Goal: Transaction & Acquisition: Purchase product/service

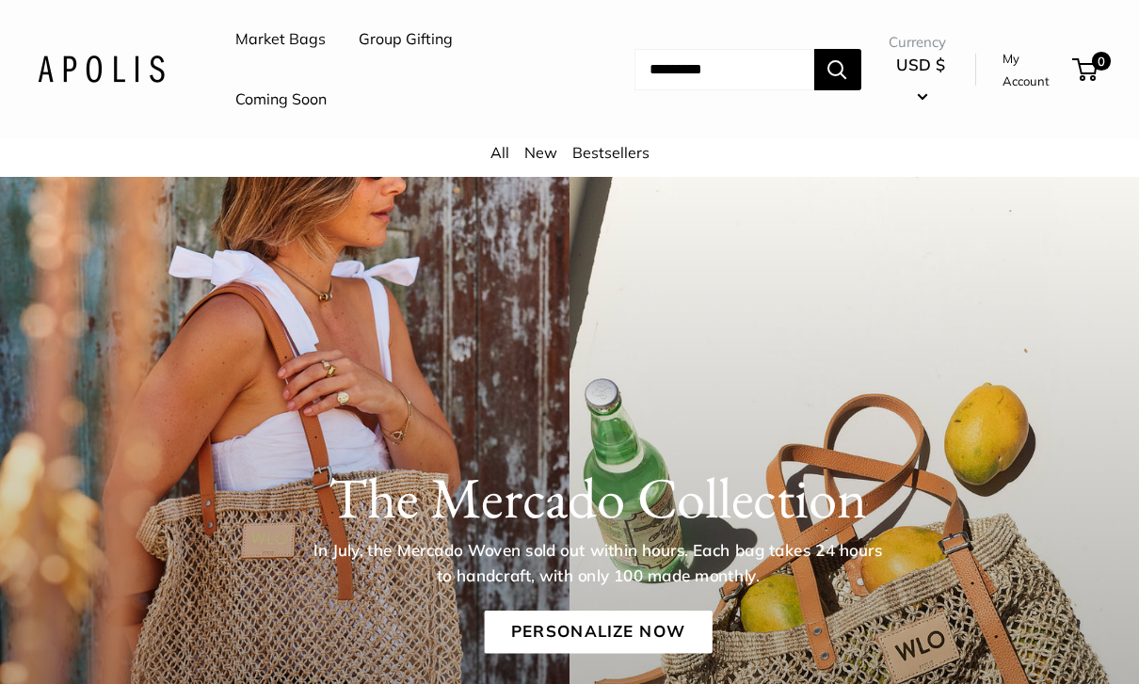
scroll to position [40, 0]
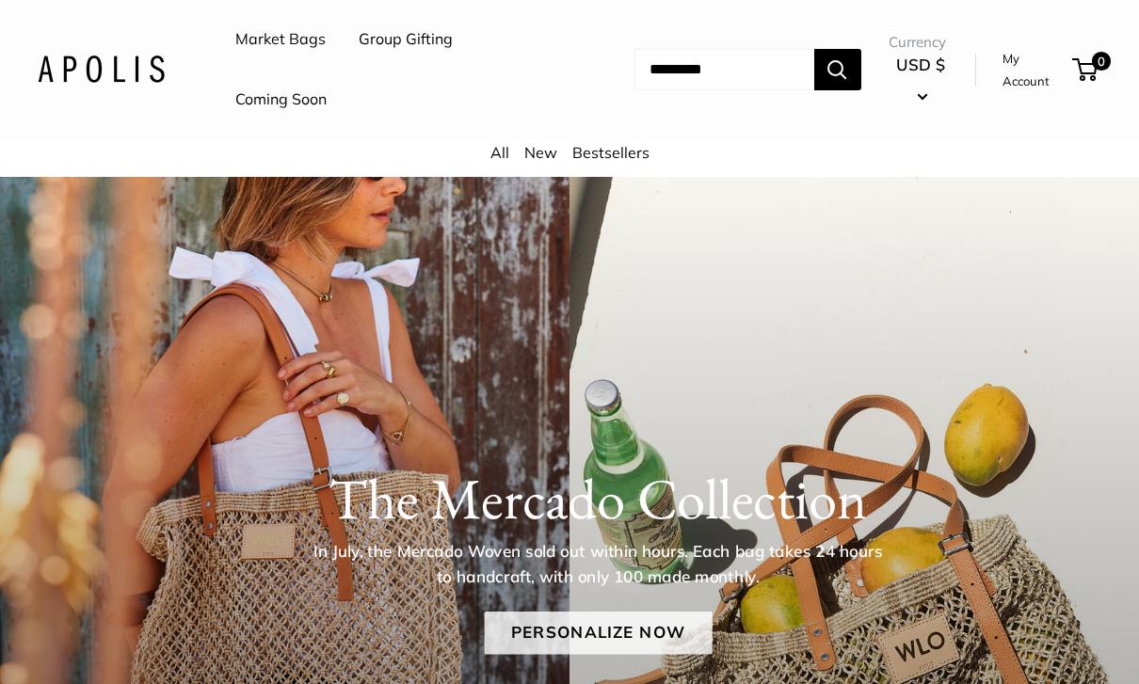
click at [670, 636] on link "Personalize Now" at bounding box center [598, 633] width 228 height 43
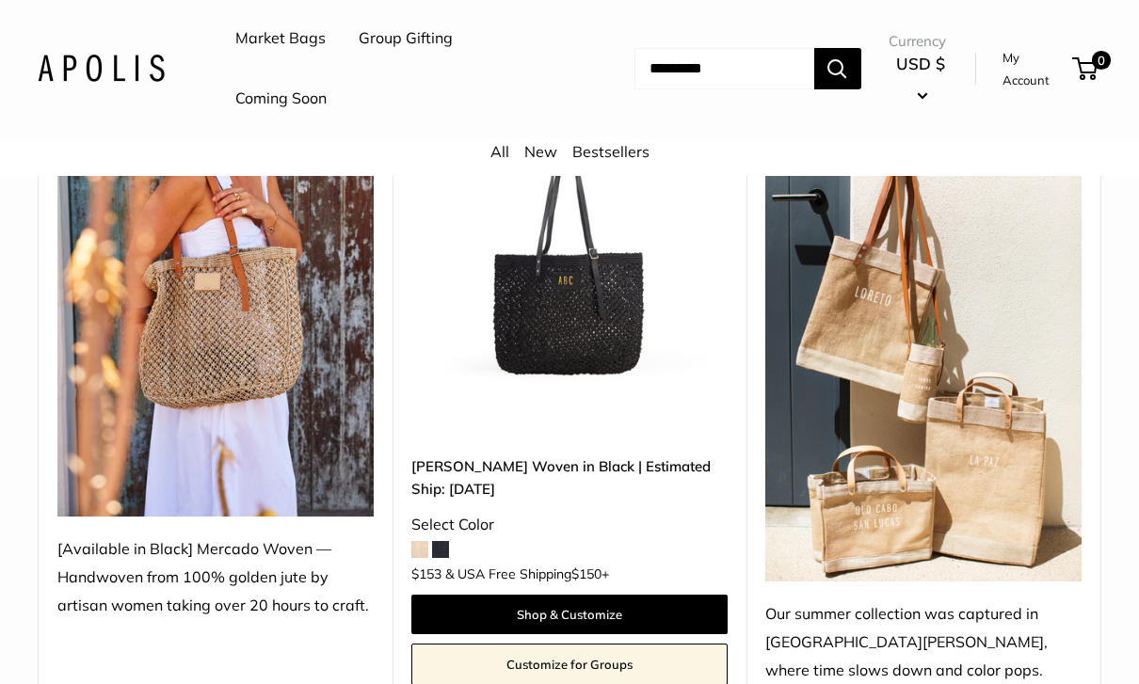
scroll to position [358, 0]
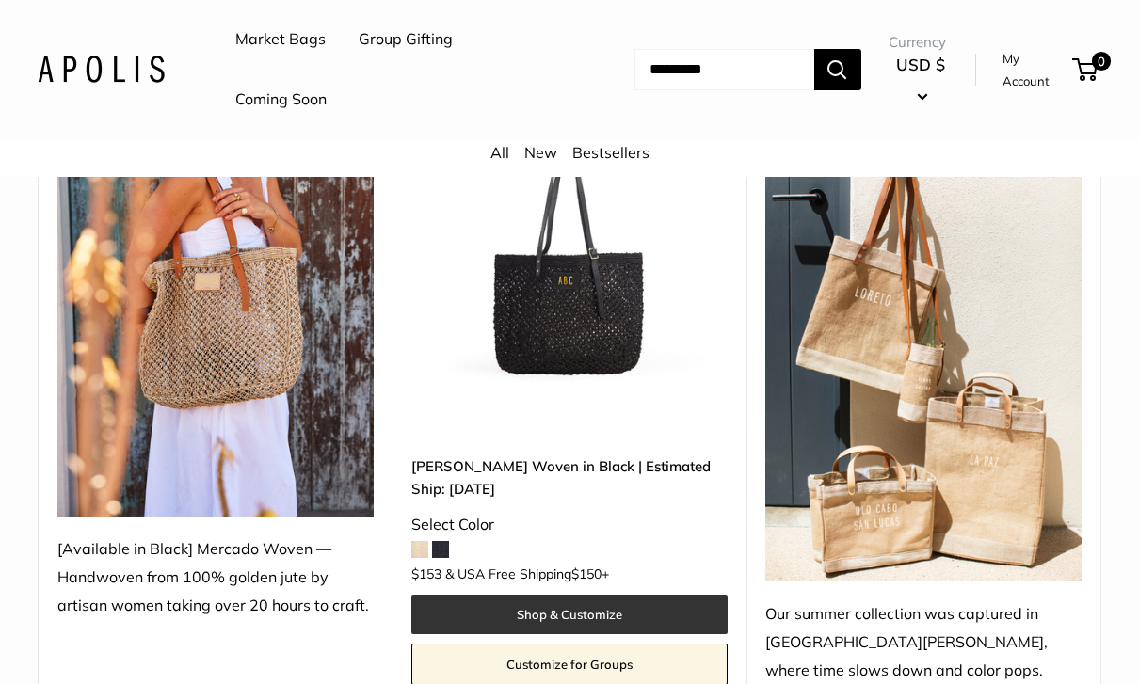
click at [636, 611] on link "Shop & Customize" at bounding box center [569, 615] width 316 height 40
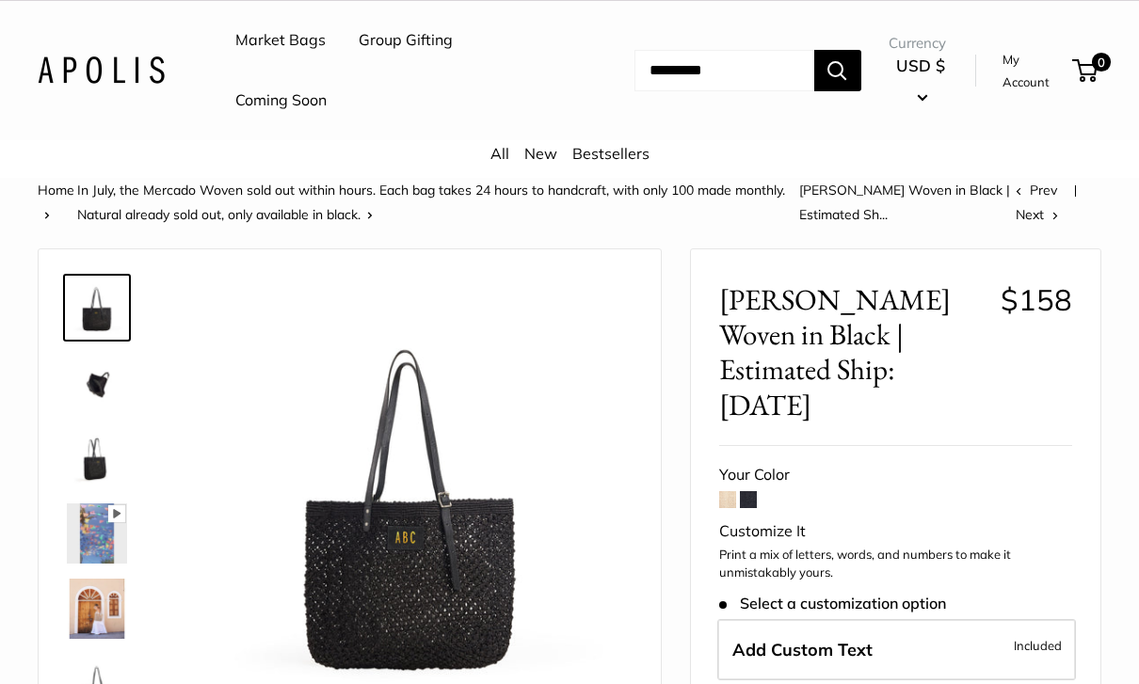
scroll to position [48, 0]
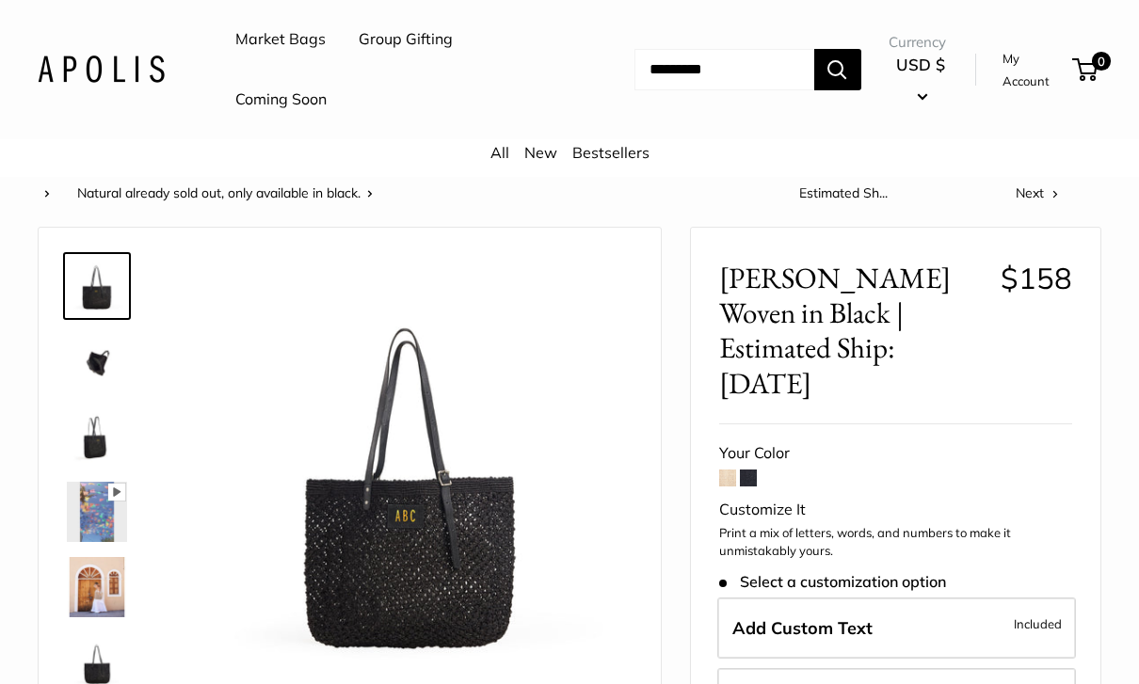
click at [112, 366] on img at bounding box center [97, 361] width 60 height 60
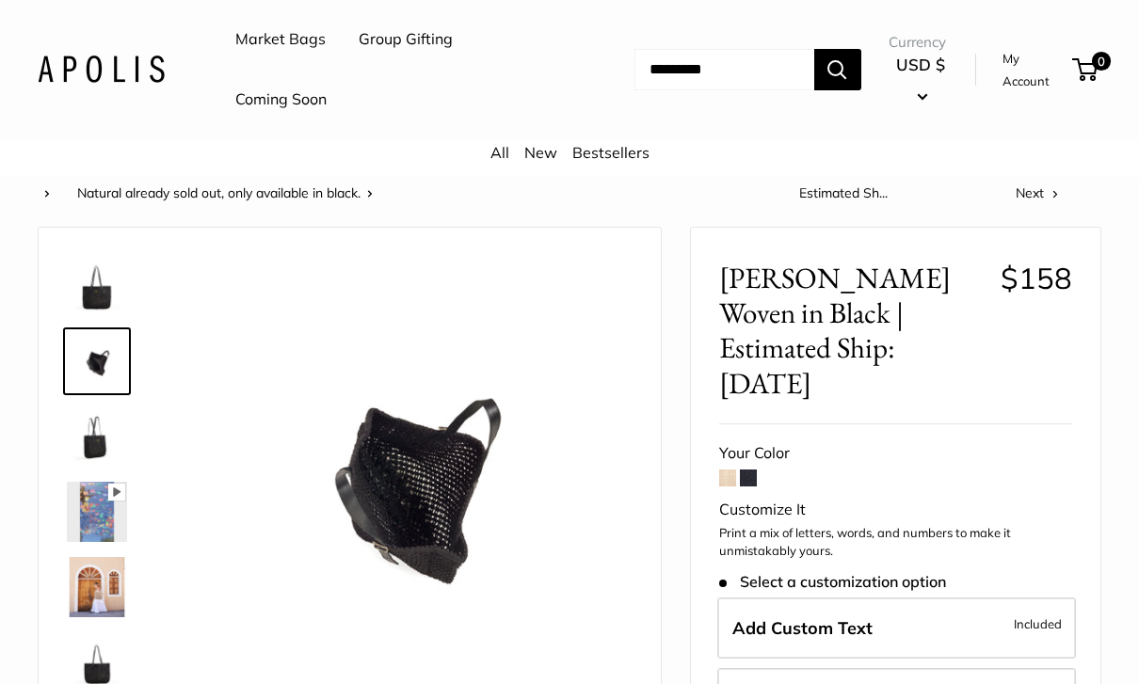
click at [84, 442] on img at bounding box center [97, 437] width 60 height 60
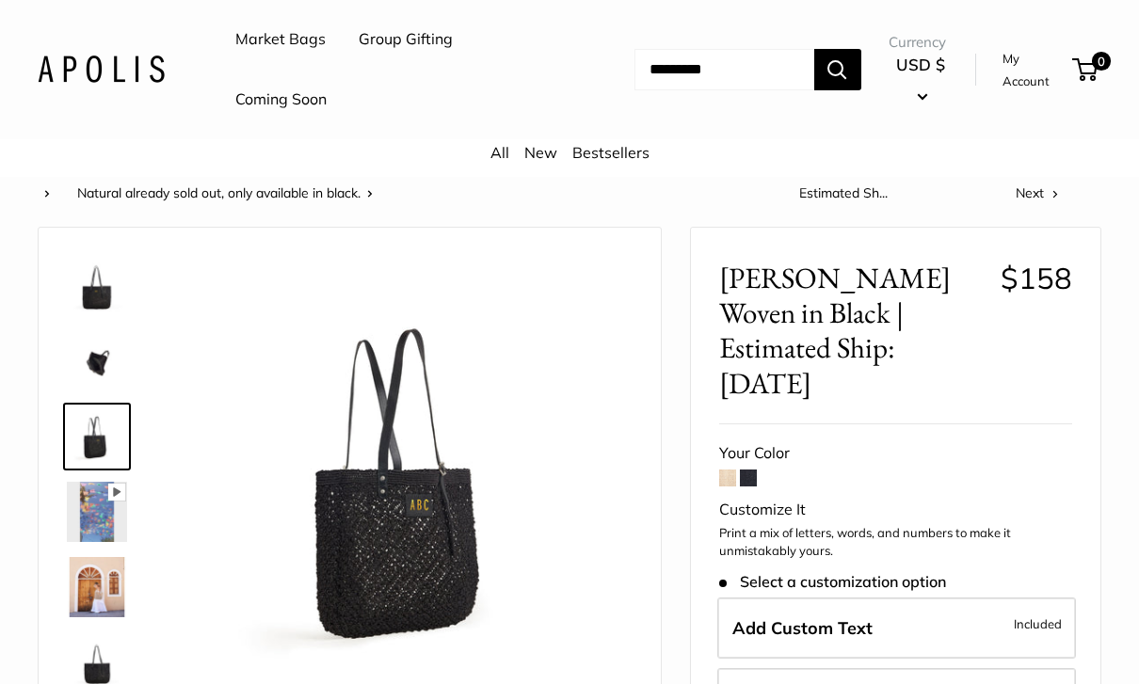
click at [115, 530] on img at bounding box center [97, 512] width 60 height 60
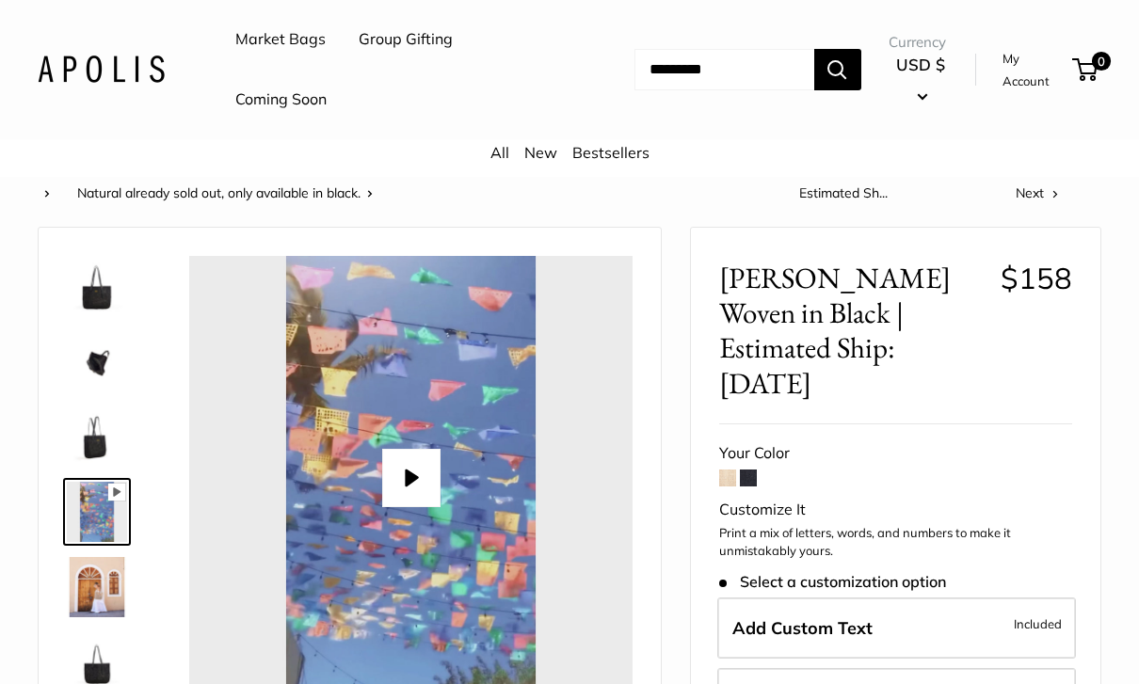
click at [410, 488] on button "Play" at bounding box center [411, 478] width 58 height 58
type input "*"
click at [108, 604] on img at bounding box center [97, 587] width 60 height 60
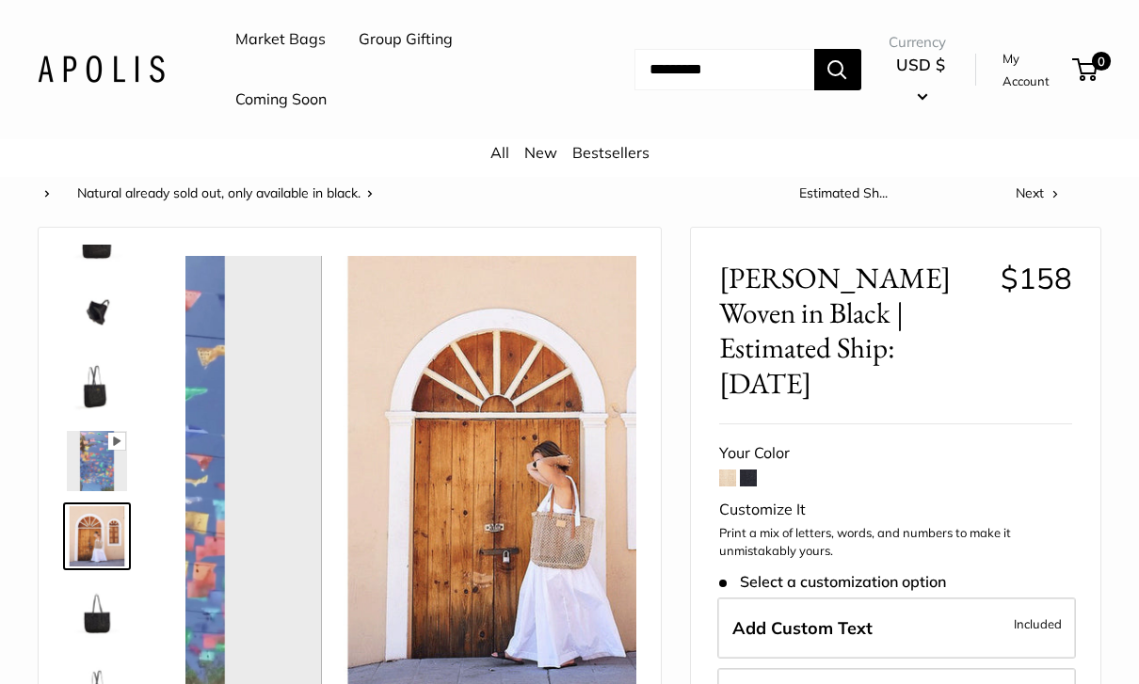
scroll to position [58, 0]
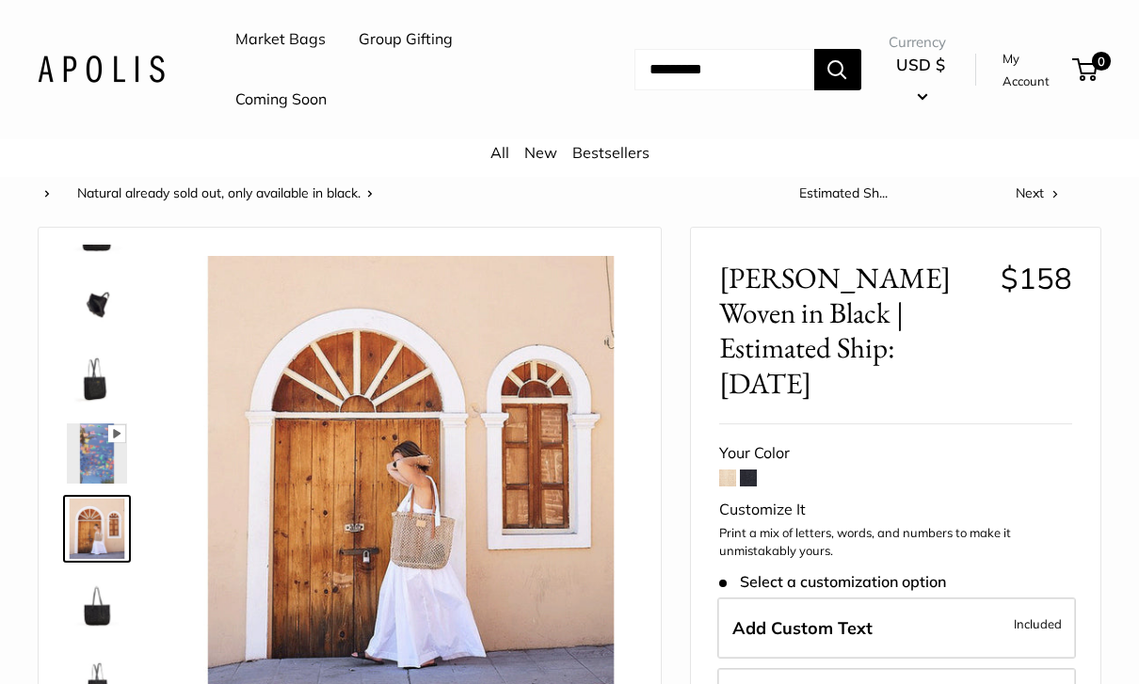
click at [109, 615] on img at bounding box center [97, 604] width 60 height 60
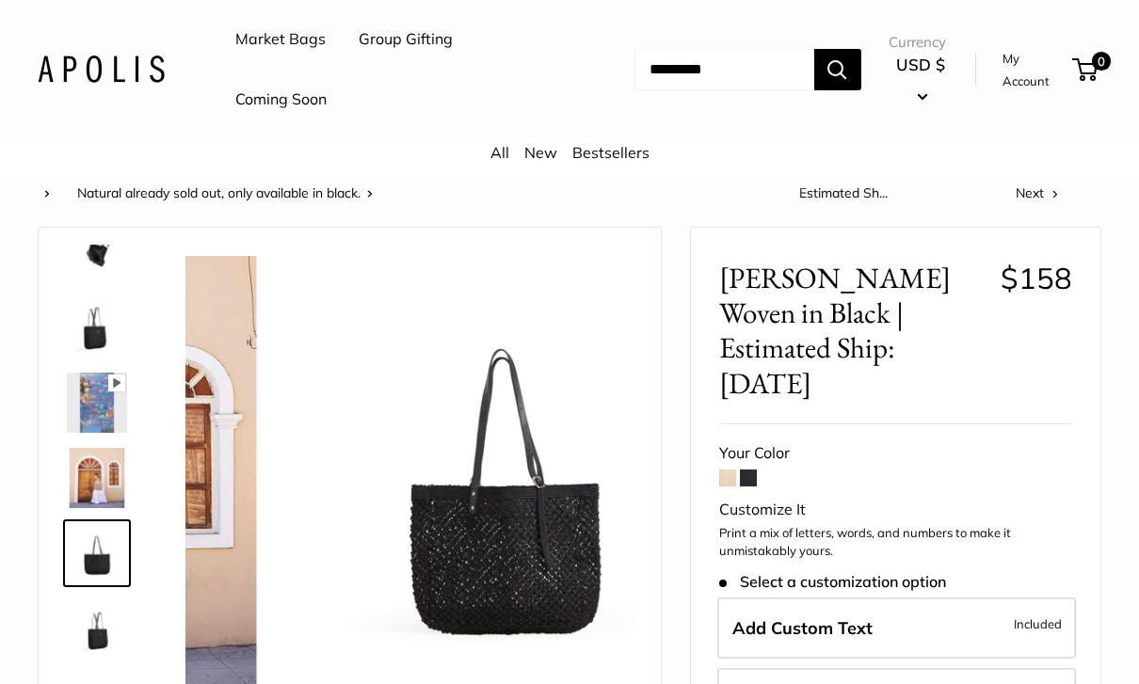
scroll to position [120, 0]
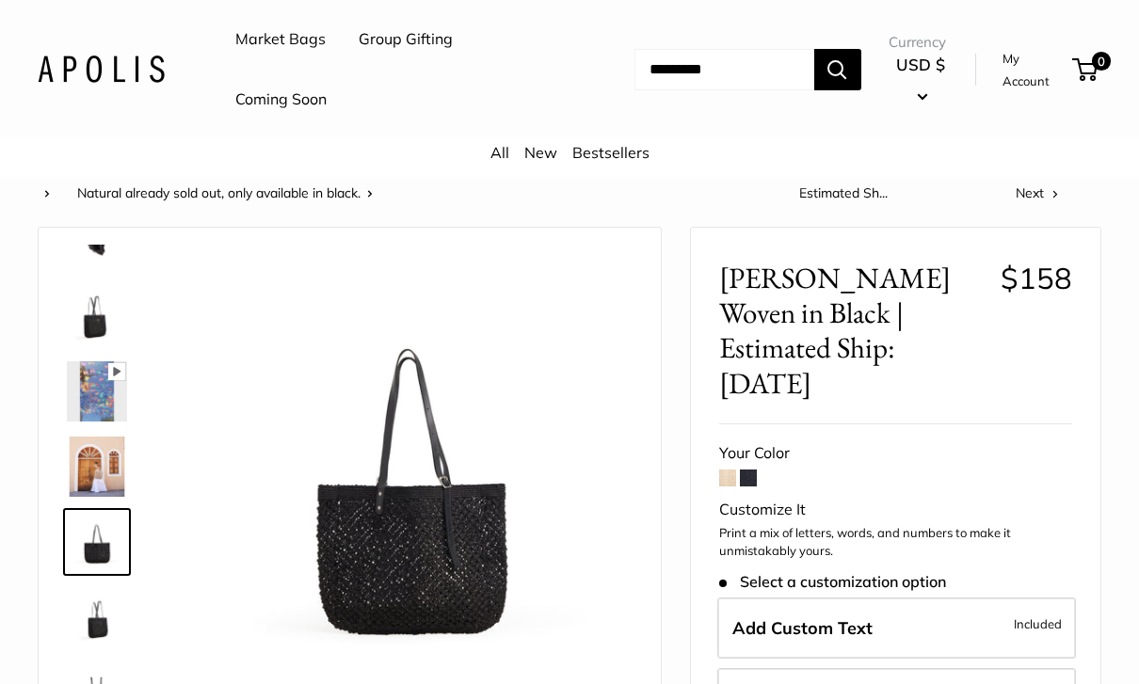
click at [105, 663] on img at bounding box center [97, 693] width 60 height 60
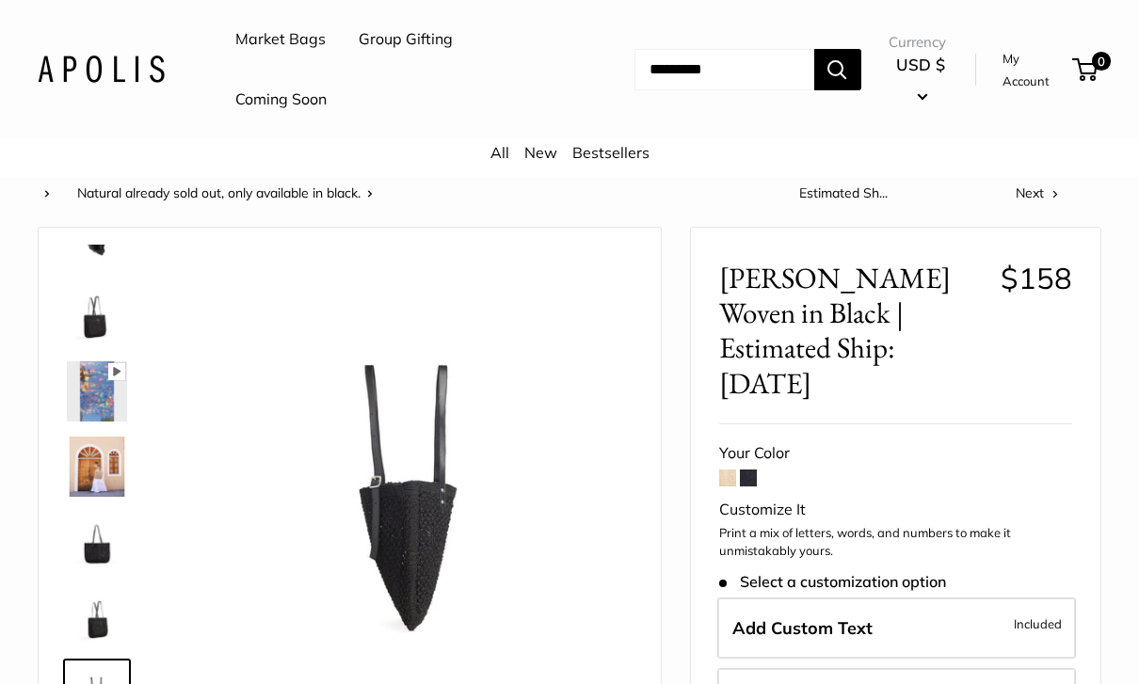
click at [731, 470] on span at bounding box center [727, 478] width 17 height 17
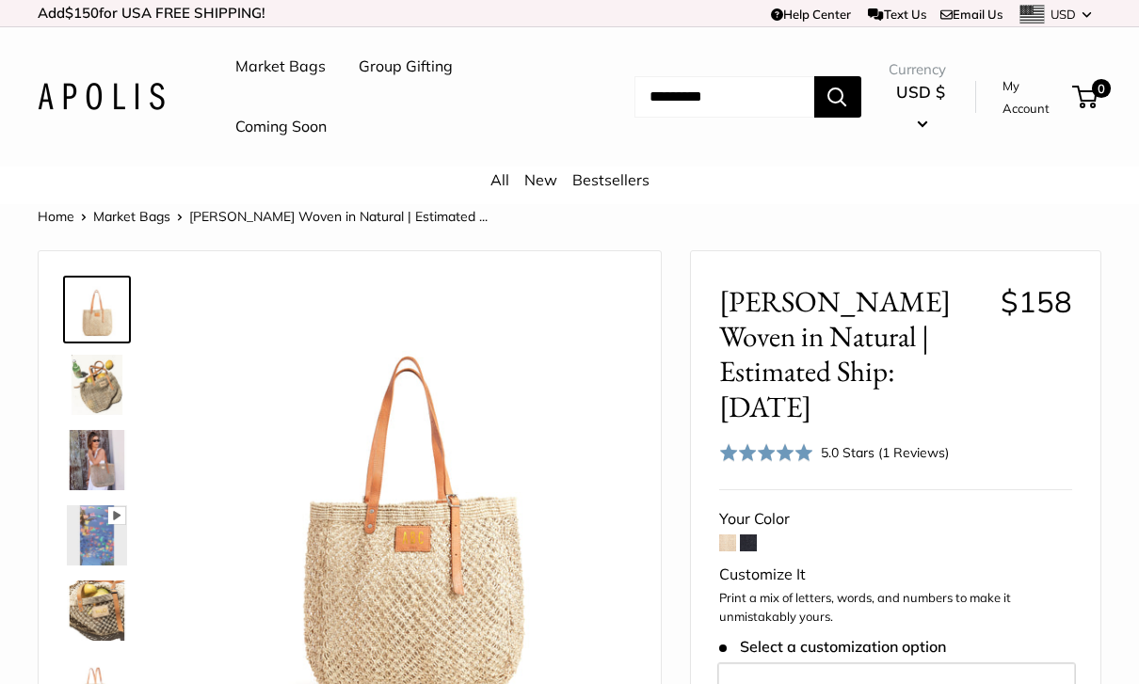
click at [95, 390] on img at bounding box center [97, 385] width 60 height 60
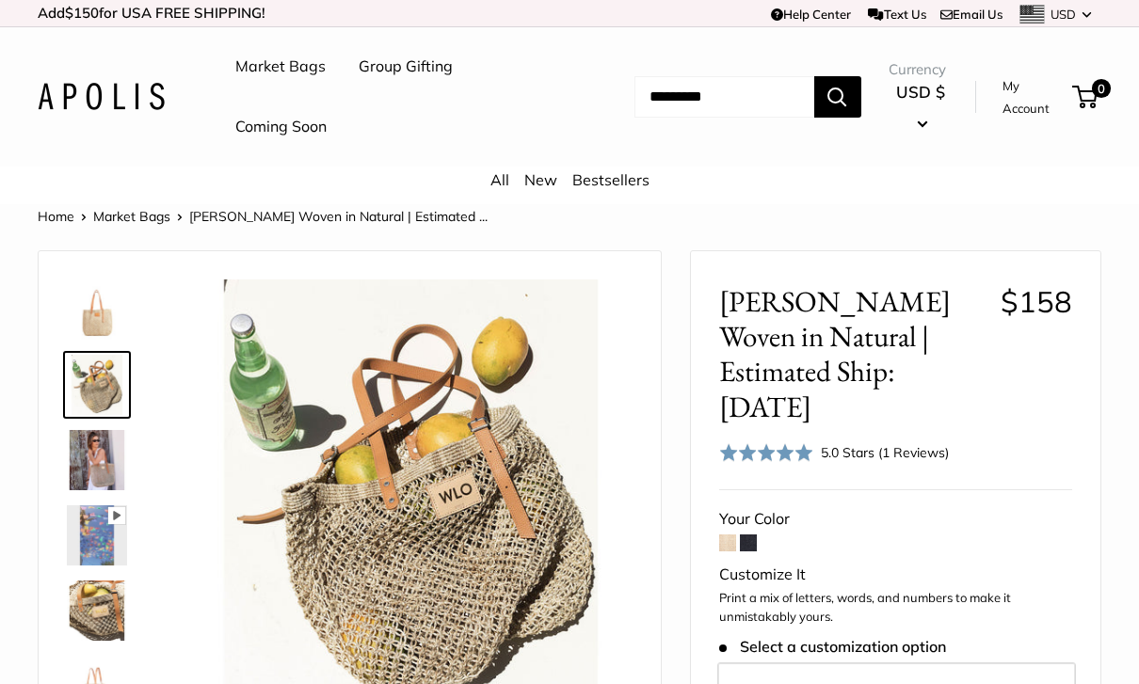
click at [113, 458] on img at bounding box center [97, 460] width 60 height 60
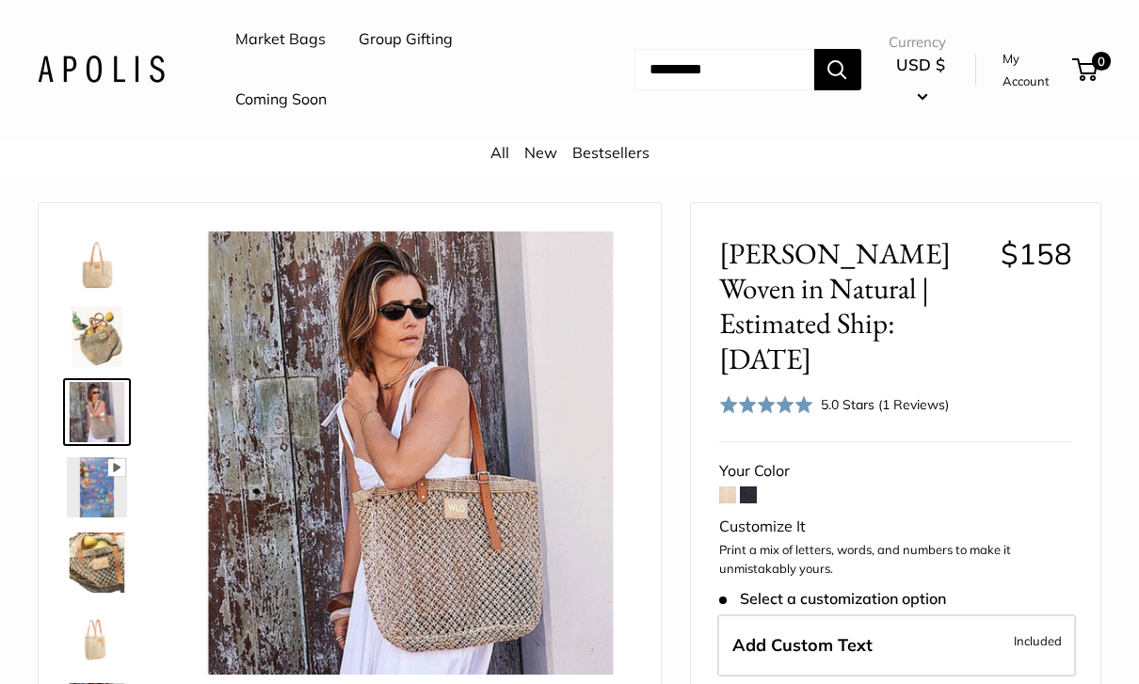
scroll to position [49, 0]
click at [92, 560] on img at bounding box center [97, 562] width 60 height 60
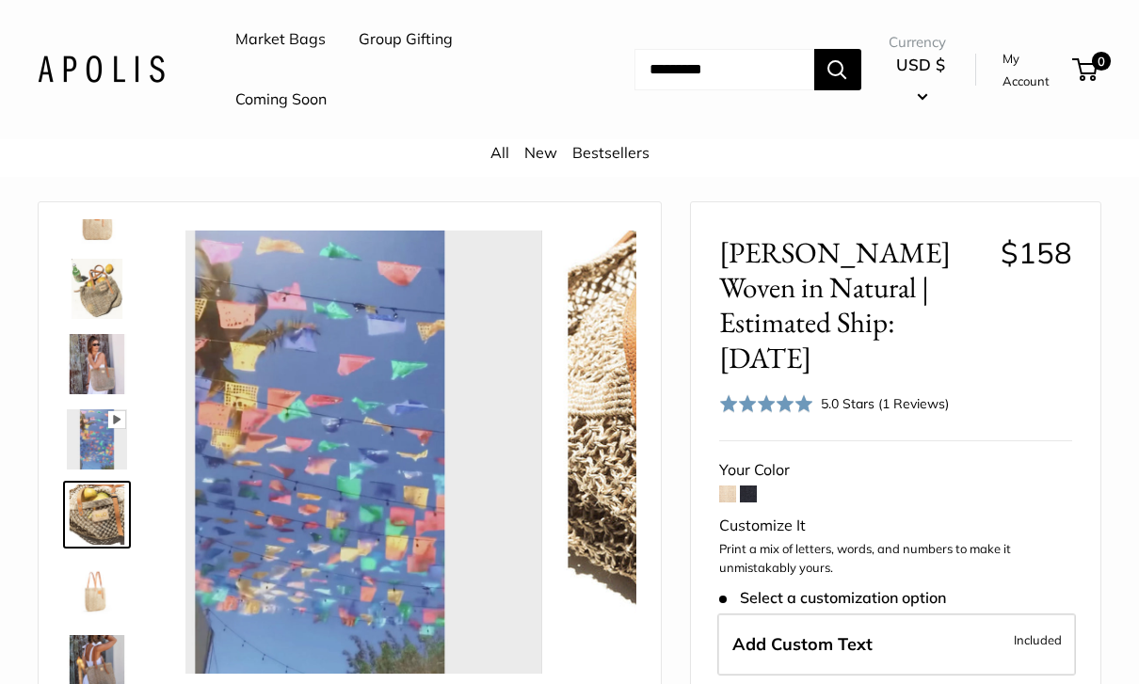
scroll to position [58, 0]
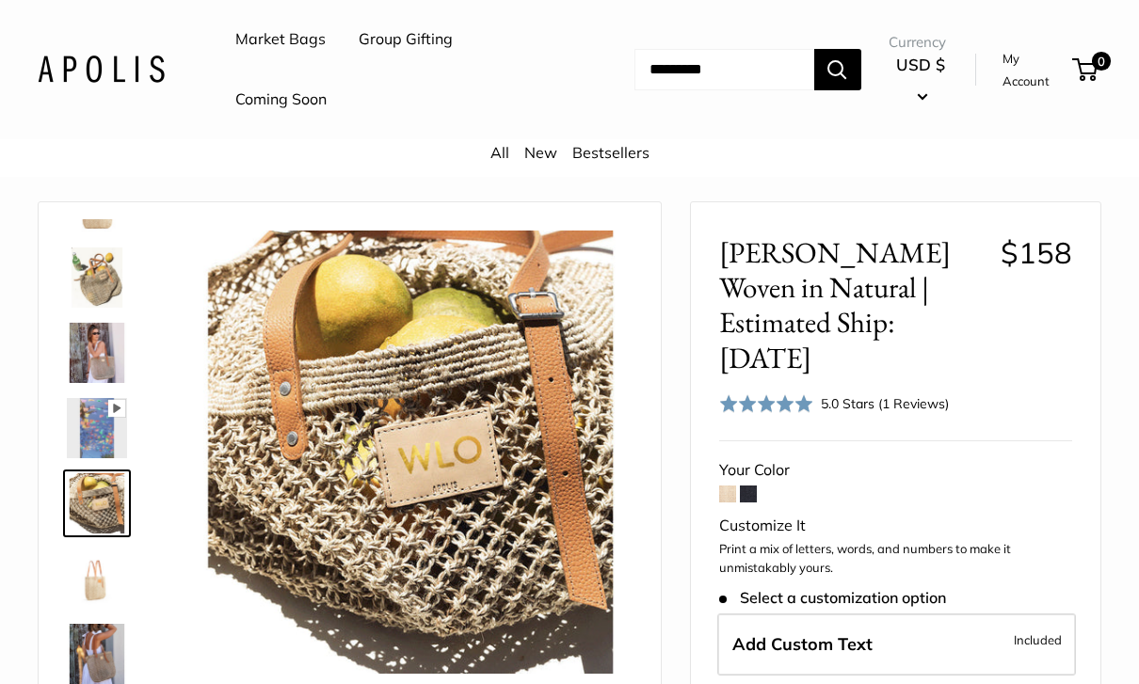
click at [98, 647] on img at bounding box center [97, 654] width 60 height 60
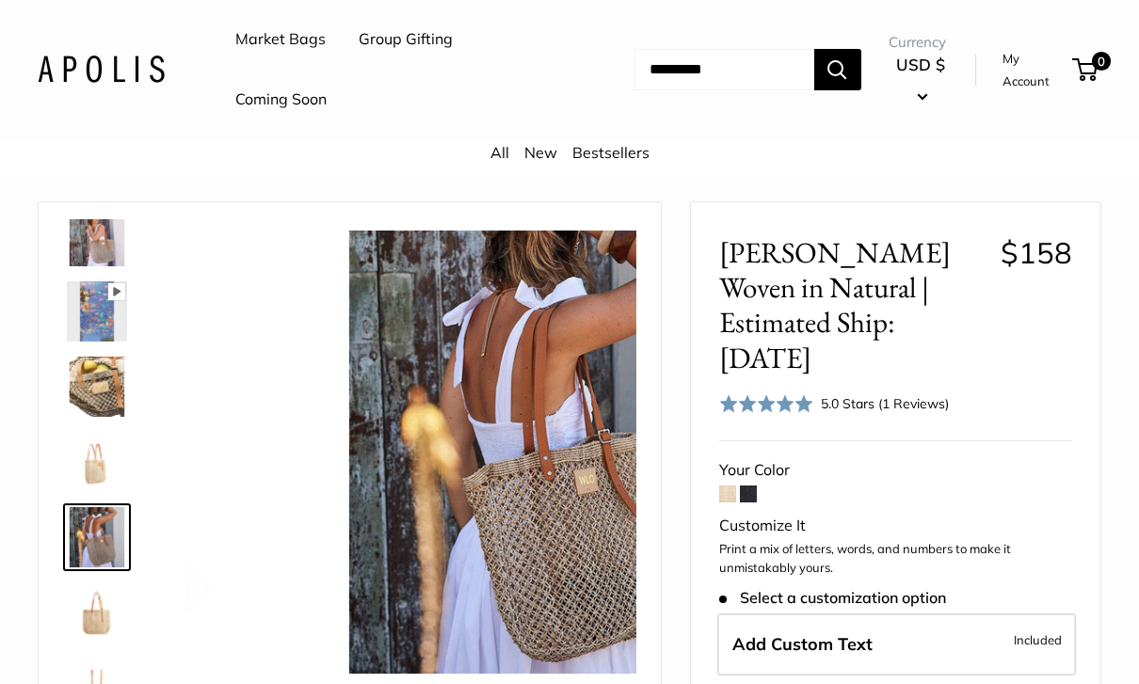
scroll to position [209, 0]
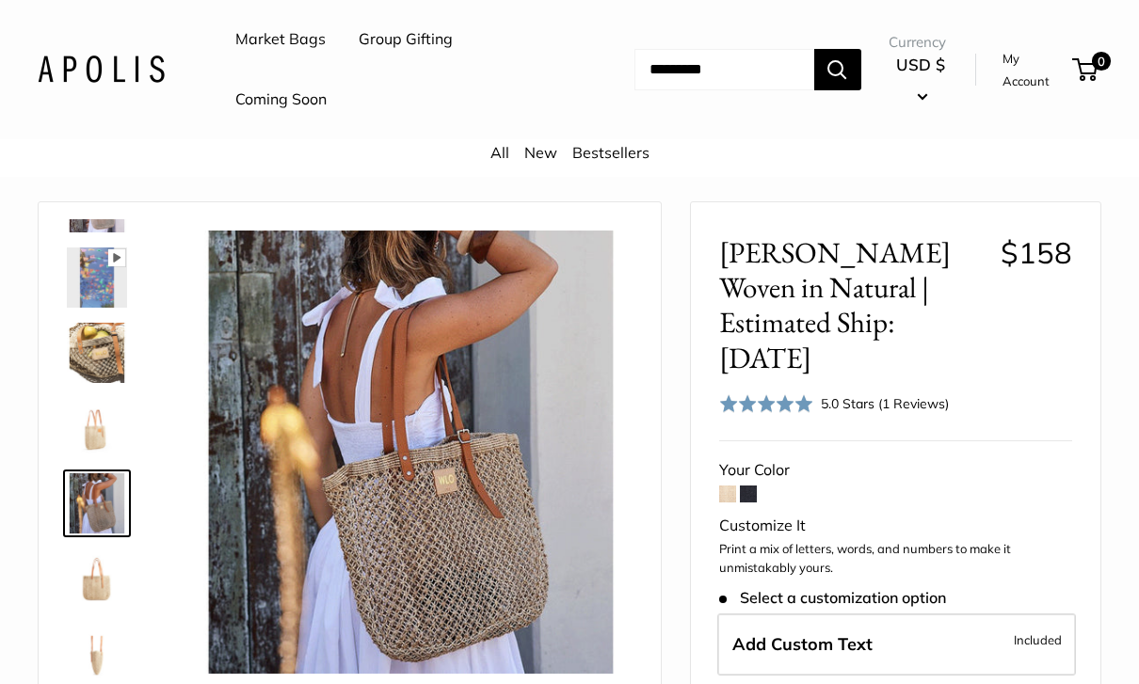
click at [102, 601] on img at bounding box center [97, 579] width 60 height 60
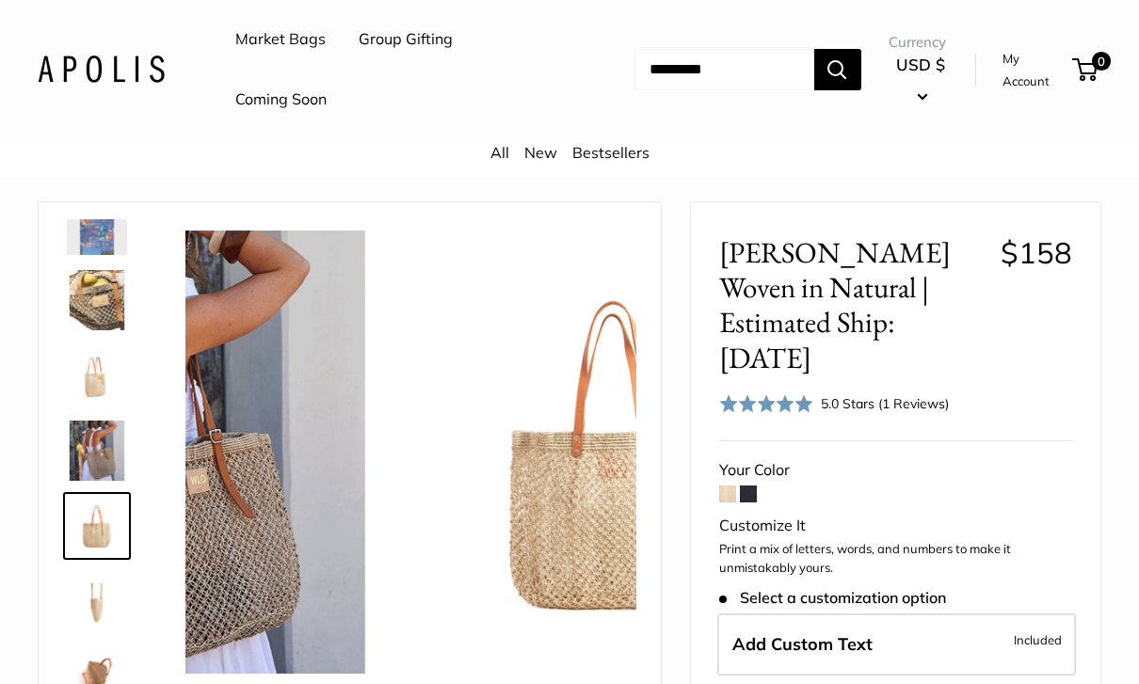
scroll to position [271, 0]
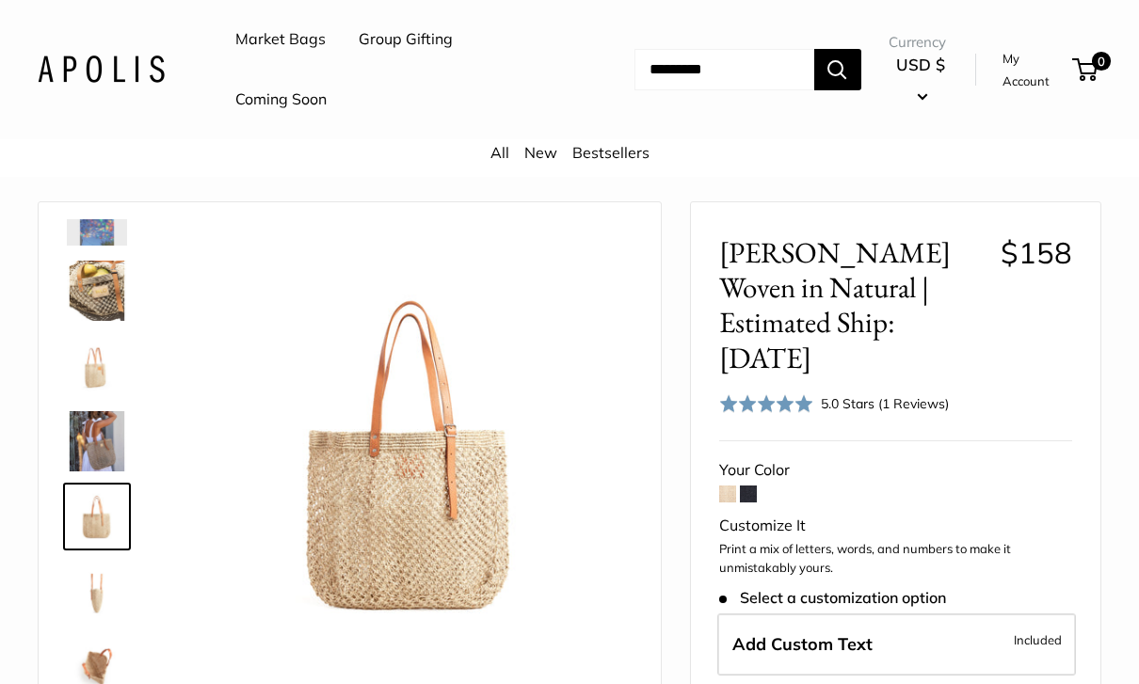
click at [91, 657] on img at bounding box center [97, 667] width 60 height 60
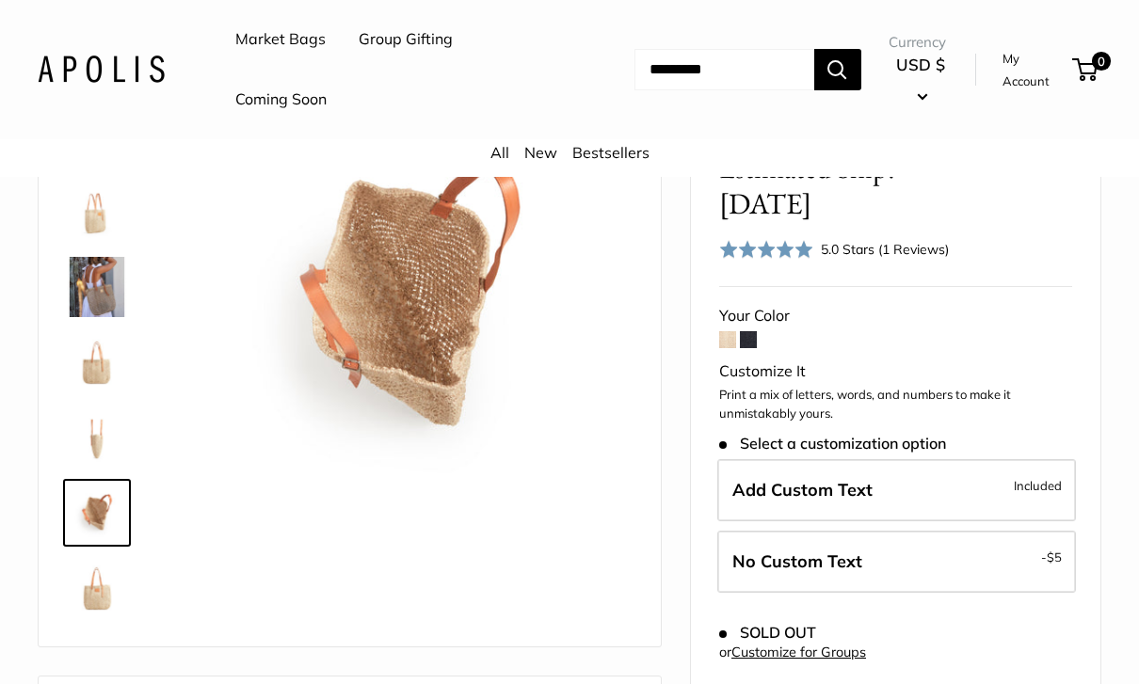
scroll to position [204, 0]
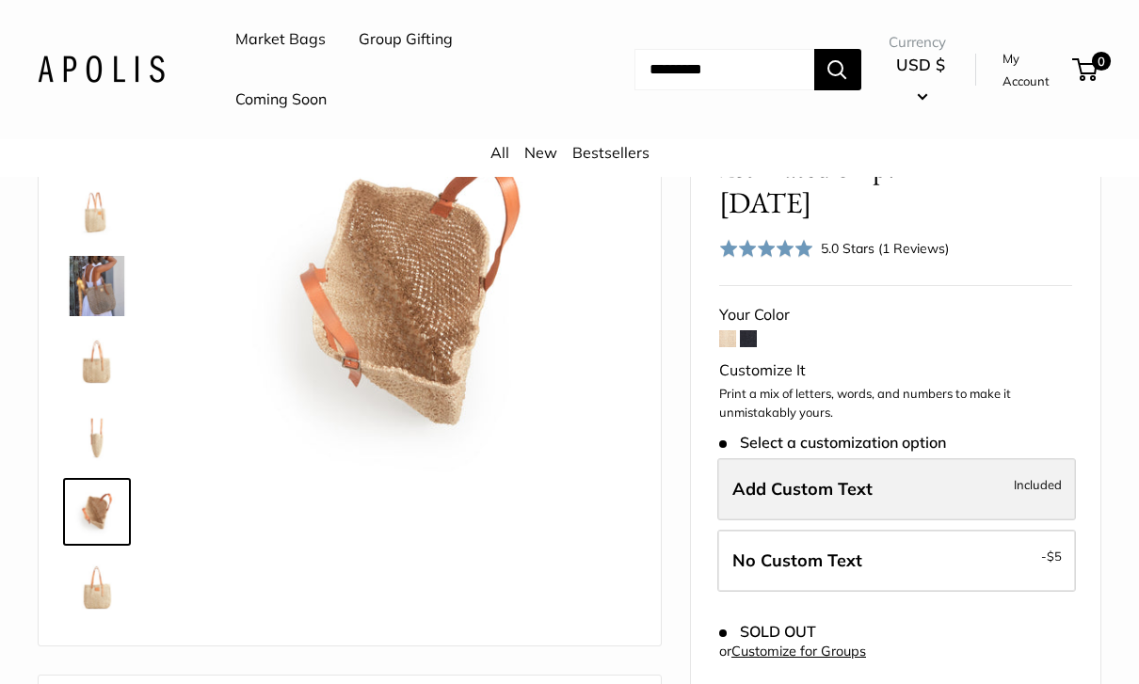
click at [968, 458] on label "Add Custom Text Included" at bounding box center [896, 489] width 359 height 62
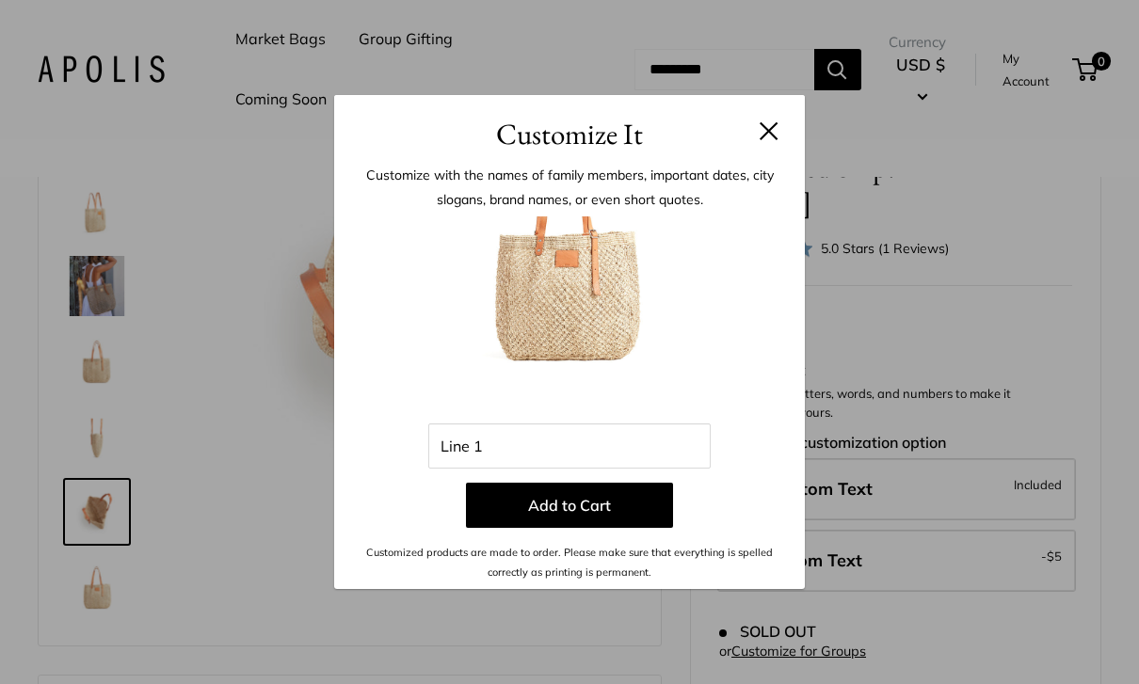
click at [775, 140] on button at bounding box center [769, 130] width 19 height 19
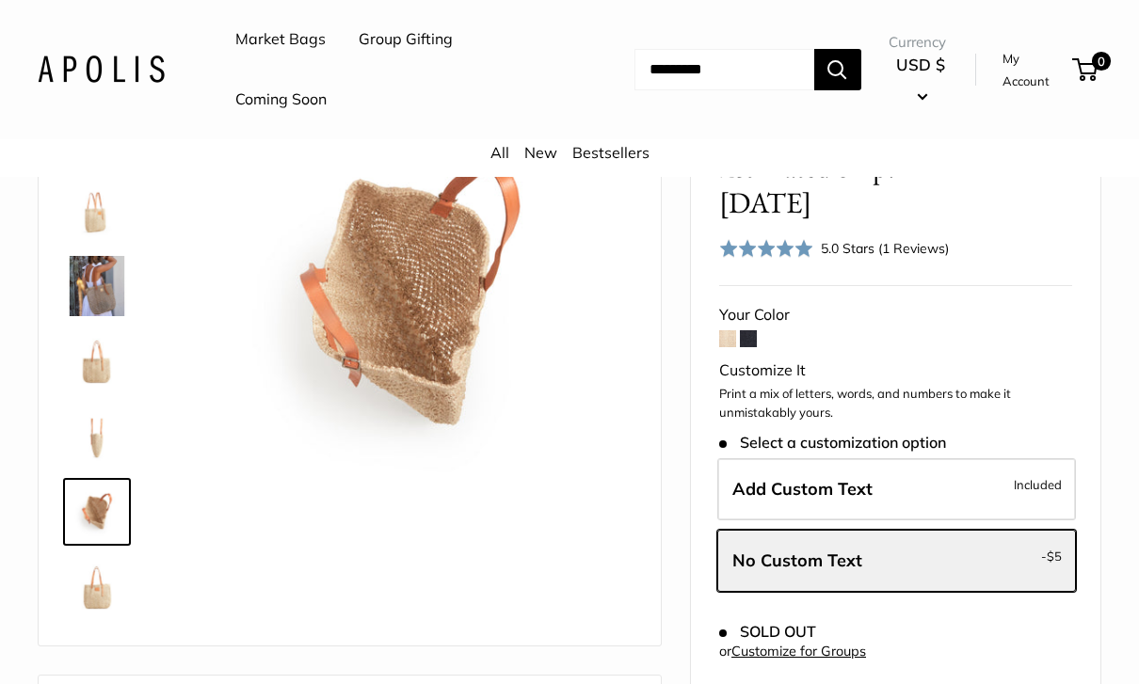
click at [732, 330] on span at bounding box center [727, 338] width 17 height 17
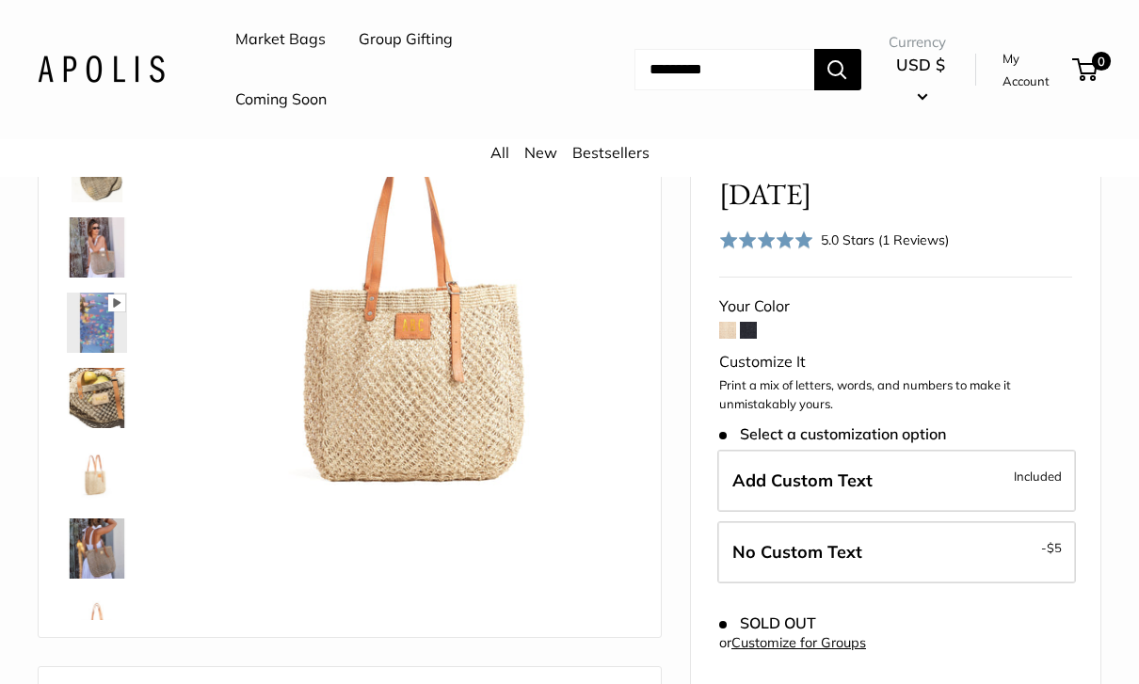
scroll to position [211, 0]
click at [751, 324] on span at bounding box center [748, 332] width 17 height 17
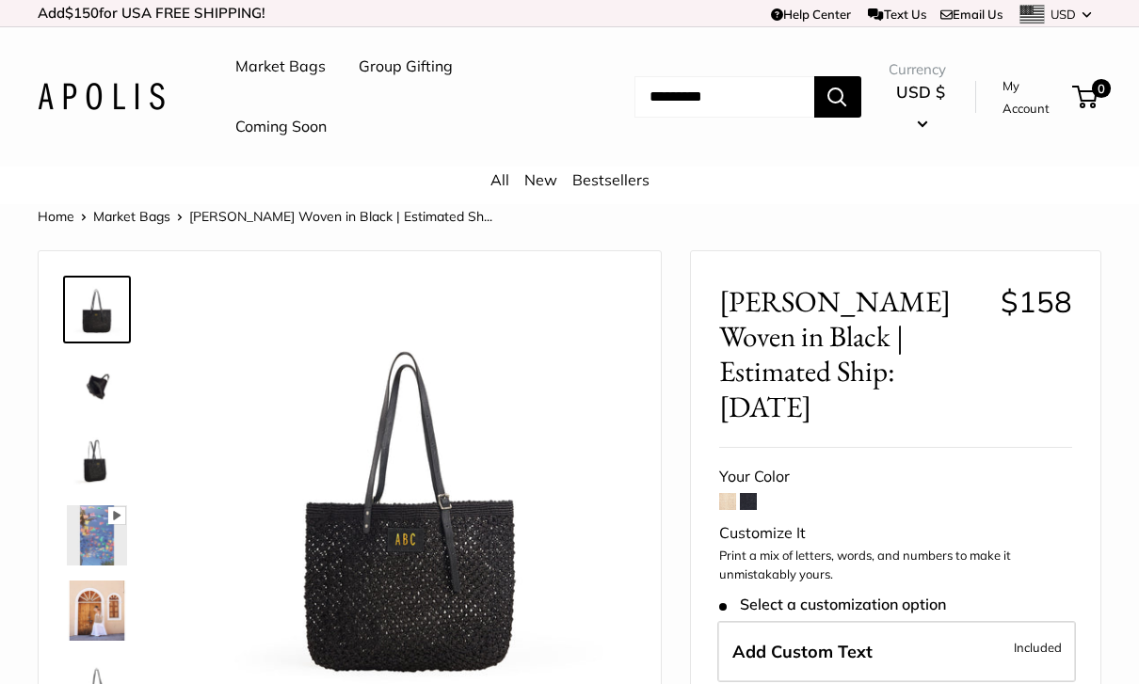
click at [755, 493] on span at bounding box center [748, 501] width 17 height 17
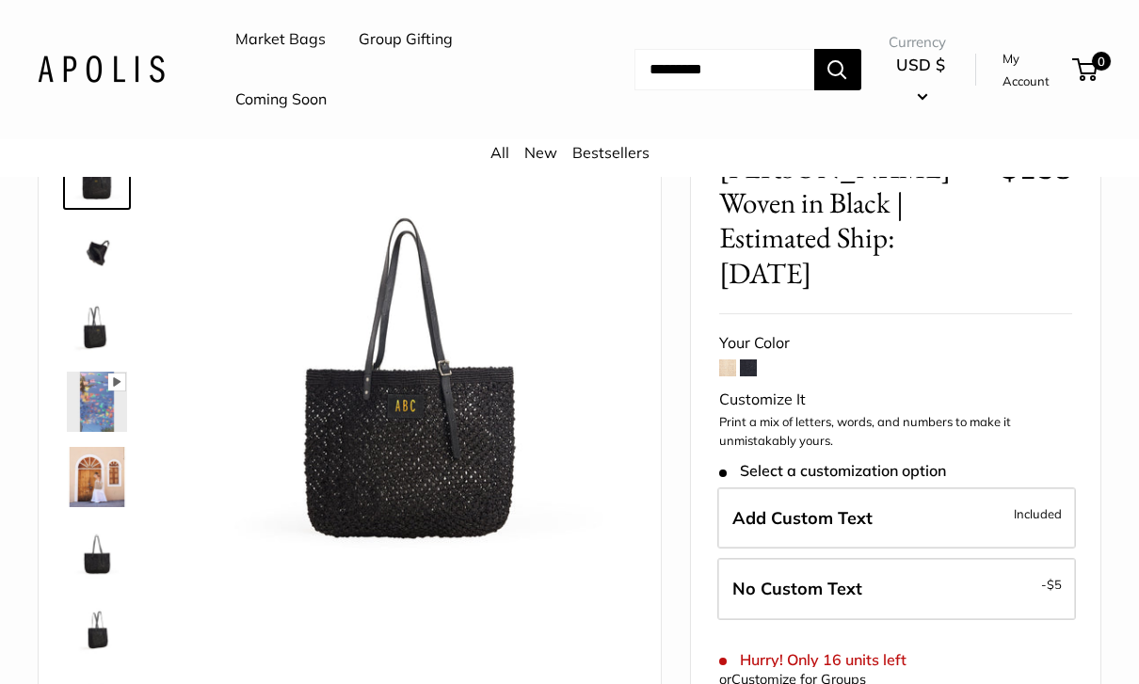
scroll to position [164, 0]
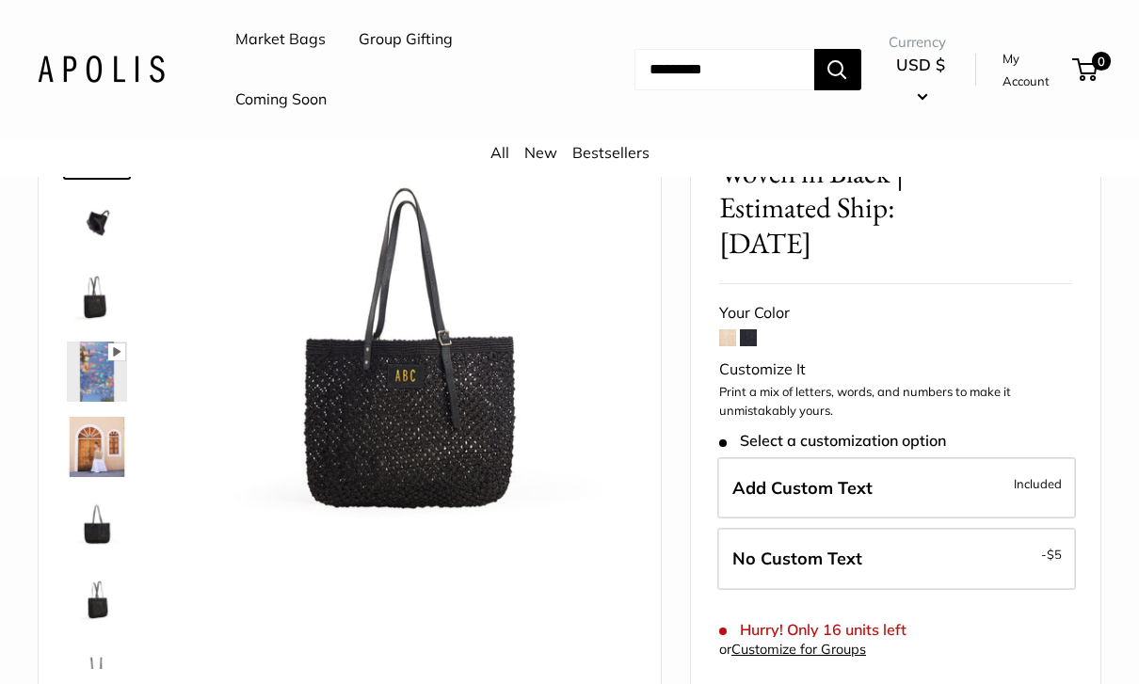
click at [102, 458] on img at bounding box center [97, 447] width 60 height 60
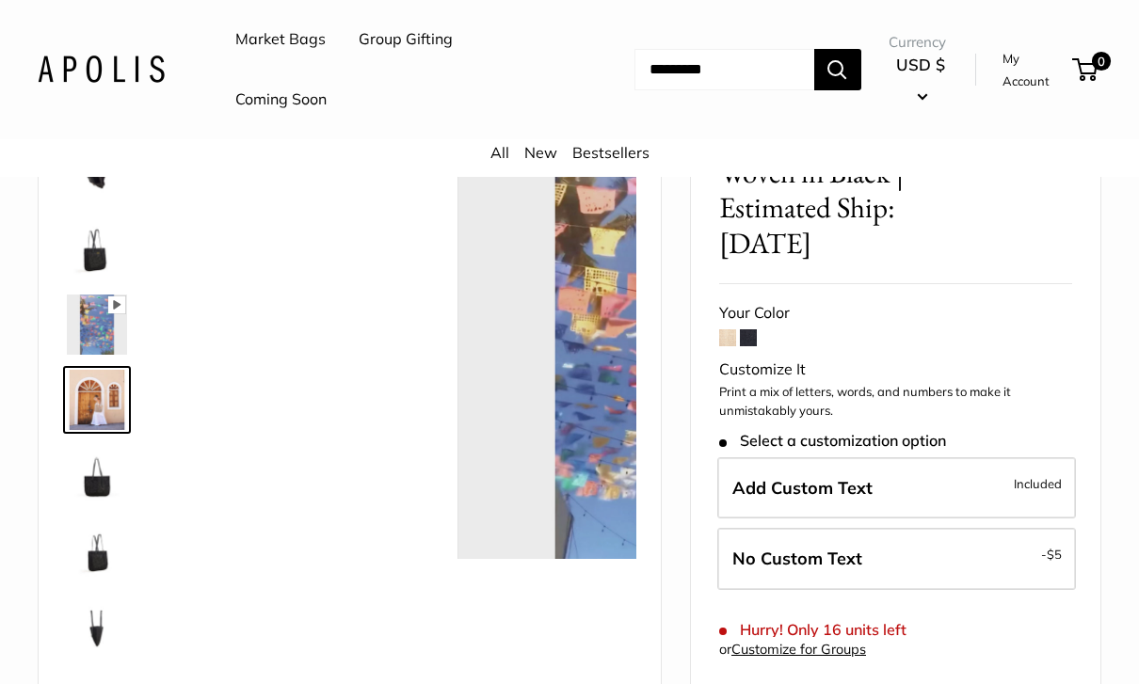
scroll to position [58, 0]
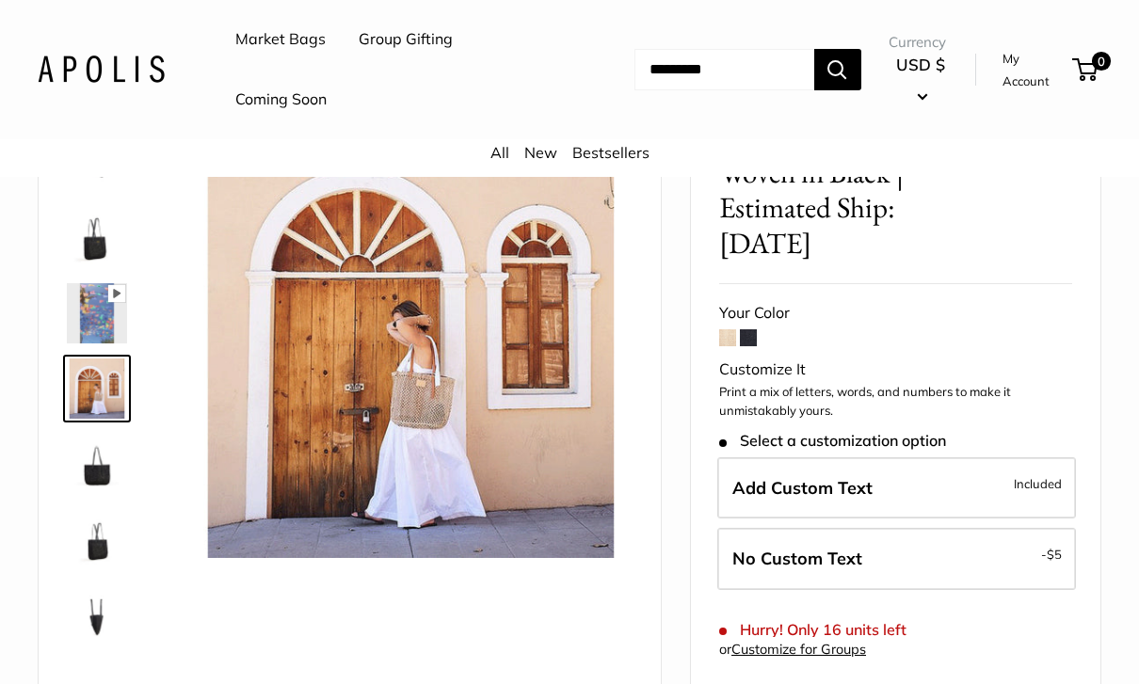
click at [113, 474] on img at bounding box center [97, 464] width 60 height 60
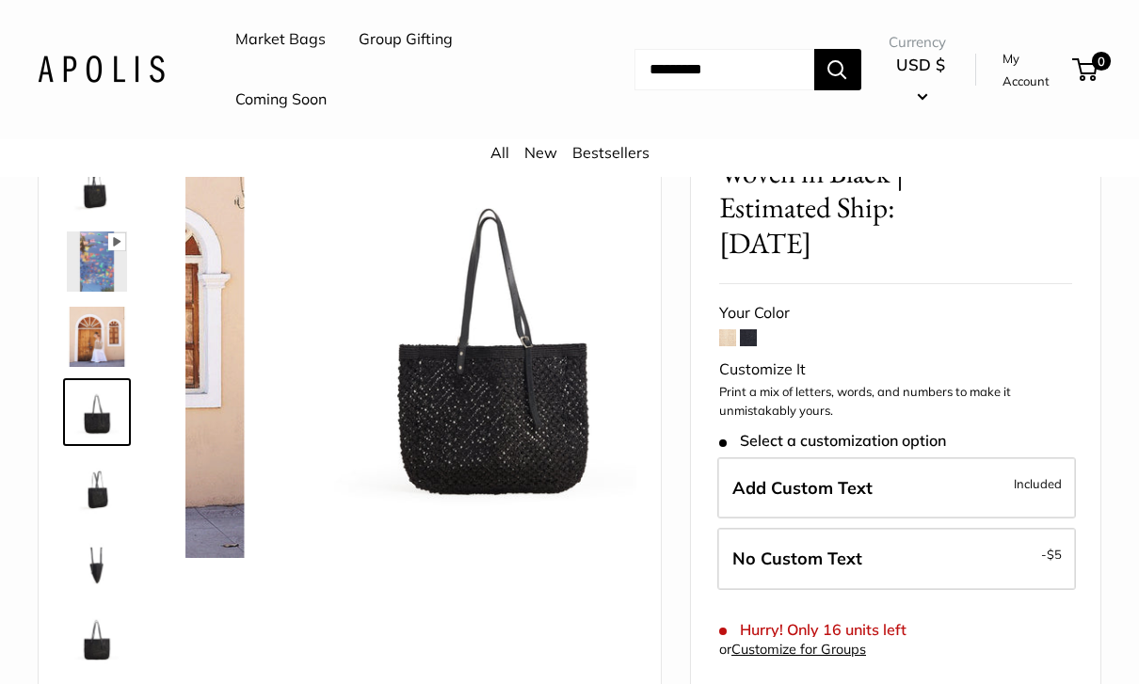
scroll to position [120, 0]
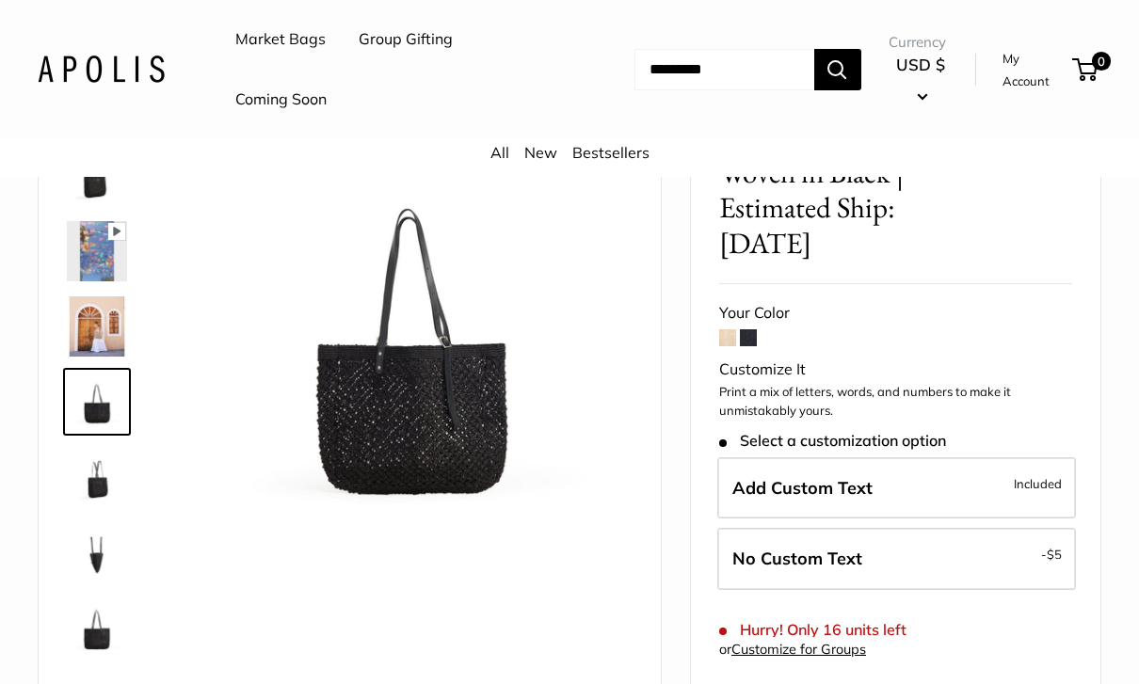
click at [95, 556] on img at bounding box center [97, 552] width 60 height 60
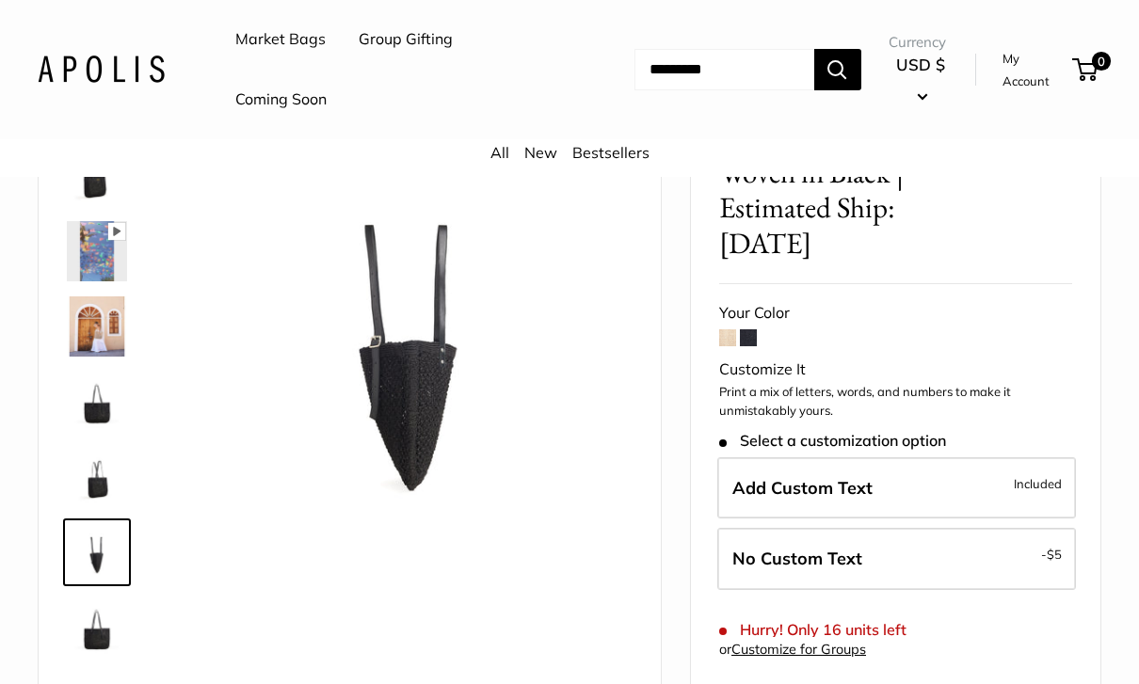
click at [86, 629] on img at bounding box center [97, 628] width 60 height 60
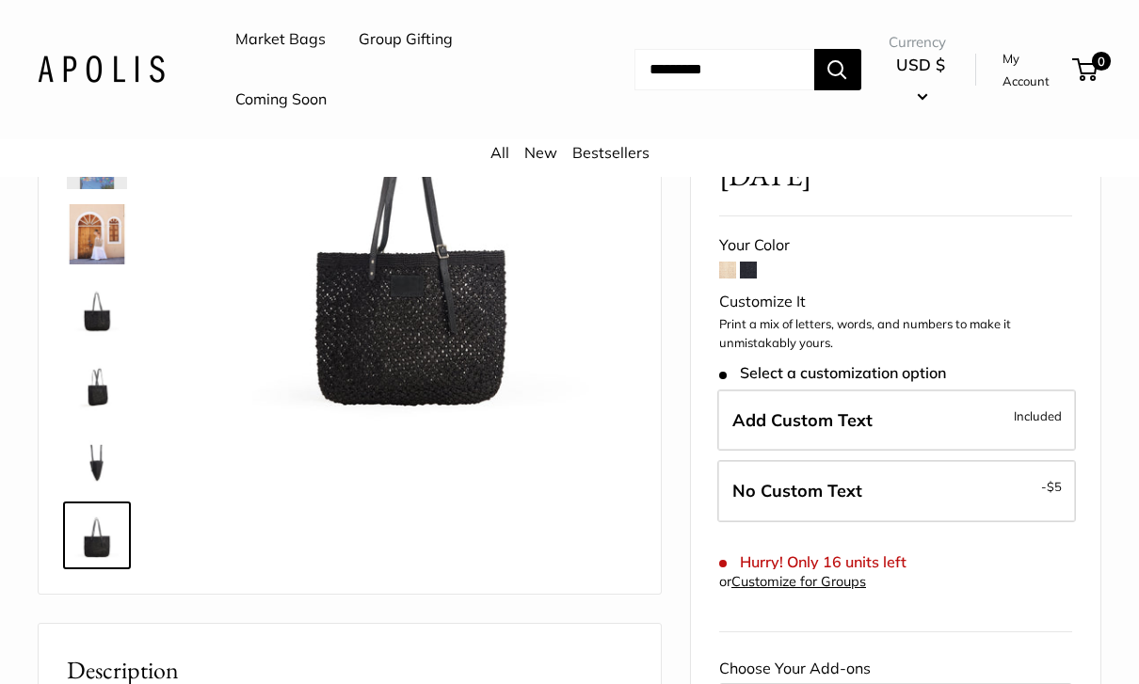
scroll to position [0, 0]
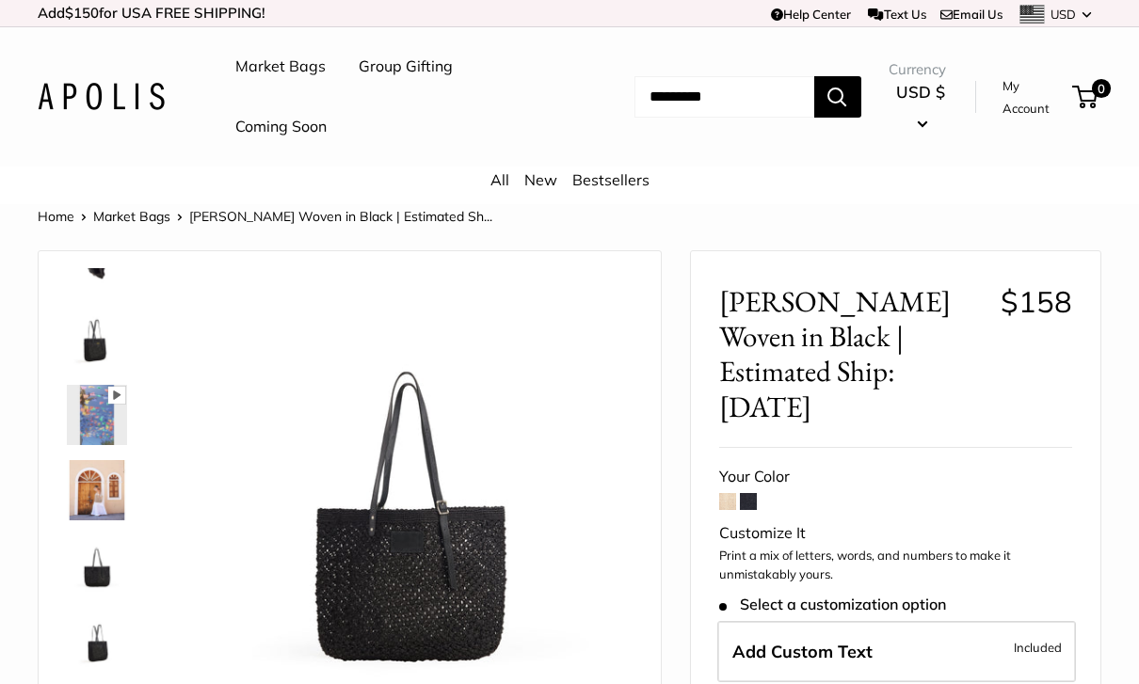
click at [546, 627] on img at bounding box center [410, 501] width 443 height 443
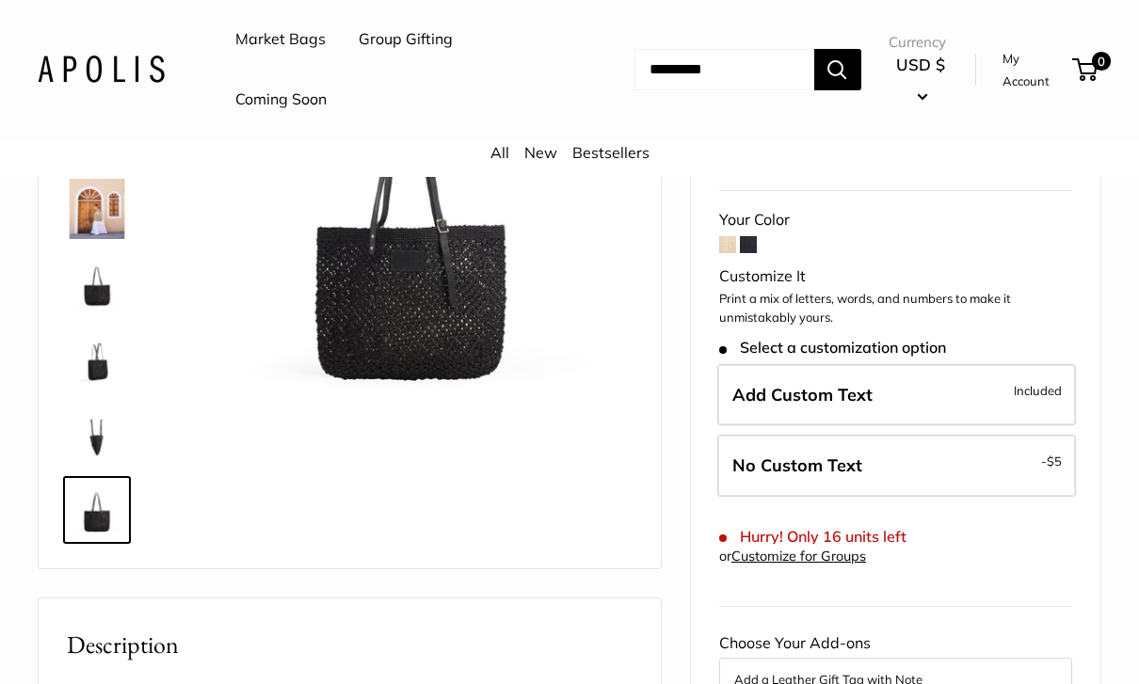
scroll to position [119, 0]
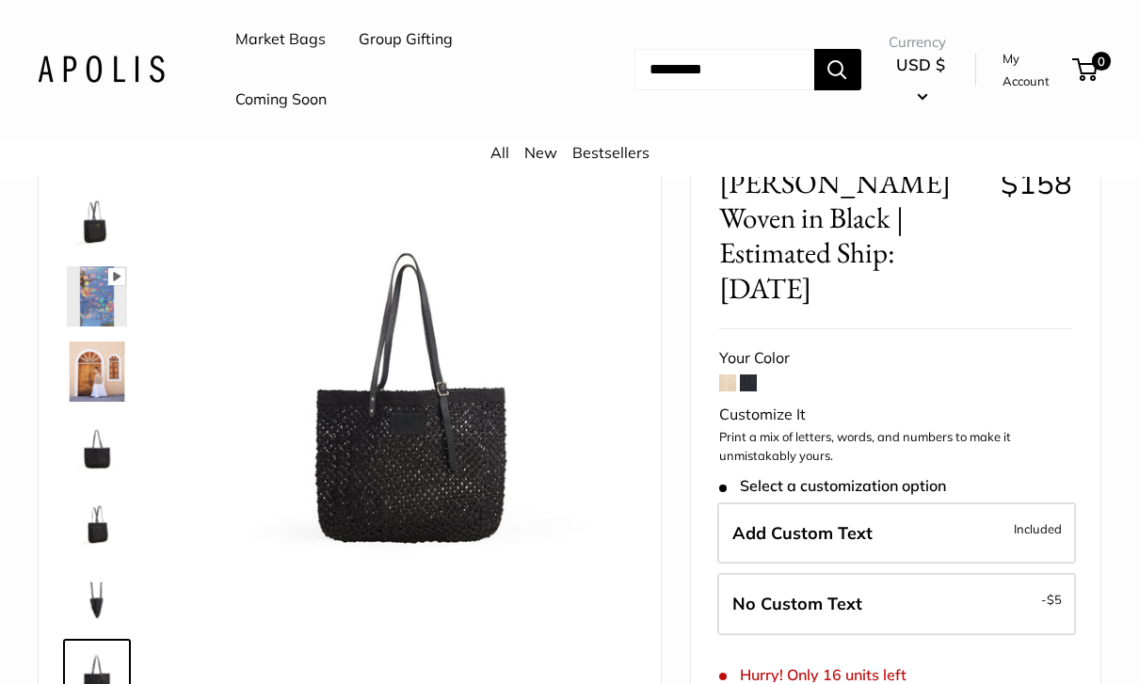
click at [740, 375] on span at bounding box center [748, 383] width 17 height 17
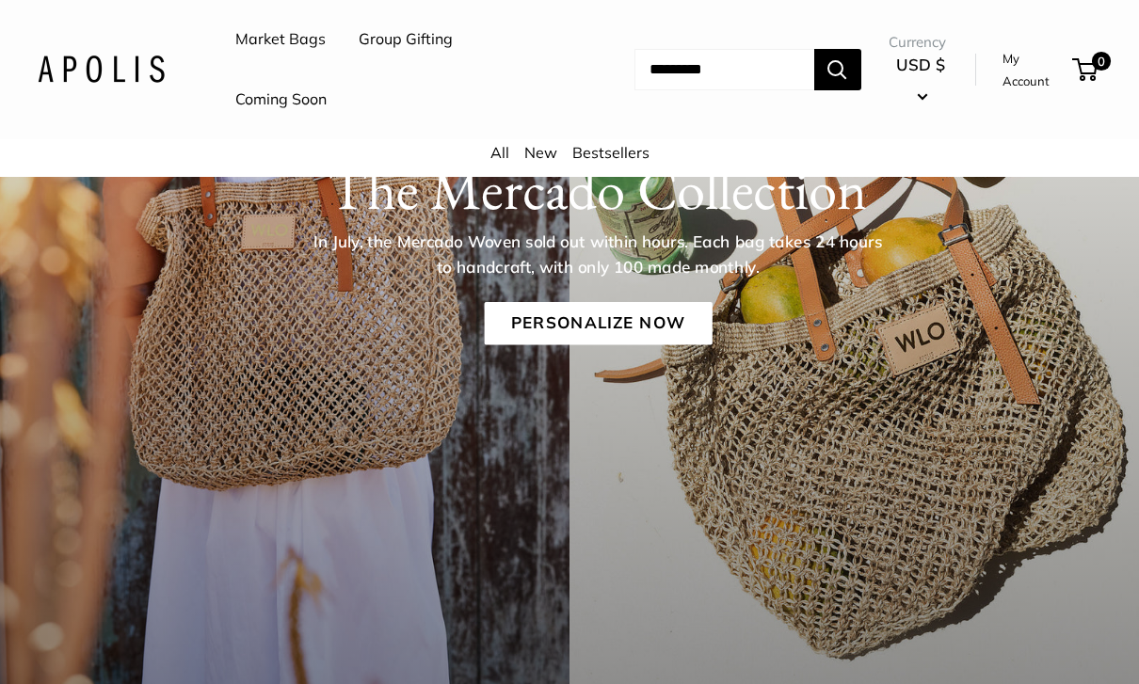
scroll to position [349, 0]
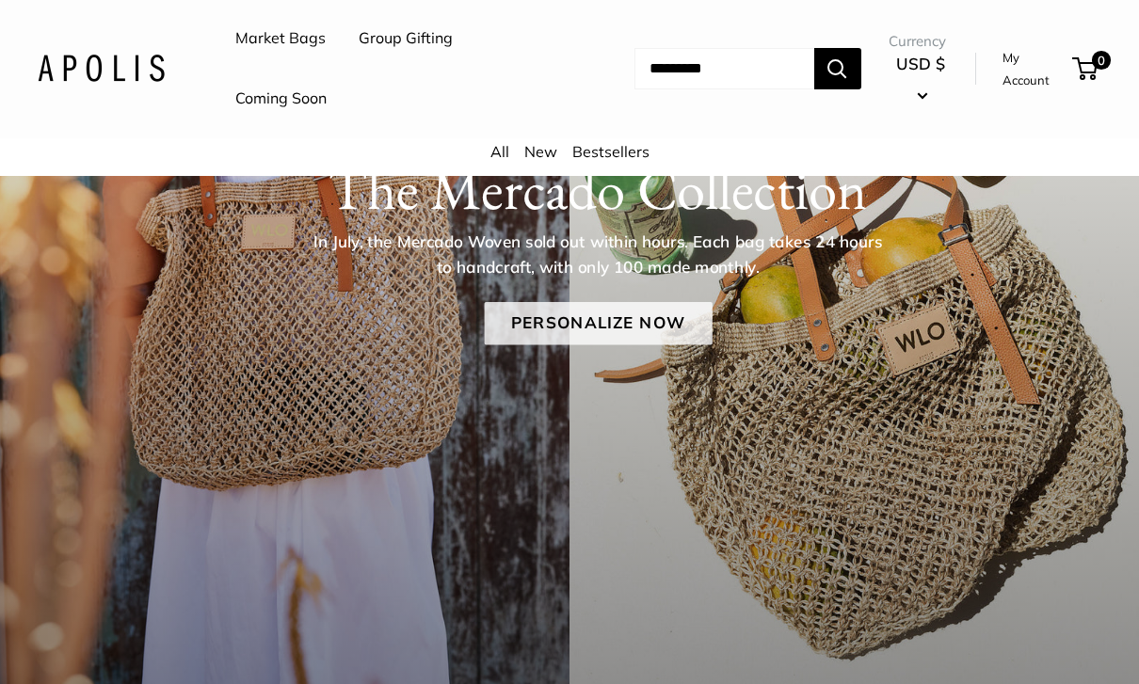
click at [652, 324] on link "Personalize Now" at bounding box center [598, 324] width 228 height 43
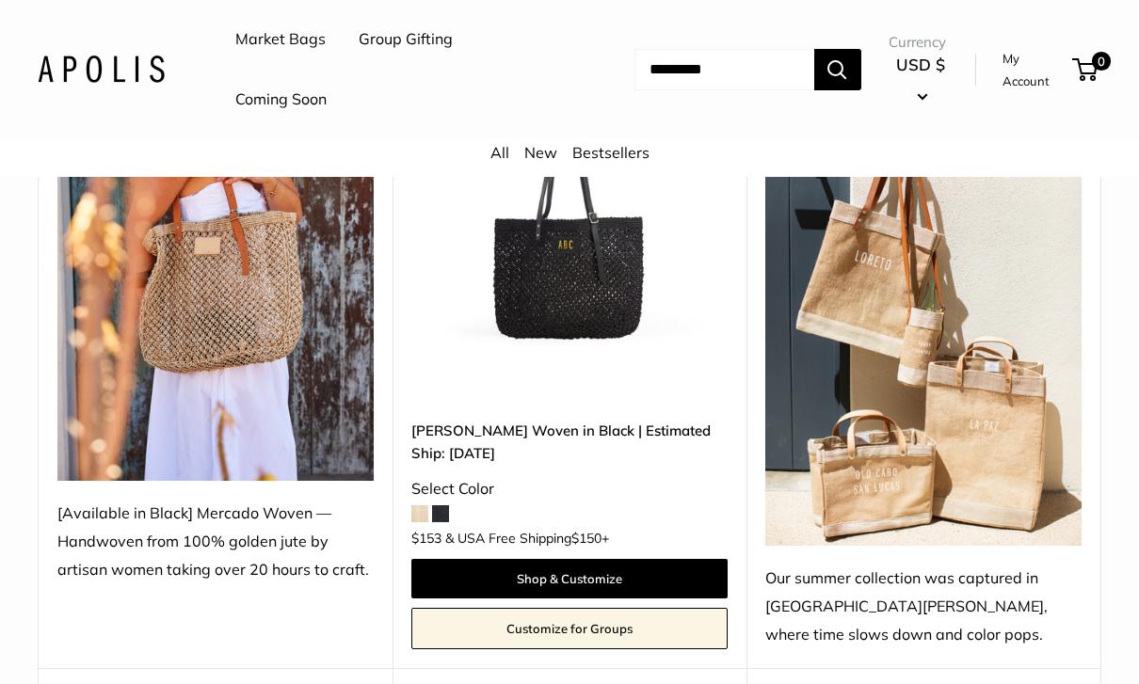
scroll to position [455, 0]
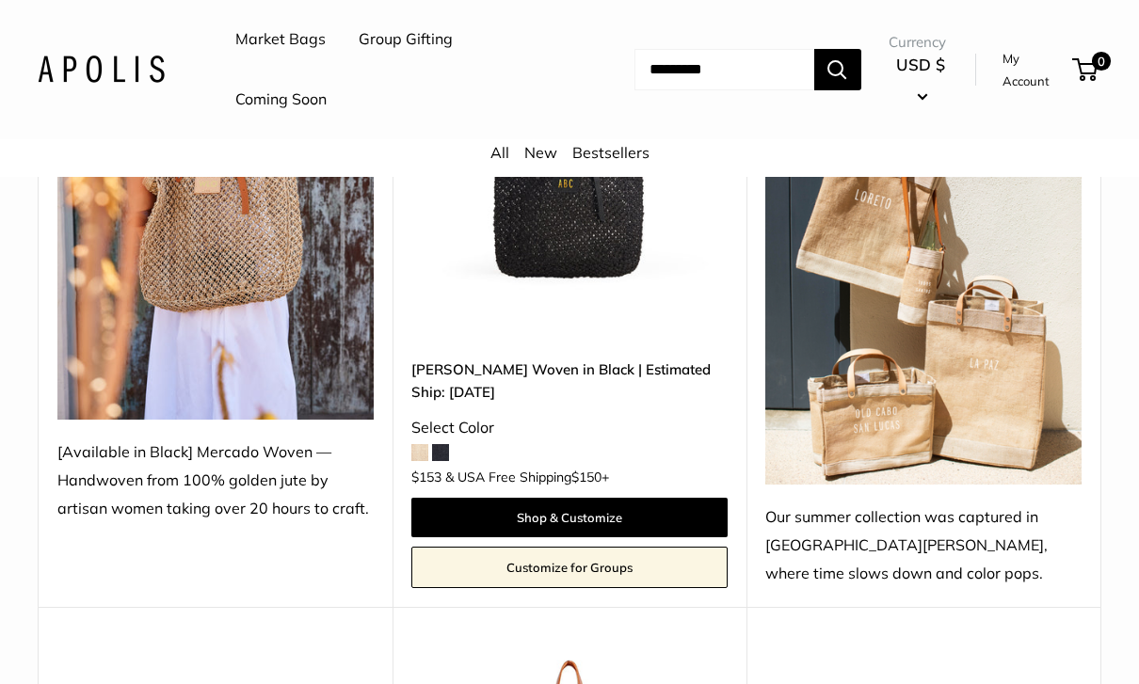
click at [608, 562] on link "Customize for Groups" at bounding box center [569, 567] width 316 height 41
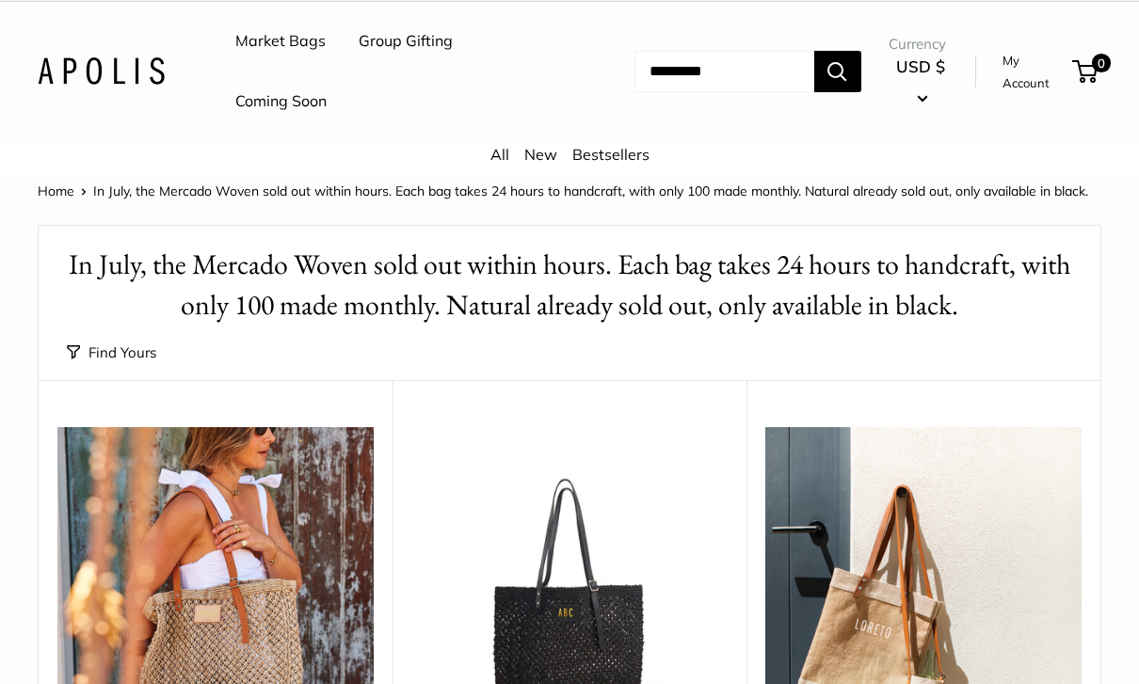
scroll to position [377, 0]
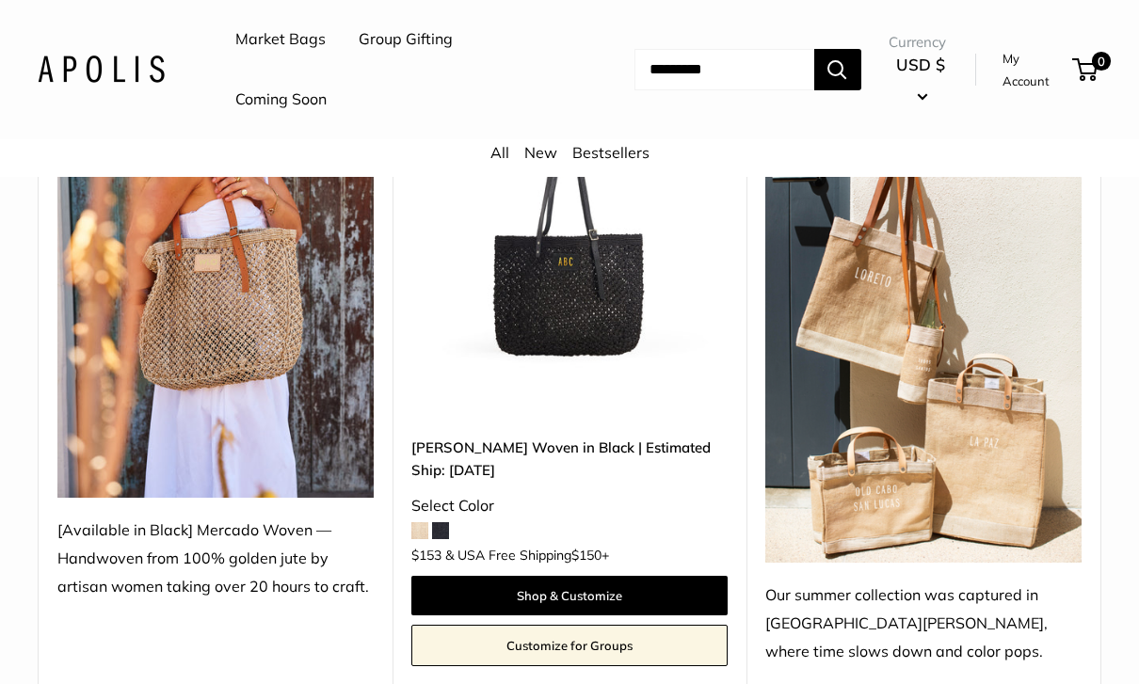
click at [421, 522] on span at bounding box center [419, 530] width 17 height 17
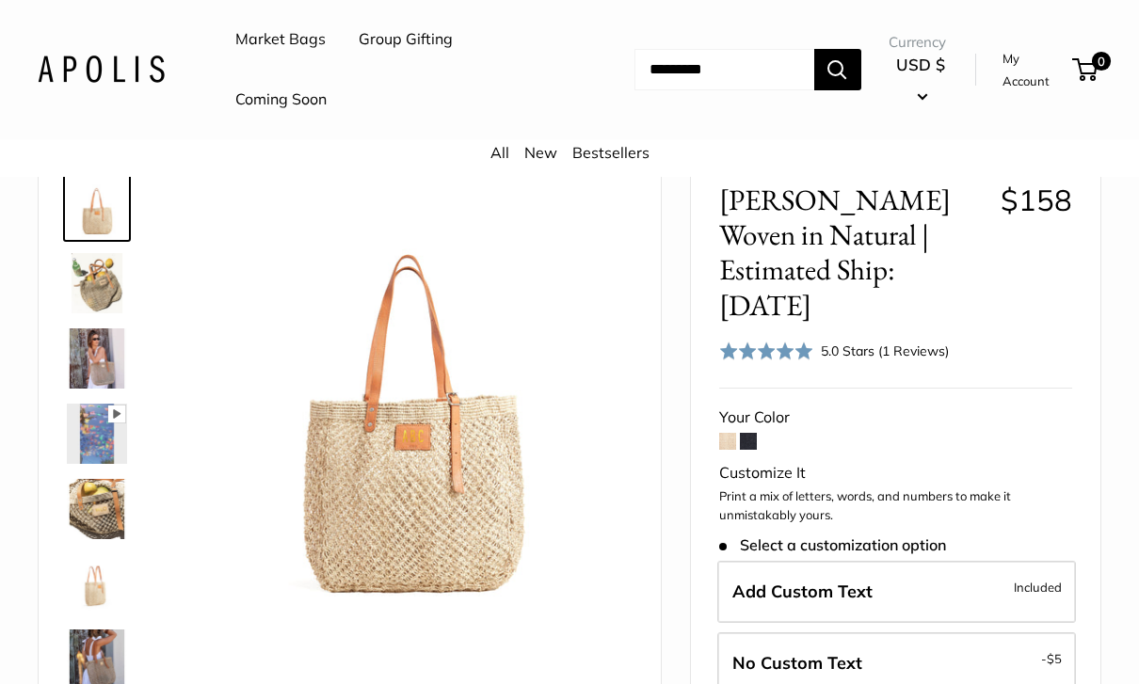
click at [891, 341] on div "5.0 Stars (1 Reviews)" at bounding box center [885, 351] width 128 height 21
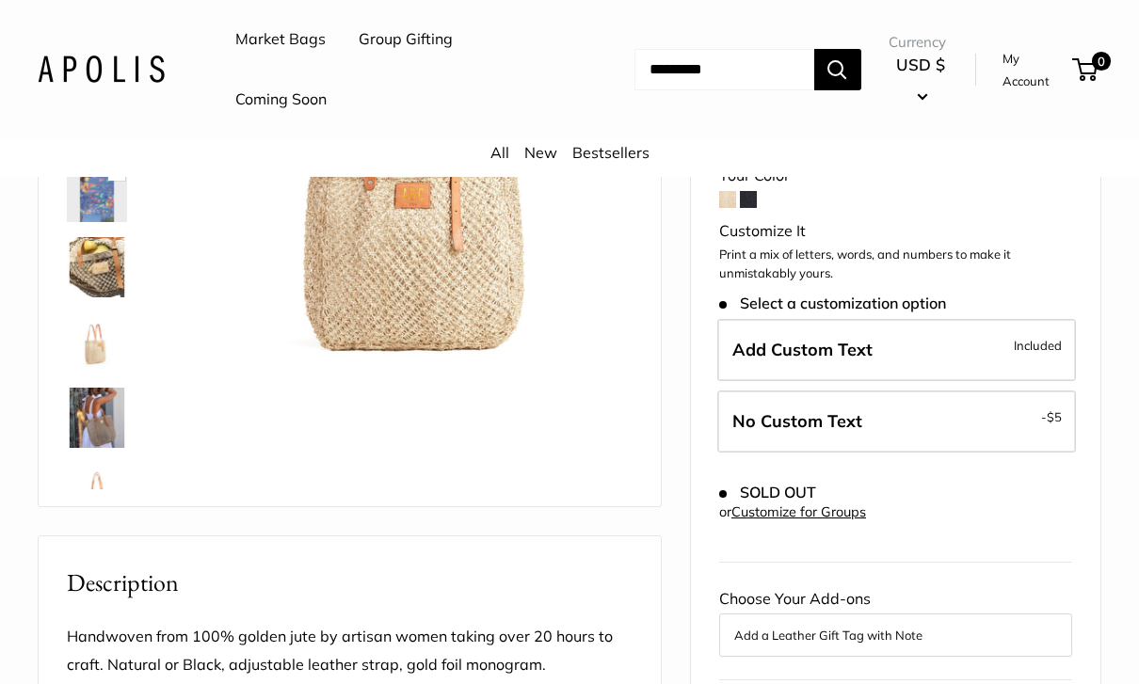
scroll to position [348, 0]
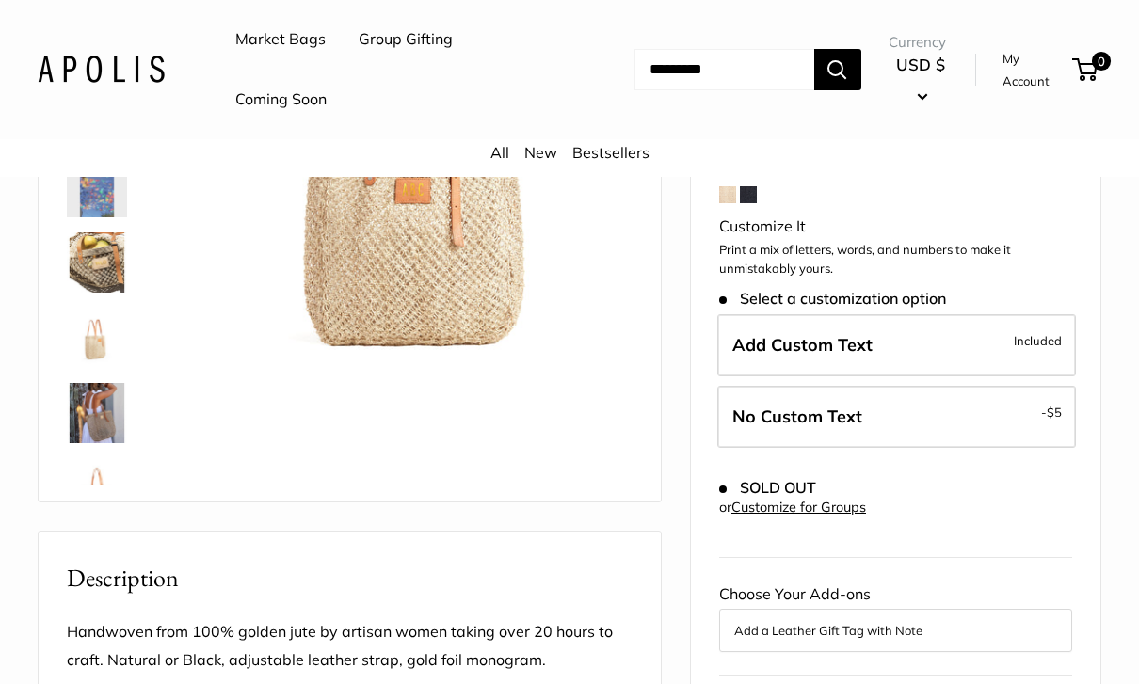
click at [833, 499] on link "Customize for Groups" at bounding box center [798, 507] width 135 height 17
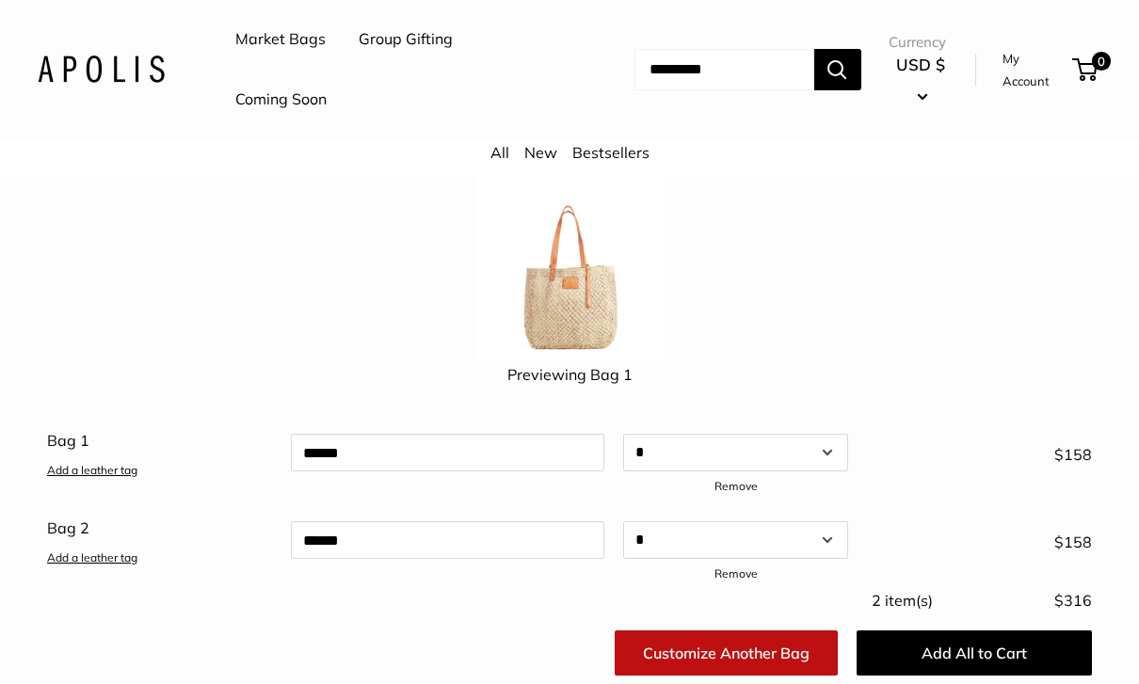
scroll to position [199, 0]
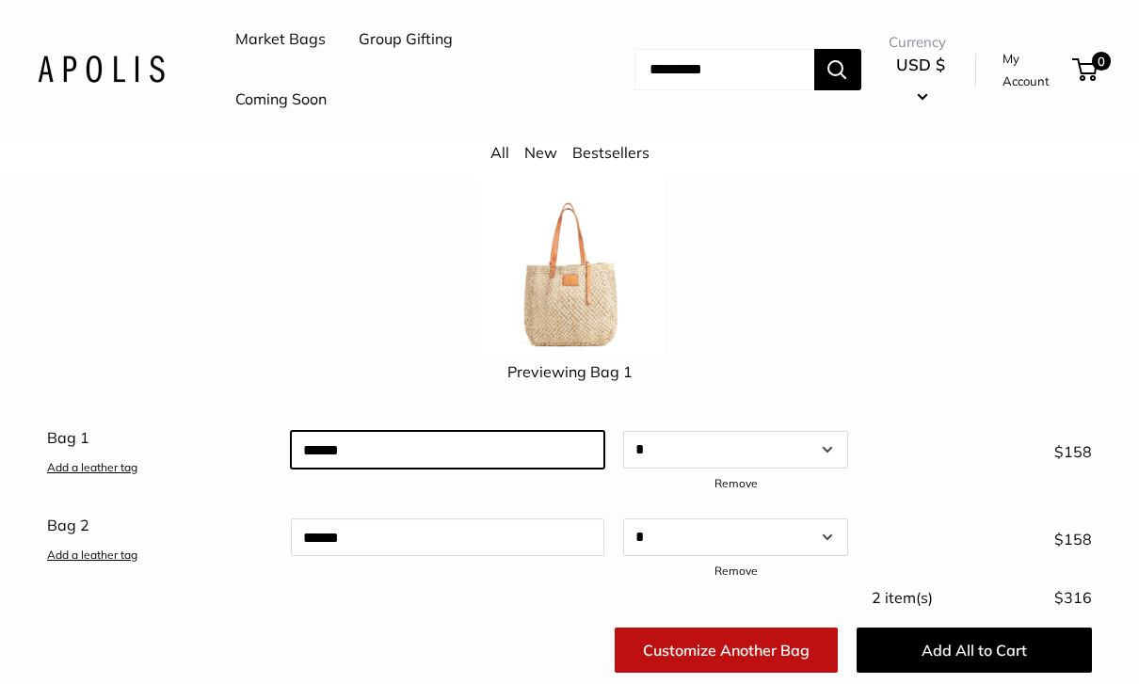
click at [587, 443] on div "Bag 1 Add a leather tag Qty Add a leather tag * * * * * * * * * ** ** ** ** ** …" at bounding box center [570, 549] width 1064 height 294
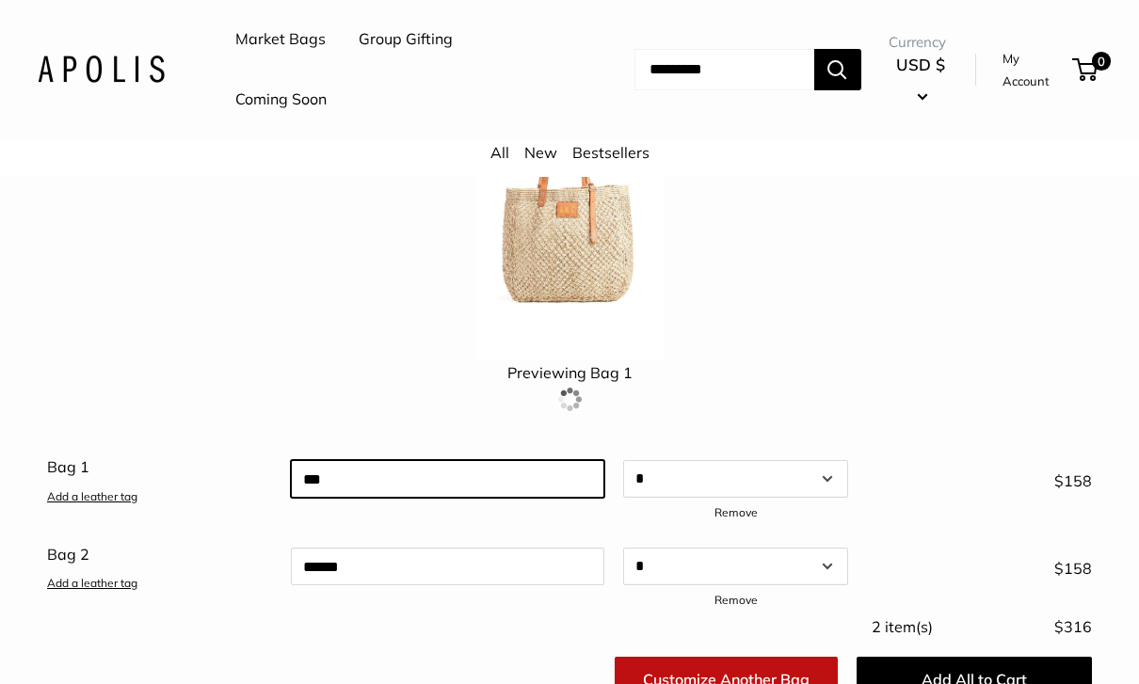
type input "***"
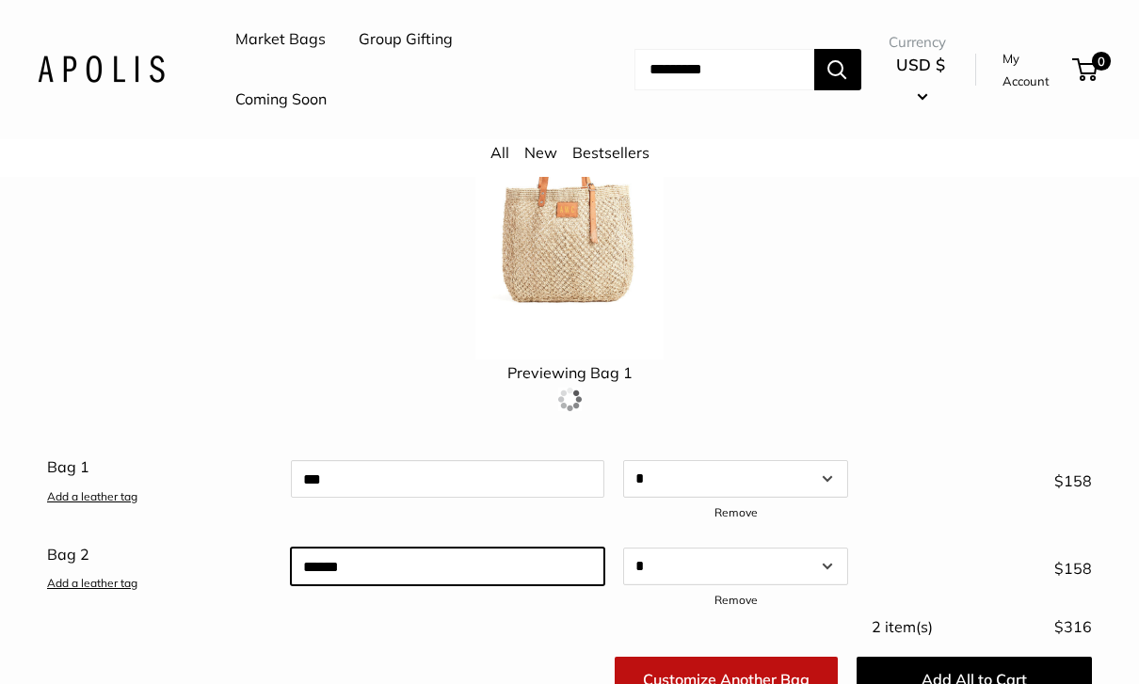
click at [557, 549] on input "text" at bounding box center [447, 567] width 313 height 38
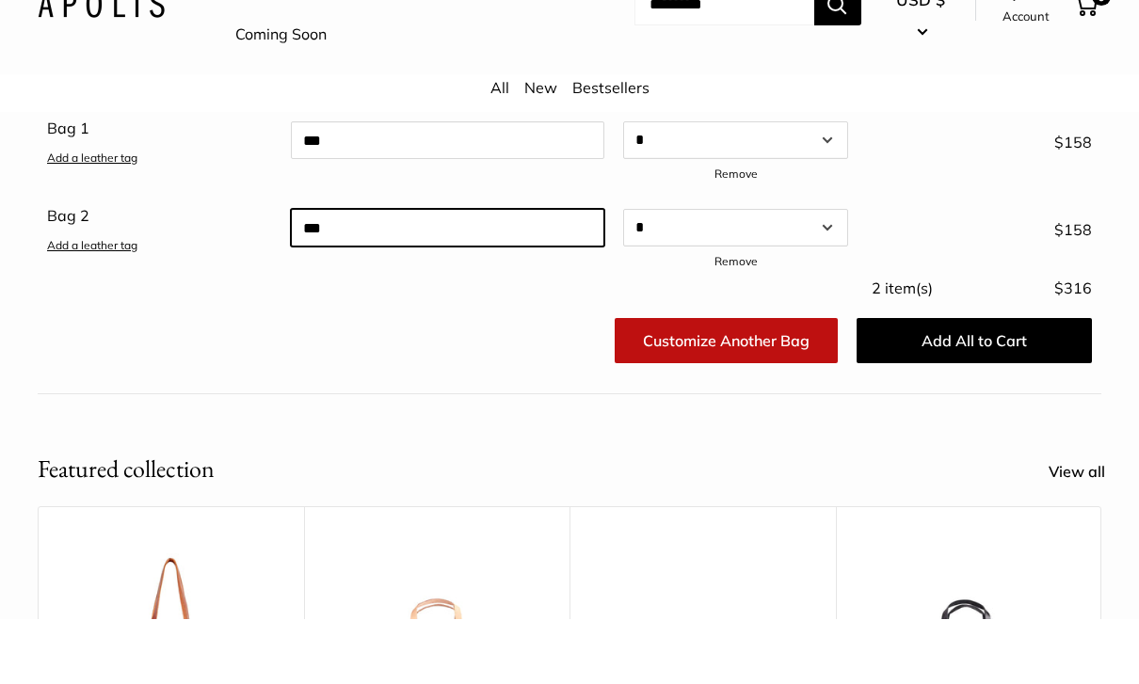
scroll to position [527, 0]
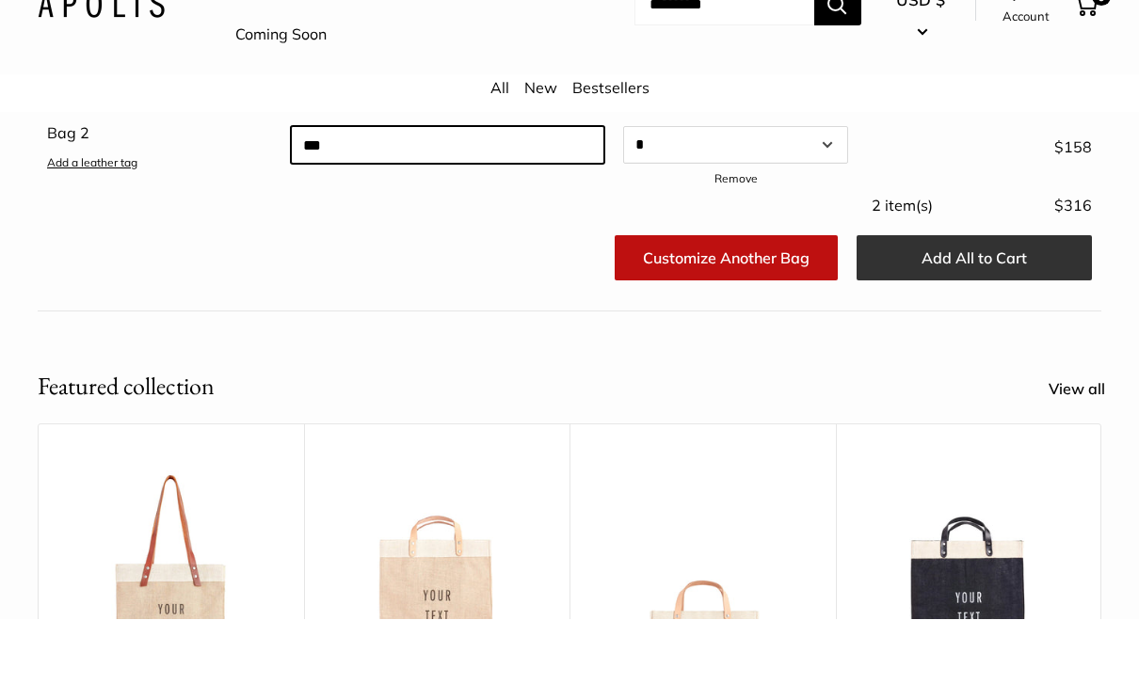
type input "***"
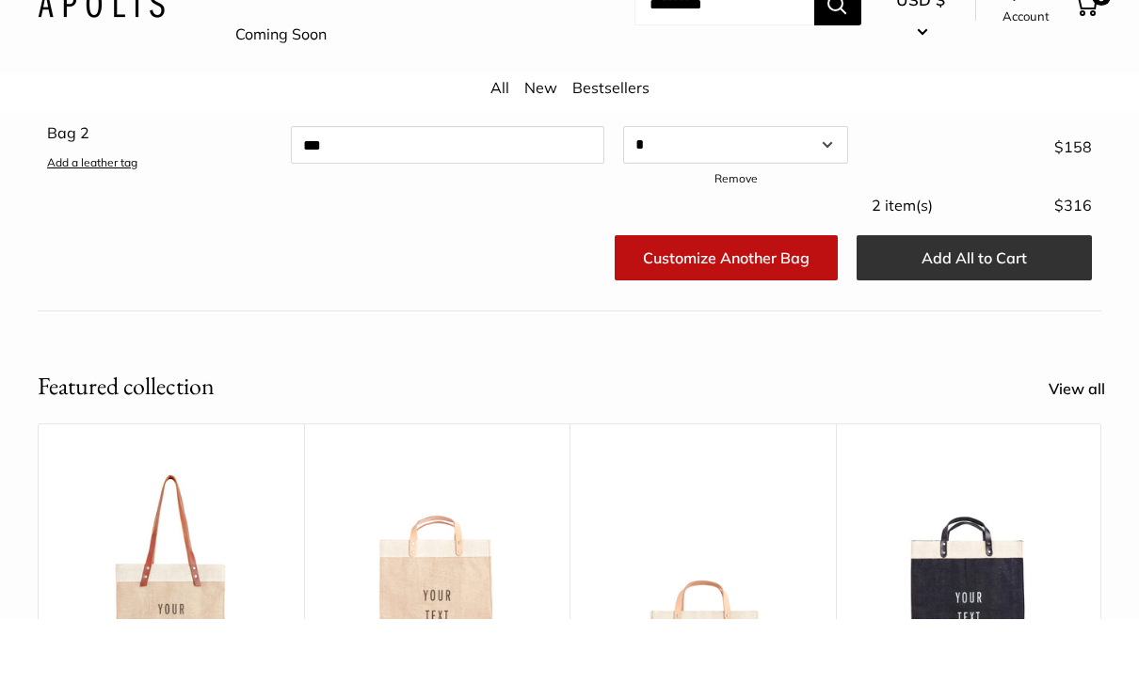
click at [1008, 300] on button "Add All to Cart" at bounding box center [974, 322] width 235 height 45
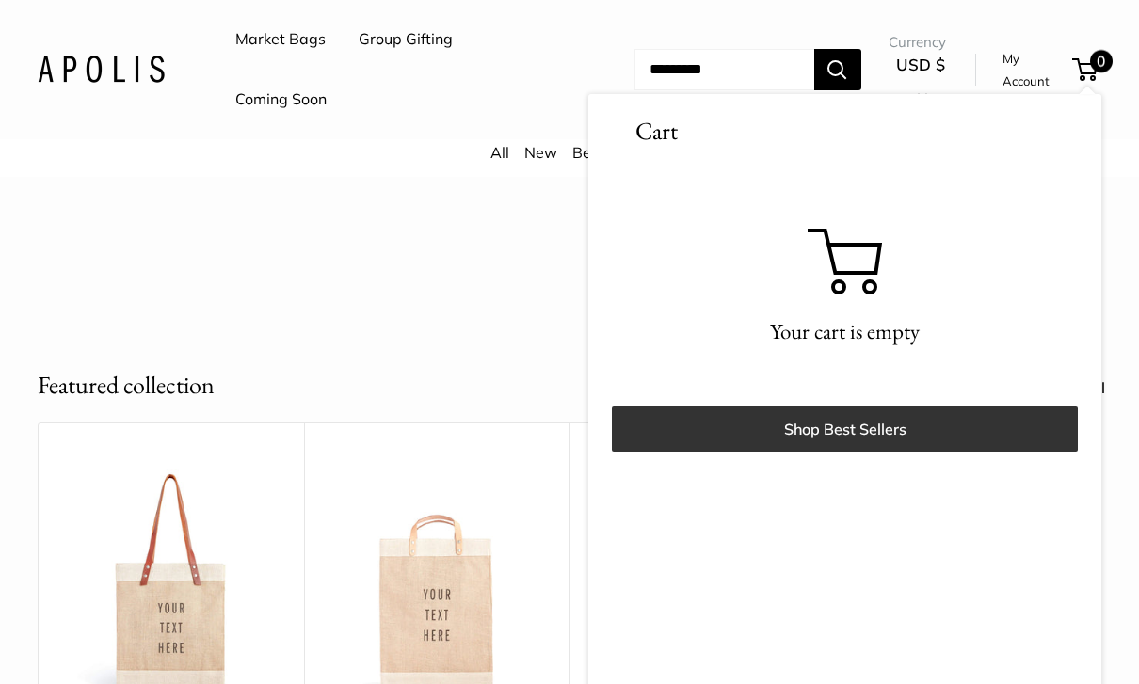
click at [893, 426] on link "Shop Best Sellers" at bounding box center [845, 429] width 466 height 45
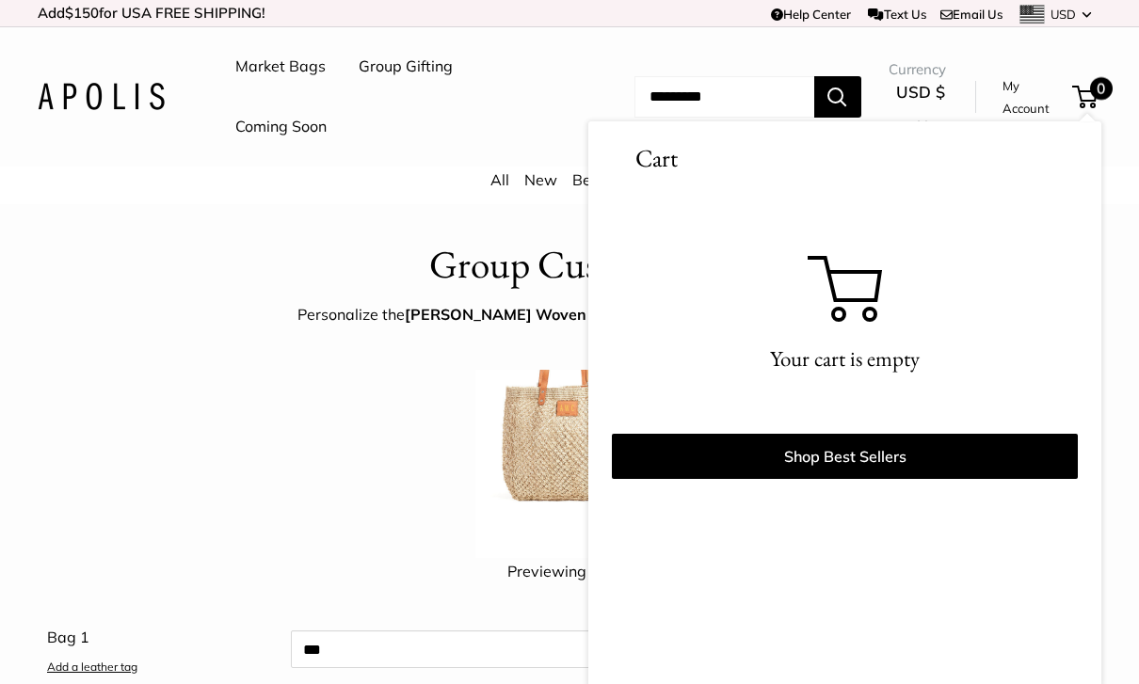
scroll to position [653, 0]
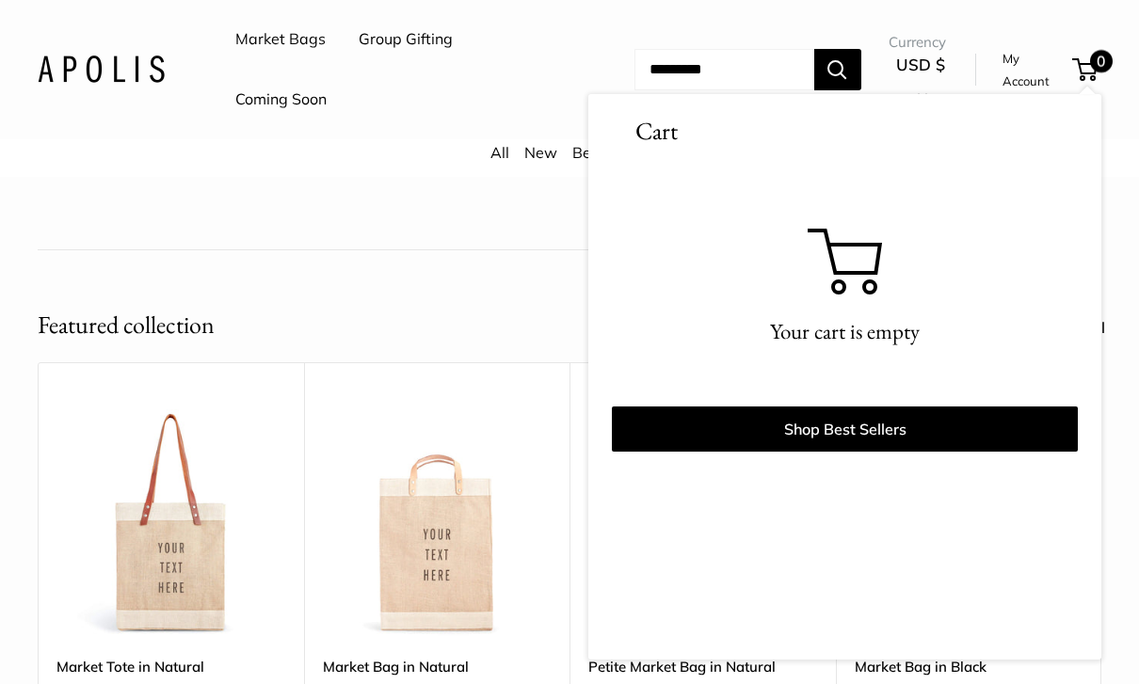
click at [537, 334] on header "Featured collection View all" at bounding box center [570, 325] width 1064 height 37
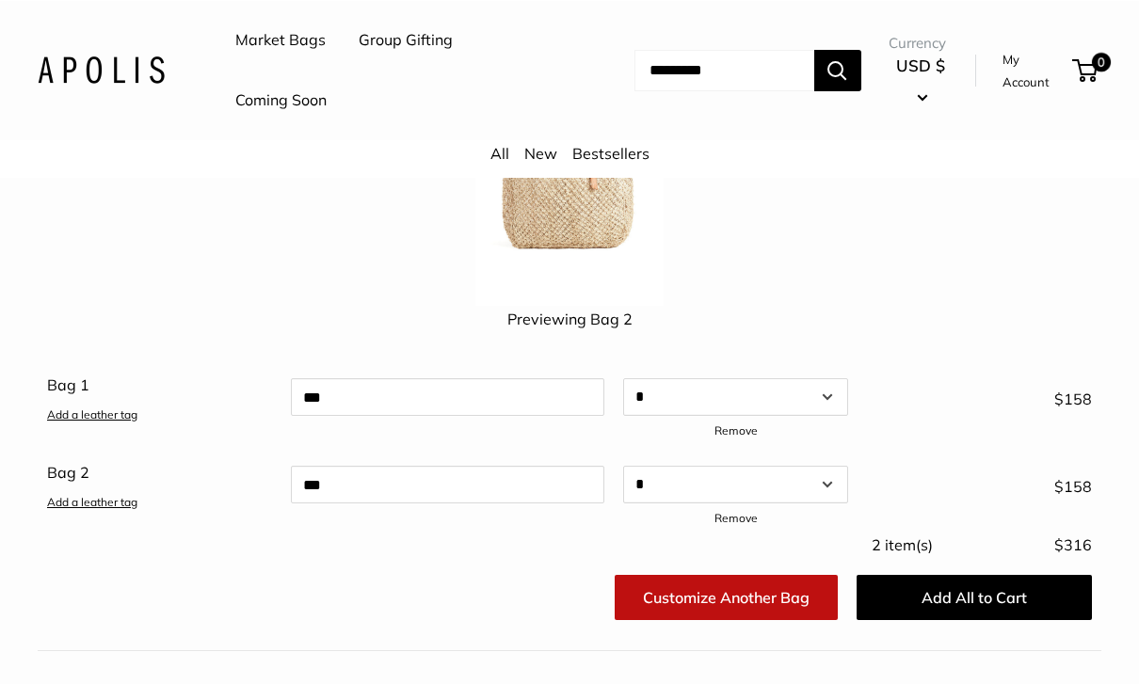
scroll to position [252, 0]
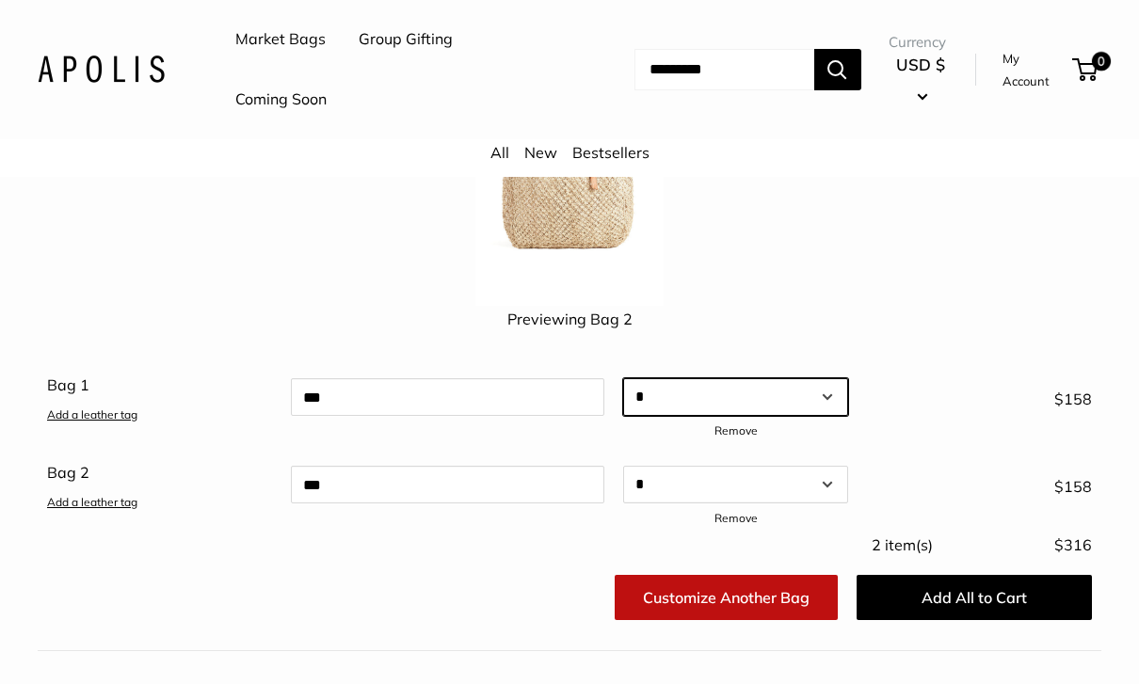
click at [827, 388] on select "* * * * * * * * * ** ** ** ** ** ** ** ** ** ** ** ** ** ** ** ** ** ** ** ** *…" at bounding box center [735, 397] width 225 height 38
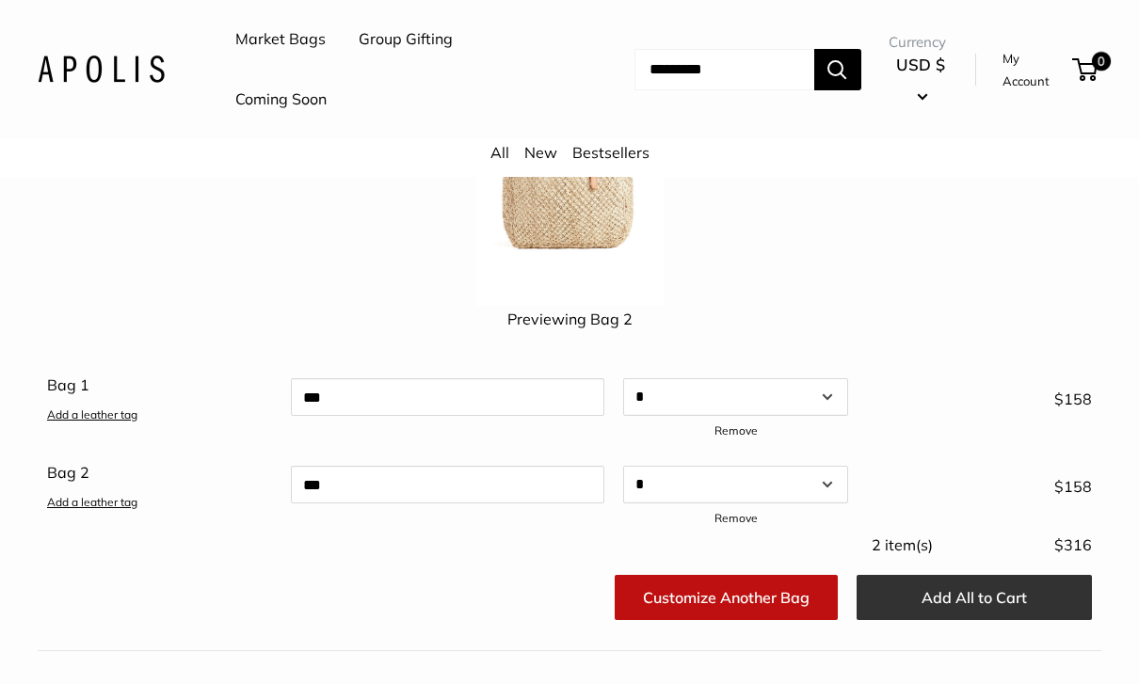
click at [981, 591] on button "Add All to Cart" at bounding box center [974, 597] width 235 height 45
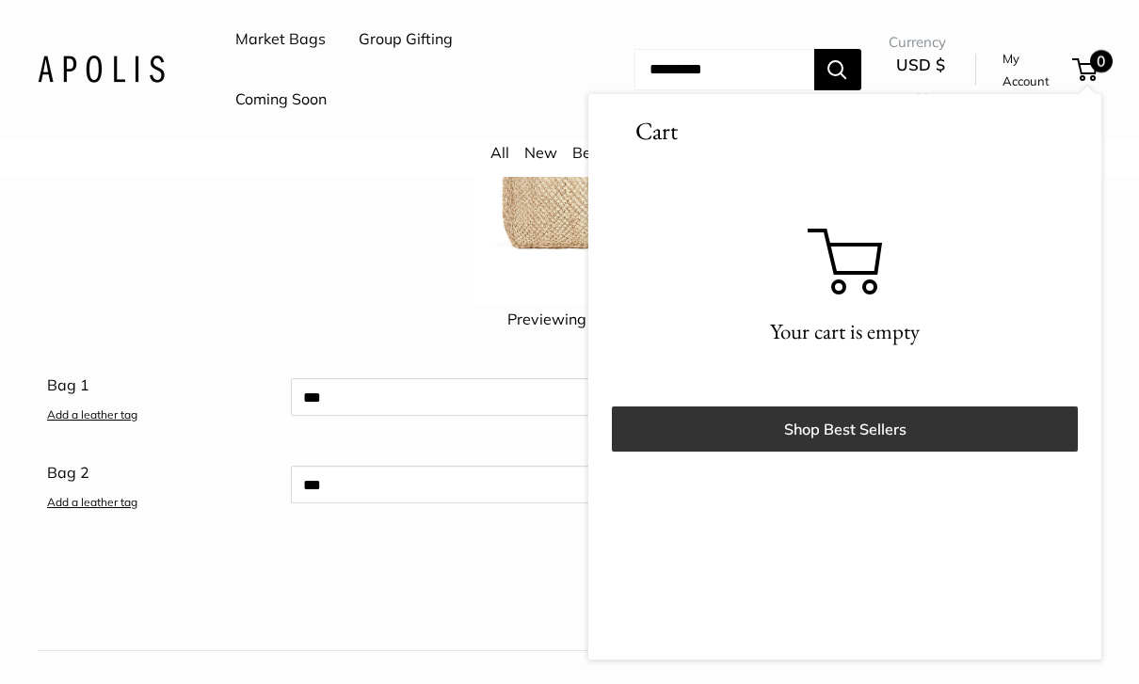
click at [869, 429] on link "Shop Best Sellers" at bounding box center [845, 429] width 466 height 45
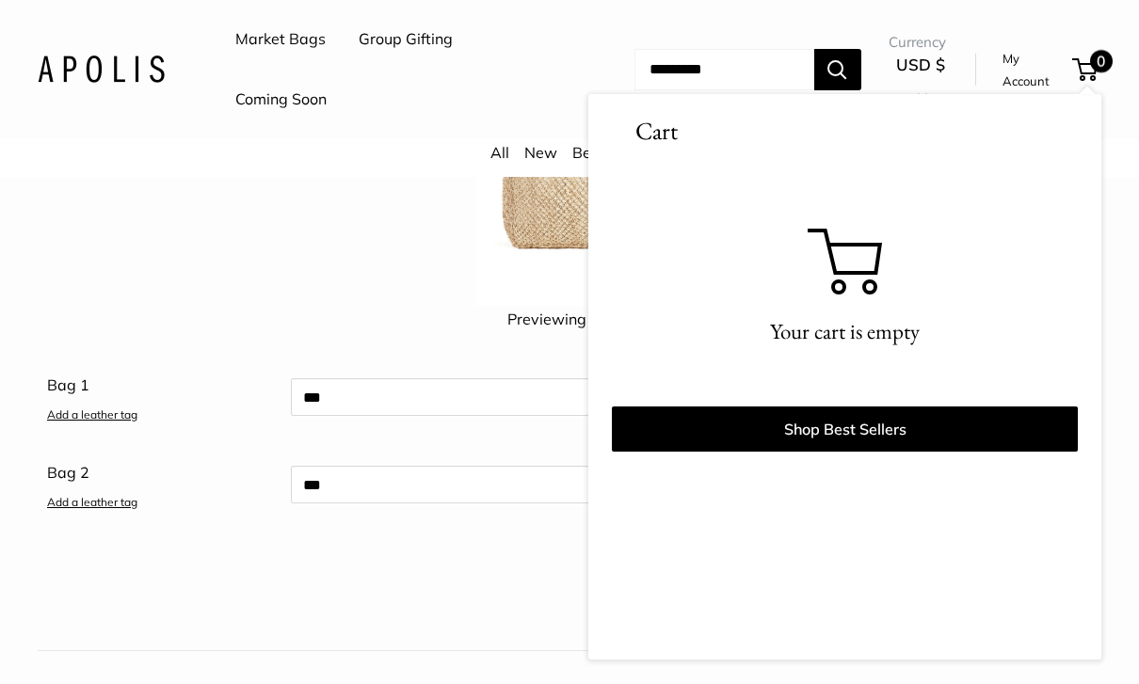
click at [107, 291] on div "Previewing Bag 2" at bounding box center [570, 226] width 1064 height 232
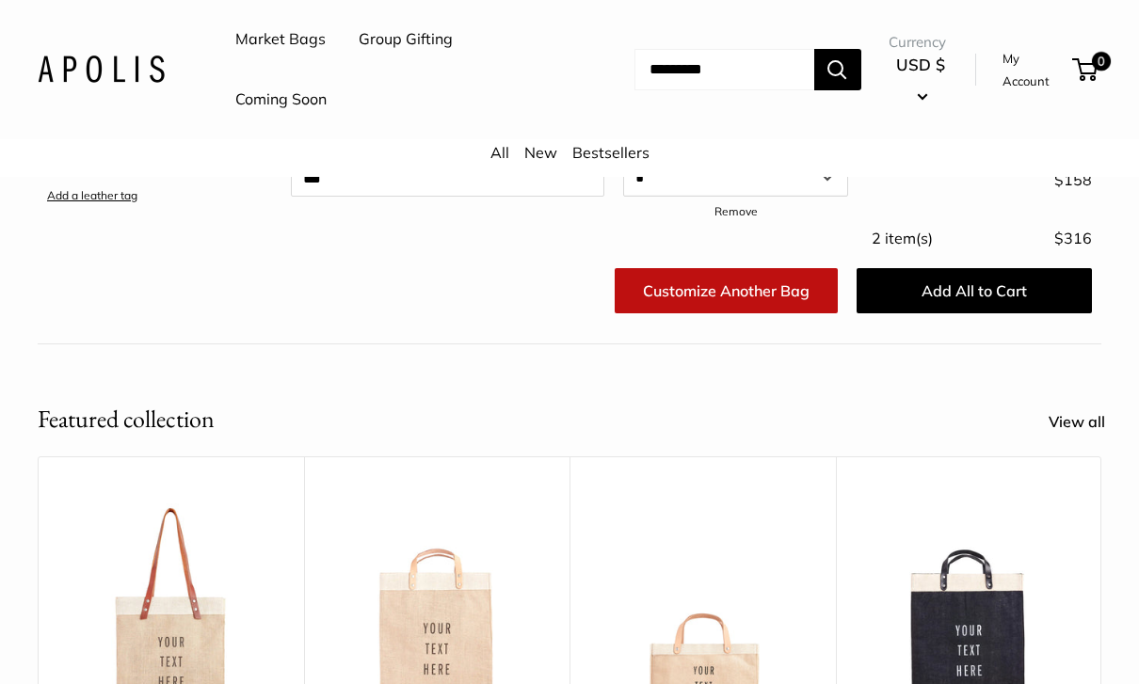
scroll to position [569, 0]
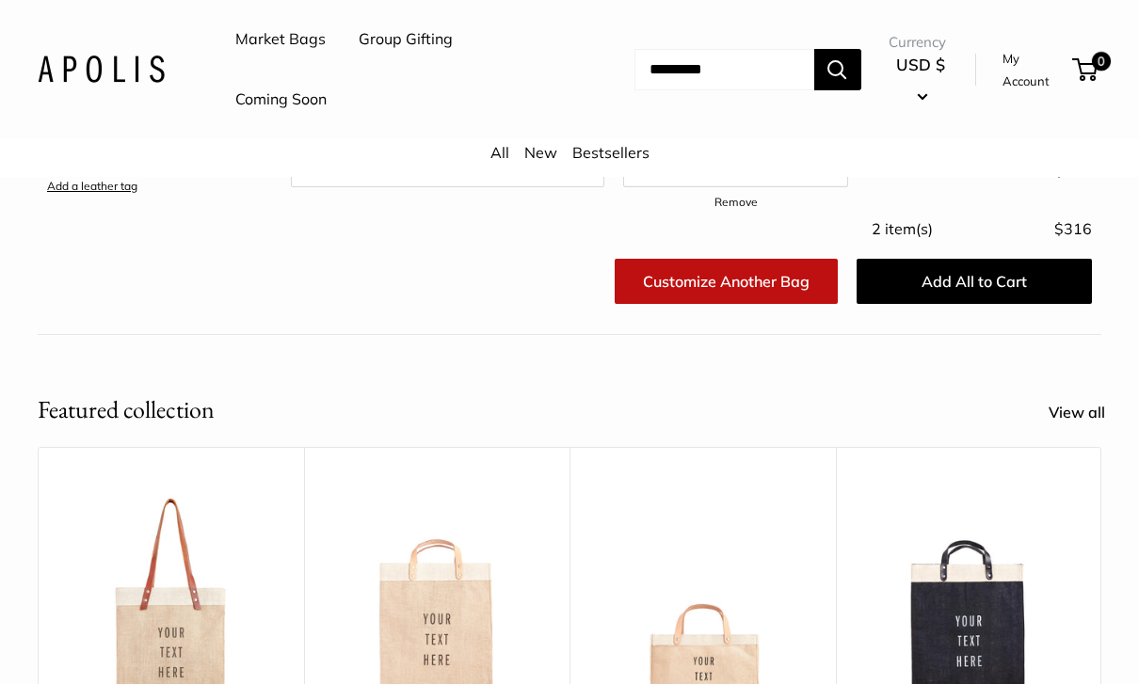
click at [809, 283] on link "Customize Another Bag" at bounding box center [726, 281] width 223 height 45
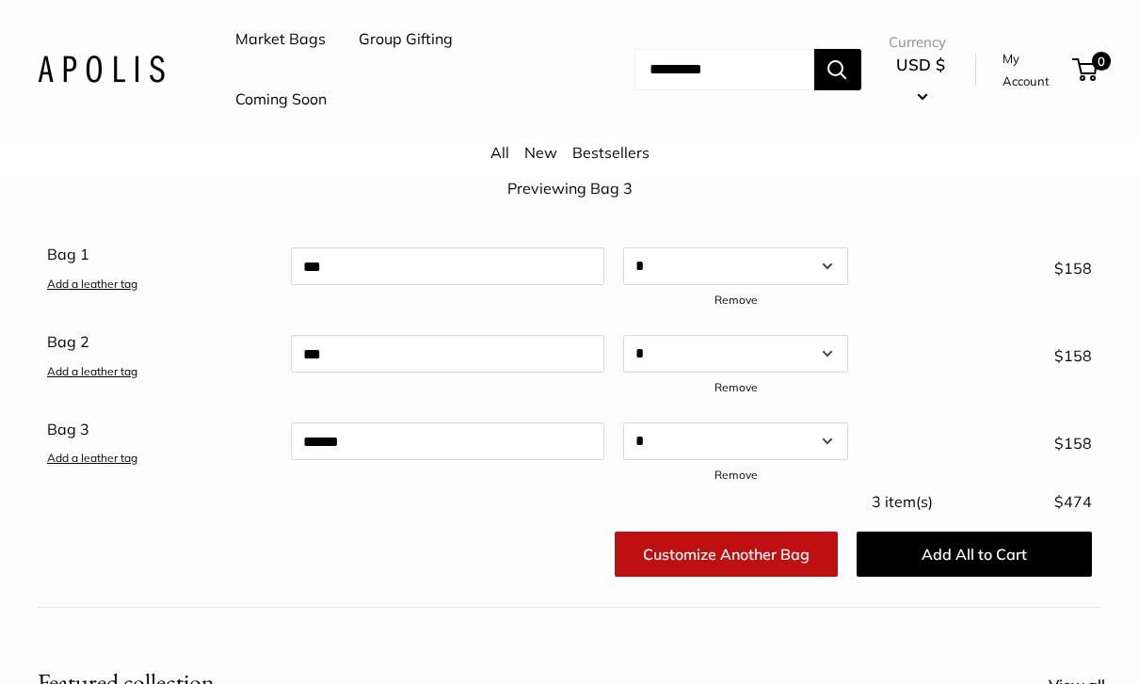
scroll to position [376, 0]
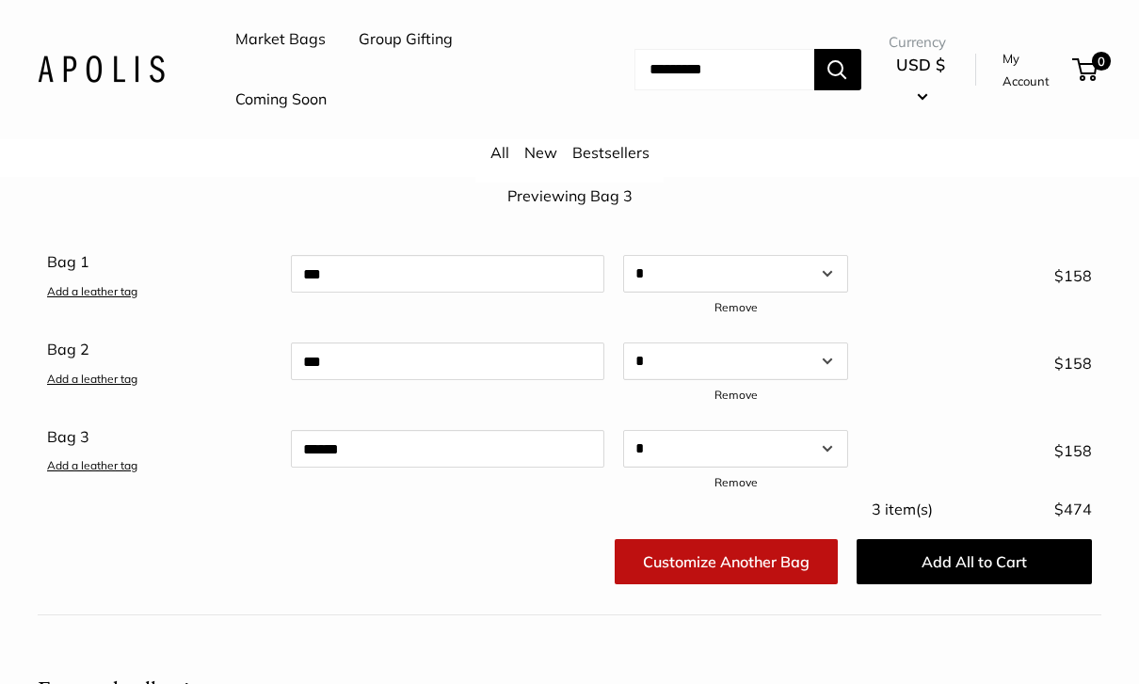
click at [747, 478] on link "Remove" at bounding box center [736, 482] width 43 height 14
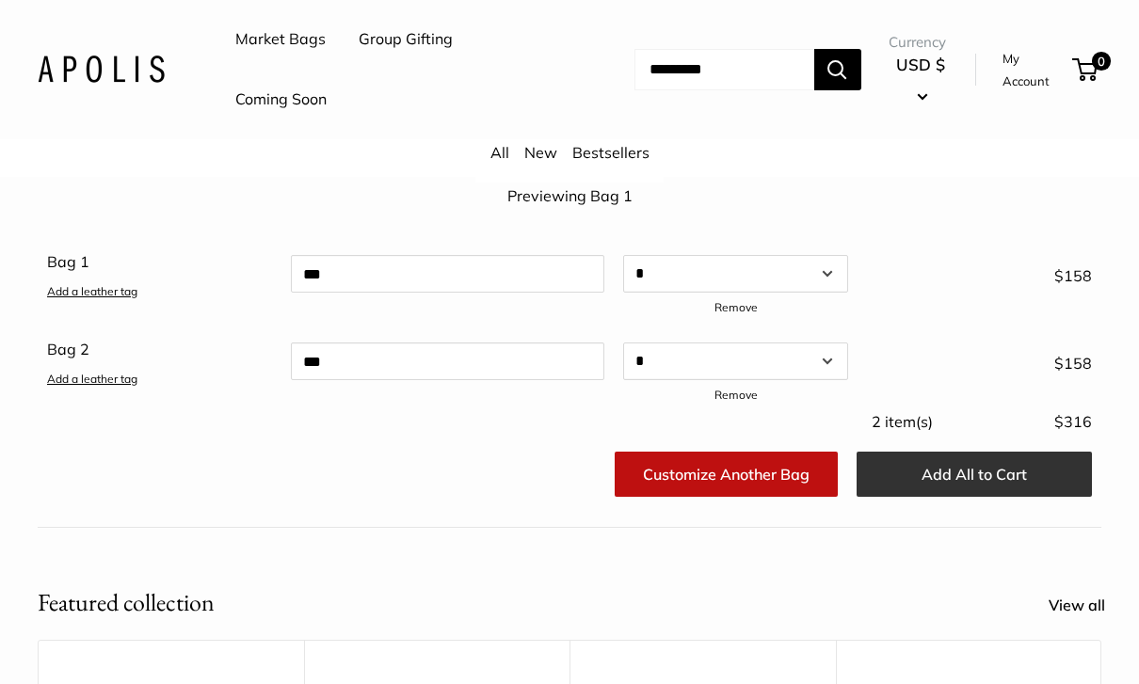
click at [976, 472] on button "Add All to Cart" at bounding box center [974, 474] width 235 height 45
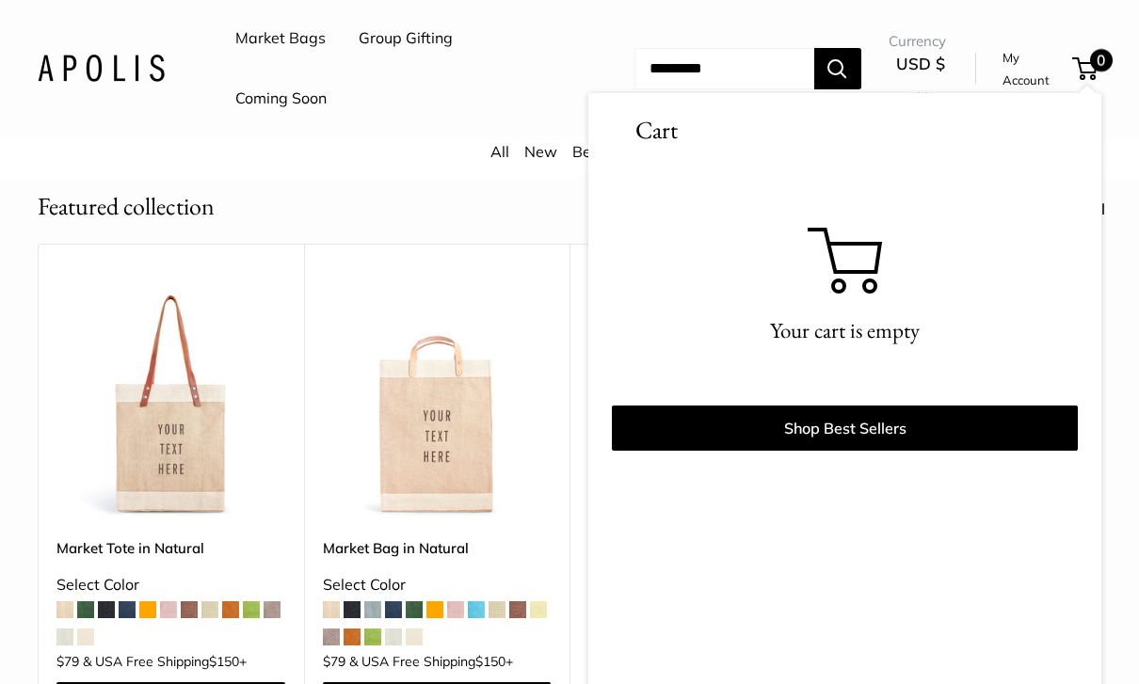
scroll to position [897, 0]
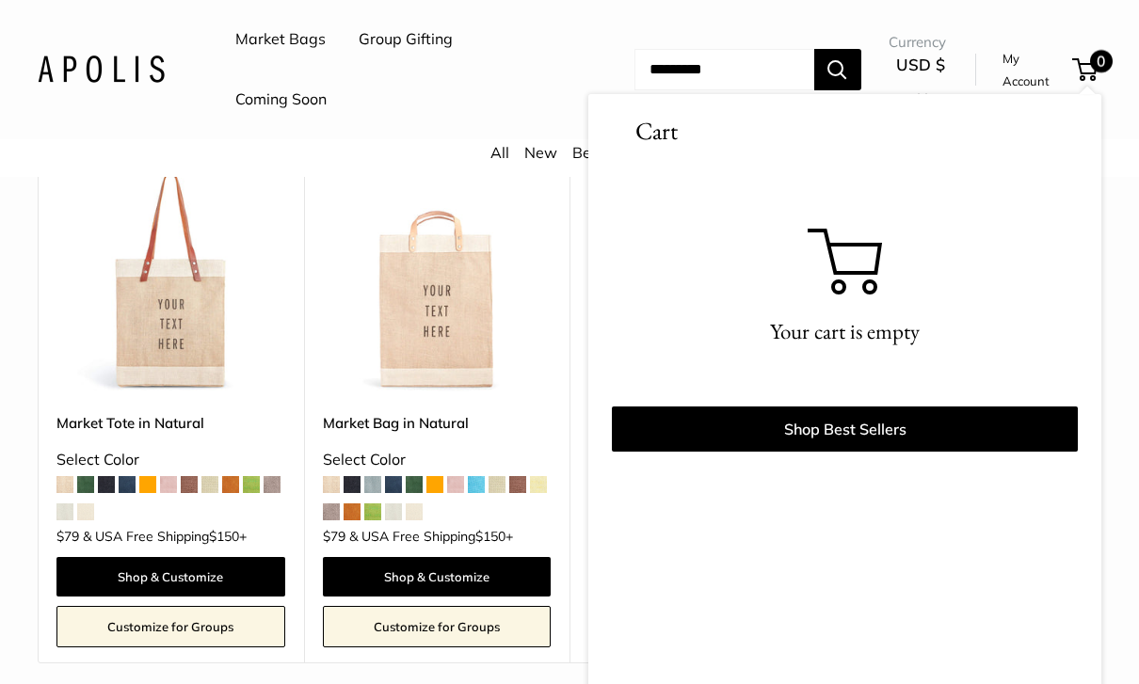
click at [1135, 234] on div "Upgrade: Next Day Fulfillment Customizable Text Long Handle Best Seller Market …" at bounding box center [569, 392] width 1139 height 546
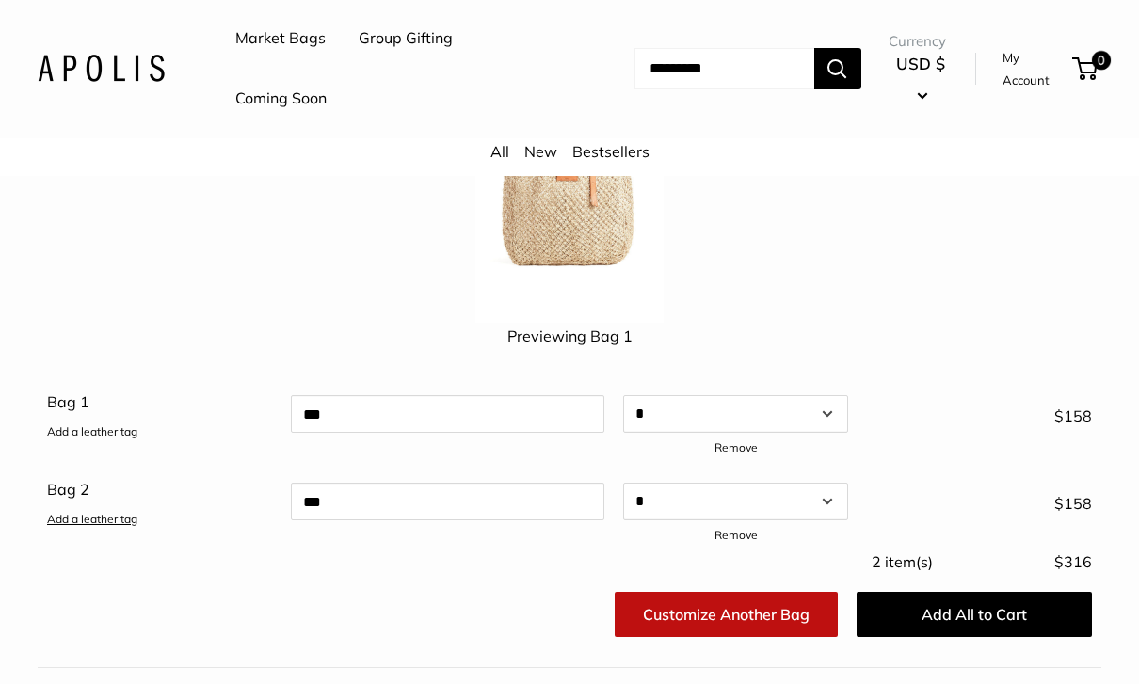
scroll to position [255, 0]
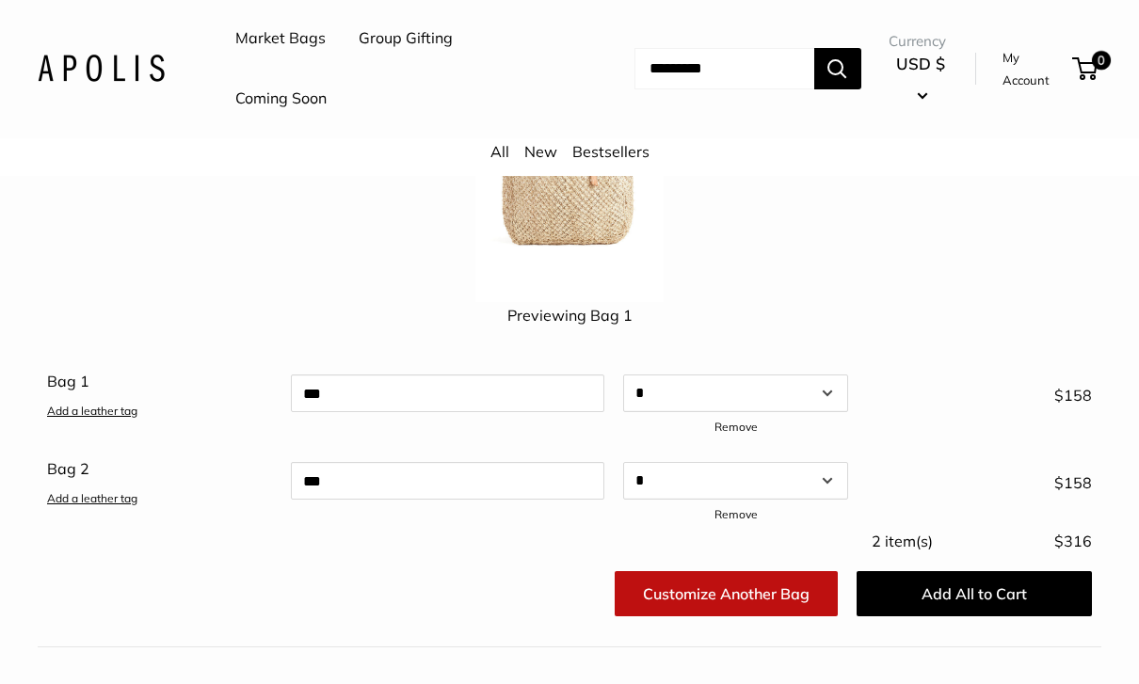
click at [786, 593] on link "Customize Another Bag" at bounding box center [726, 594] width 223 height 45
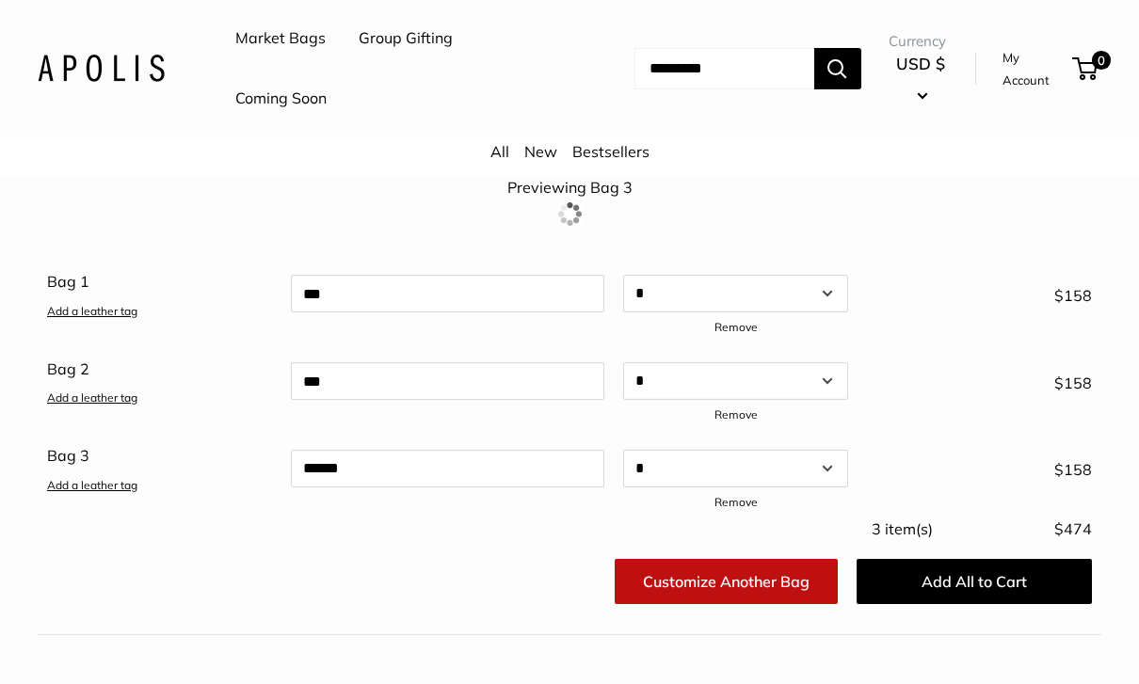
click at [796, 578] on link "Customize Another Bag" at bounding box center [726, 582] width 223 height 45
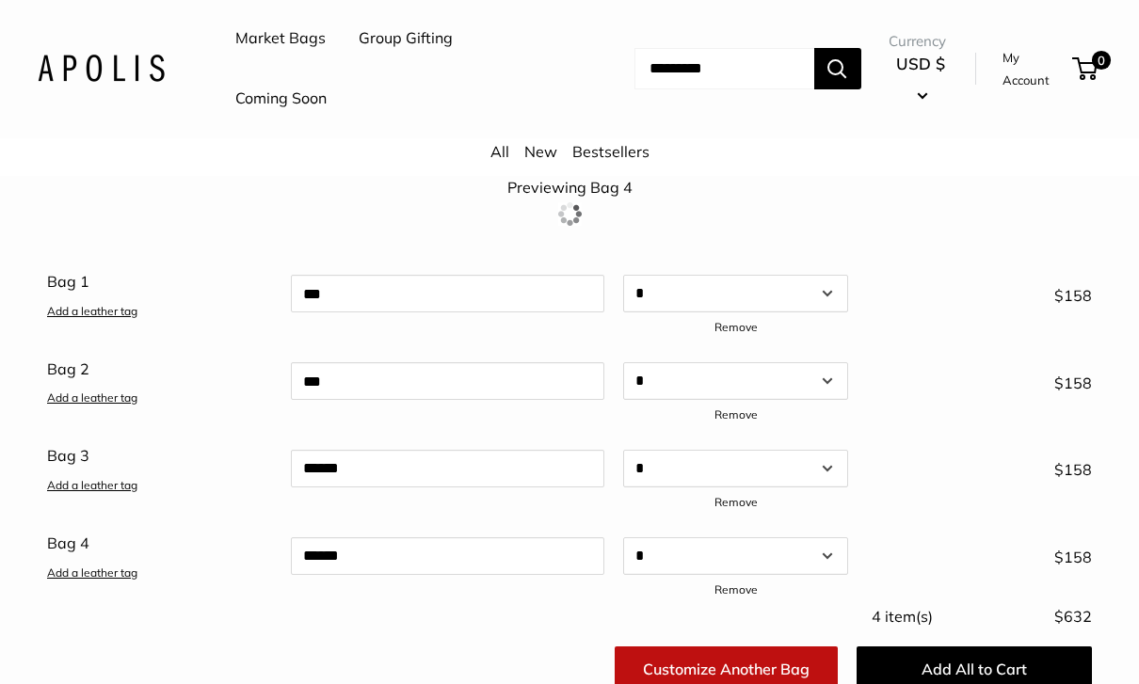
scroll to position [384, 0]
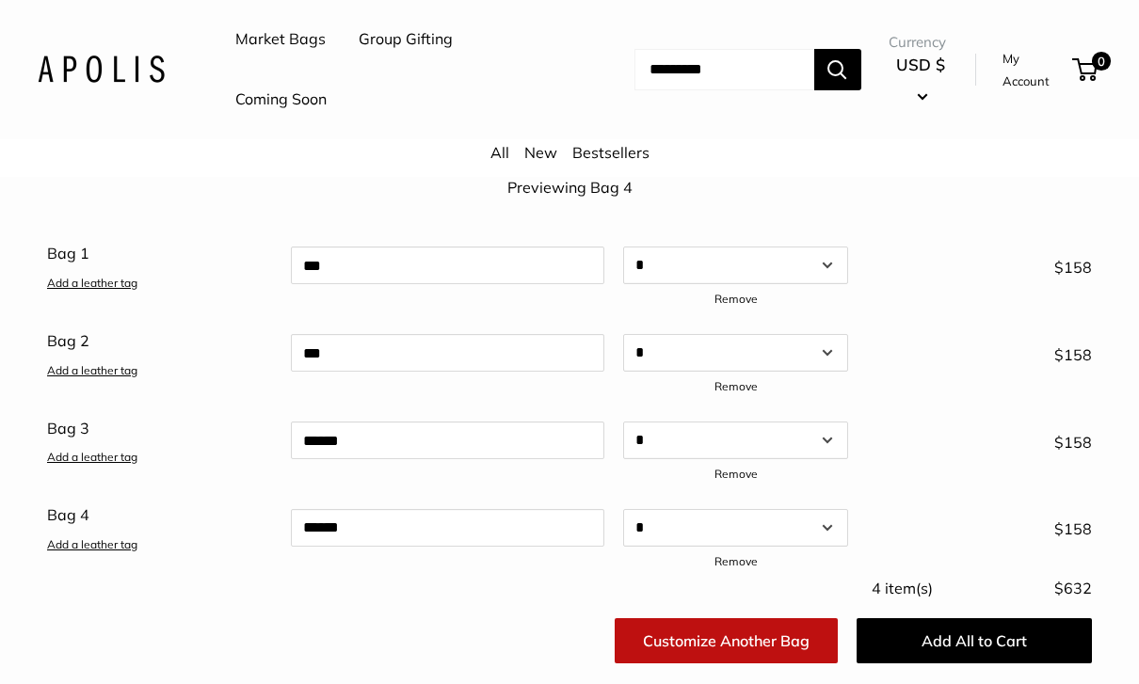
click at [745, 557] on link "Remove" at bounding box center [736, 561] width 43 height 14
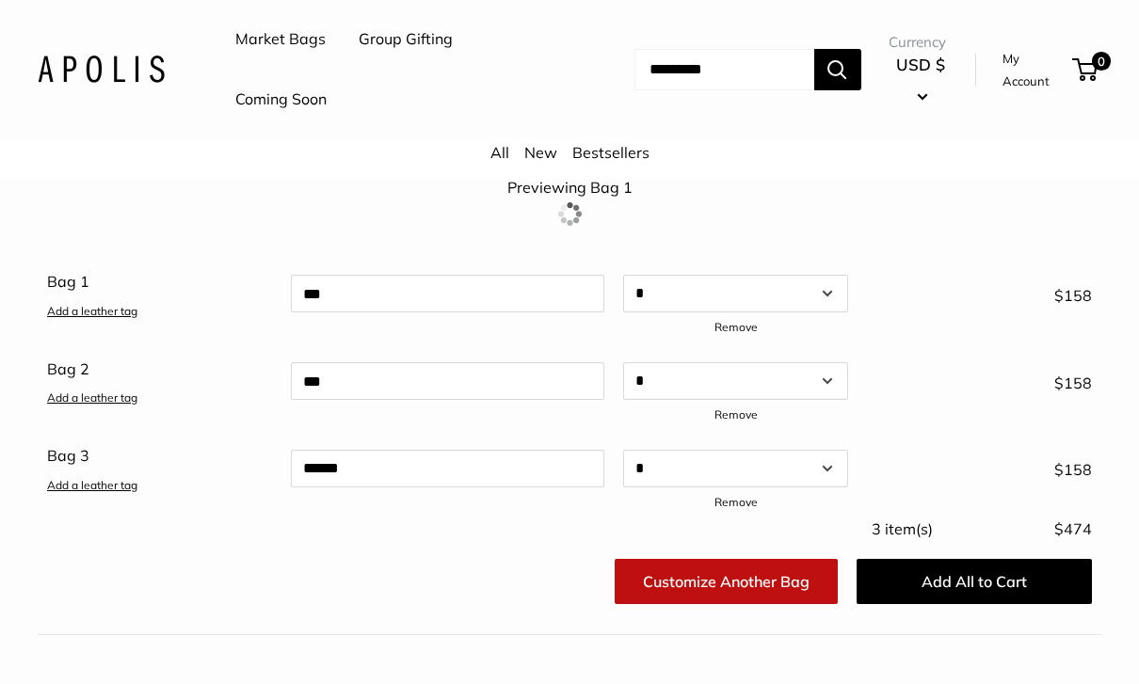
click at [740, 499] on link "Remove" at bounding box center [736, 502] width 43 height 14
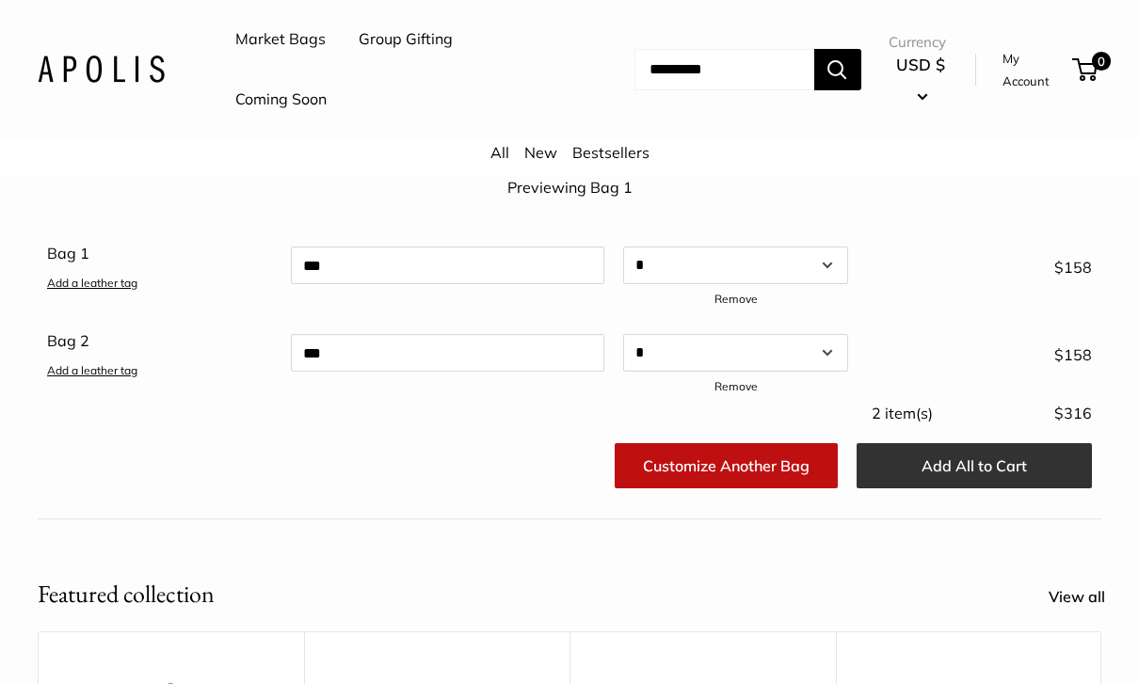
click at [983, 465] on button "Add All to Cart" at bounding box center [974, 465] width 235 height 45
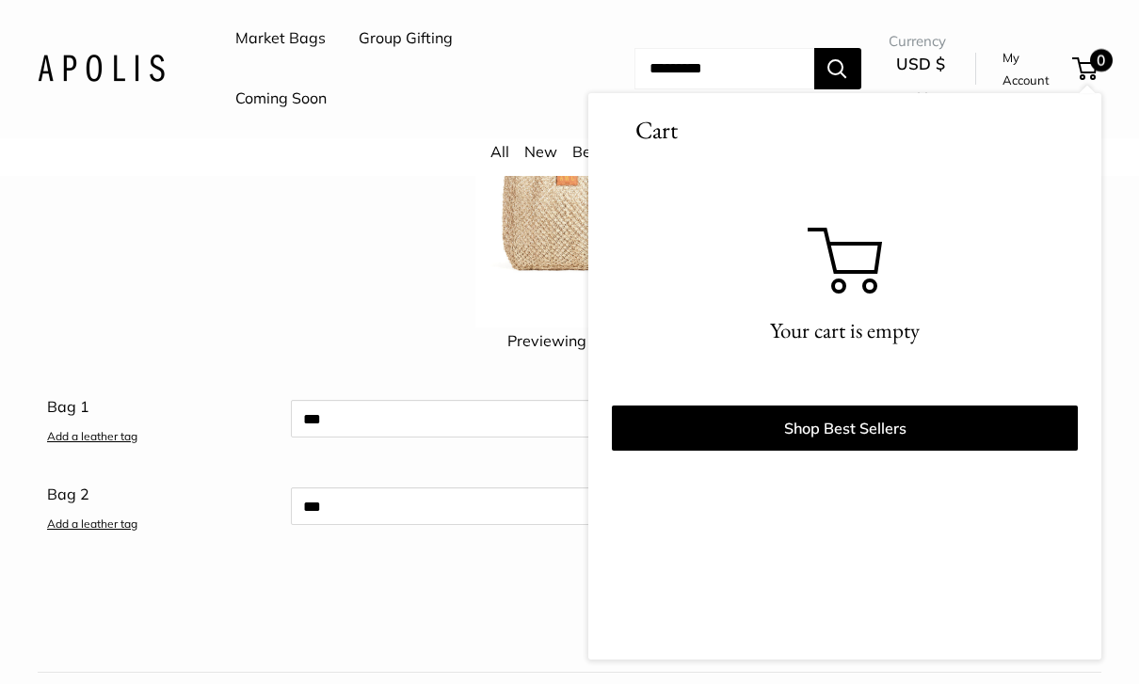
click at [511, 591] on div "Customize Another Bag Add All to Cart" at bounding box center [570, 624] width 1064 height 68
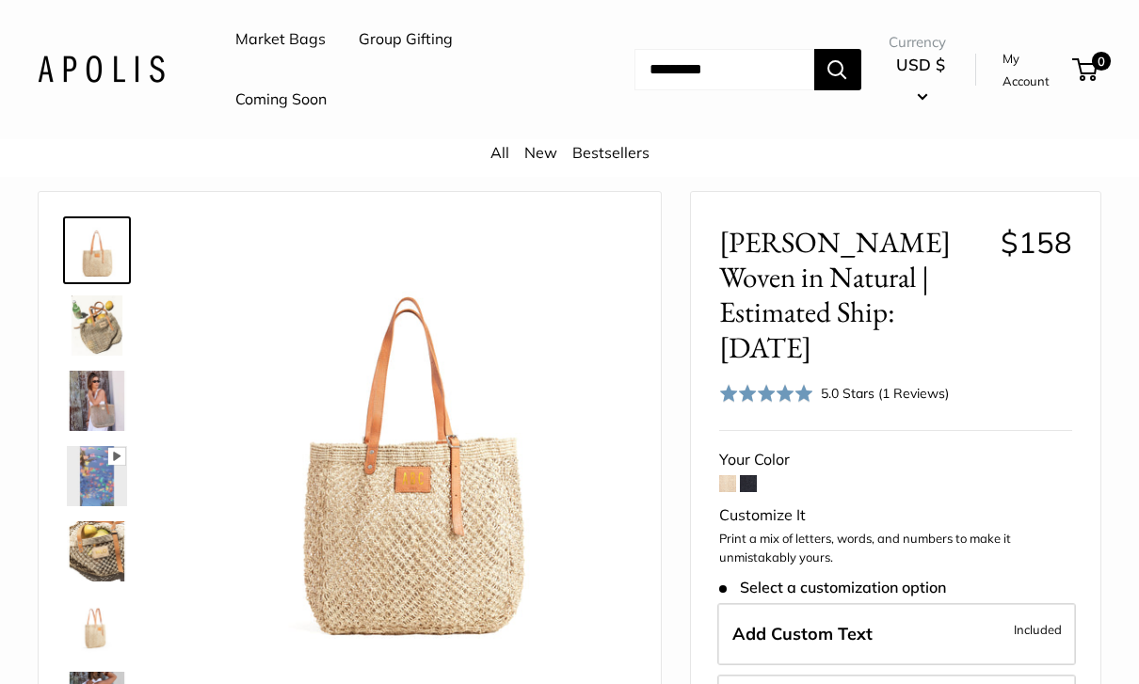
scroll to position [55, 0]
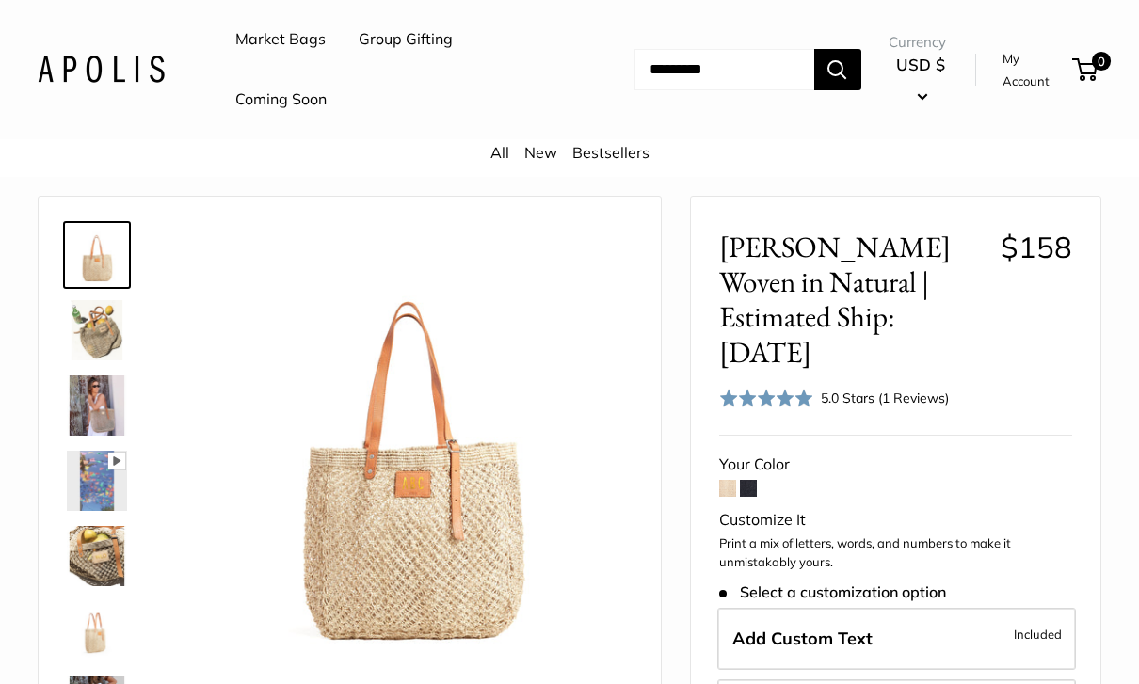
click at [98, 411] on img at bounding box center [97, 406] width 60 height 60
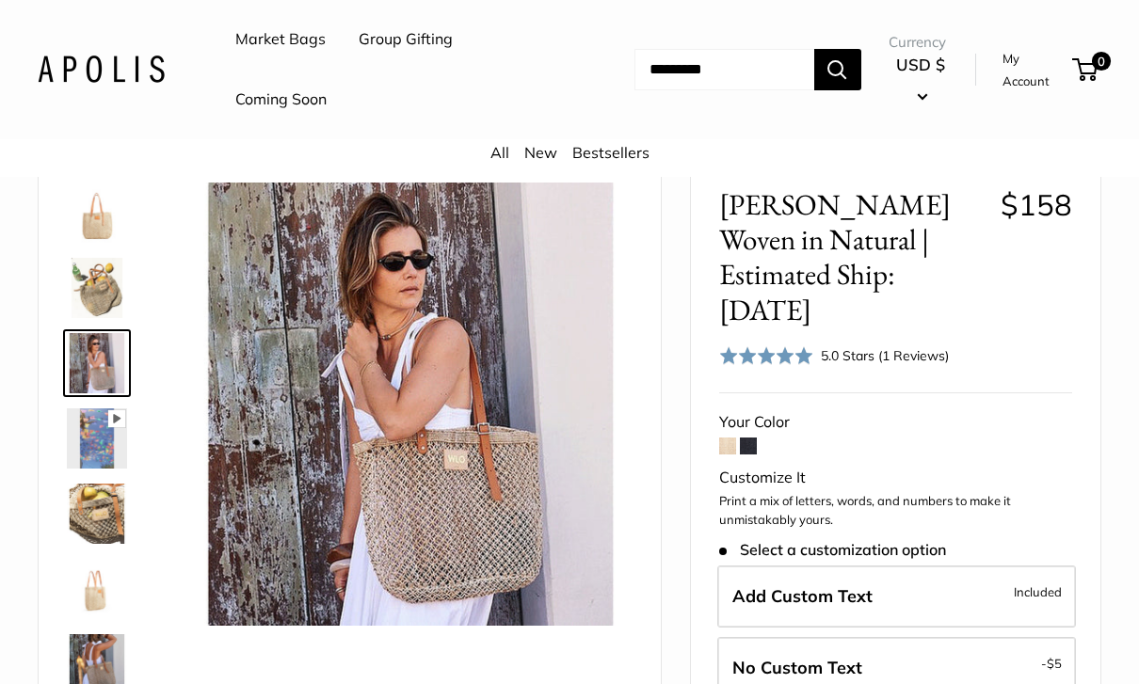
scroll to position [104, 0]
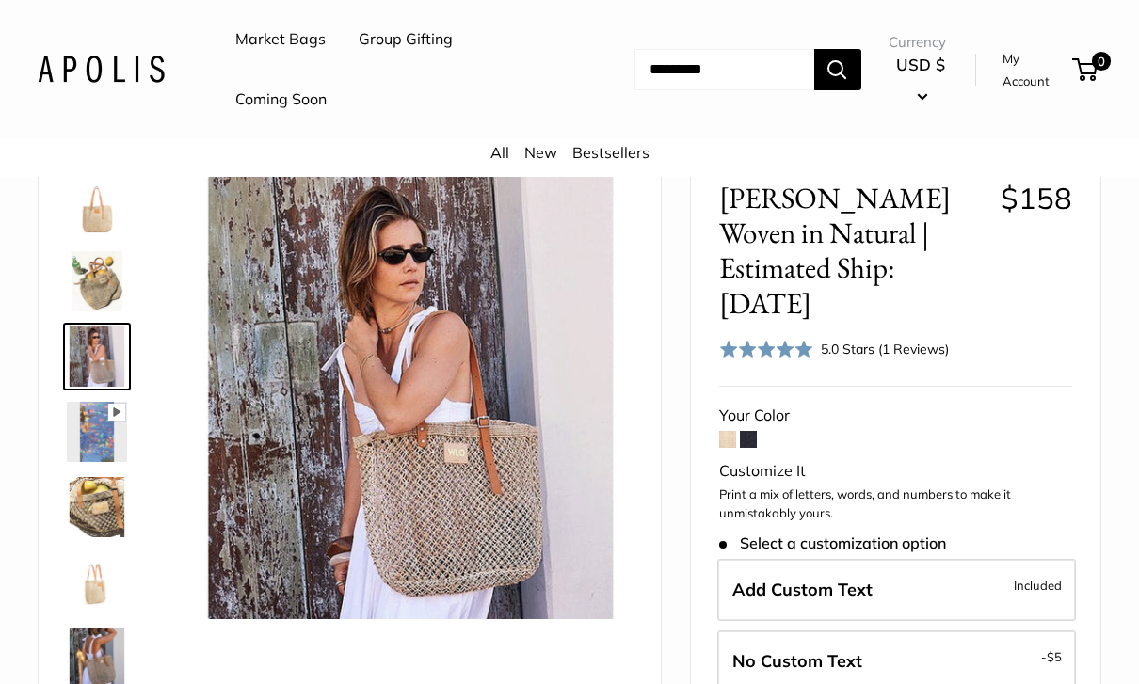
click at [725, 431] on span at bounding box center [727, 439] width 17 height 17
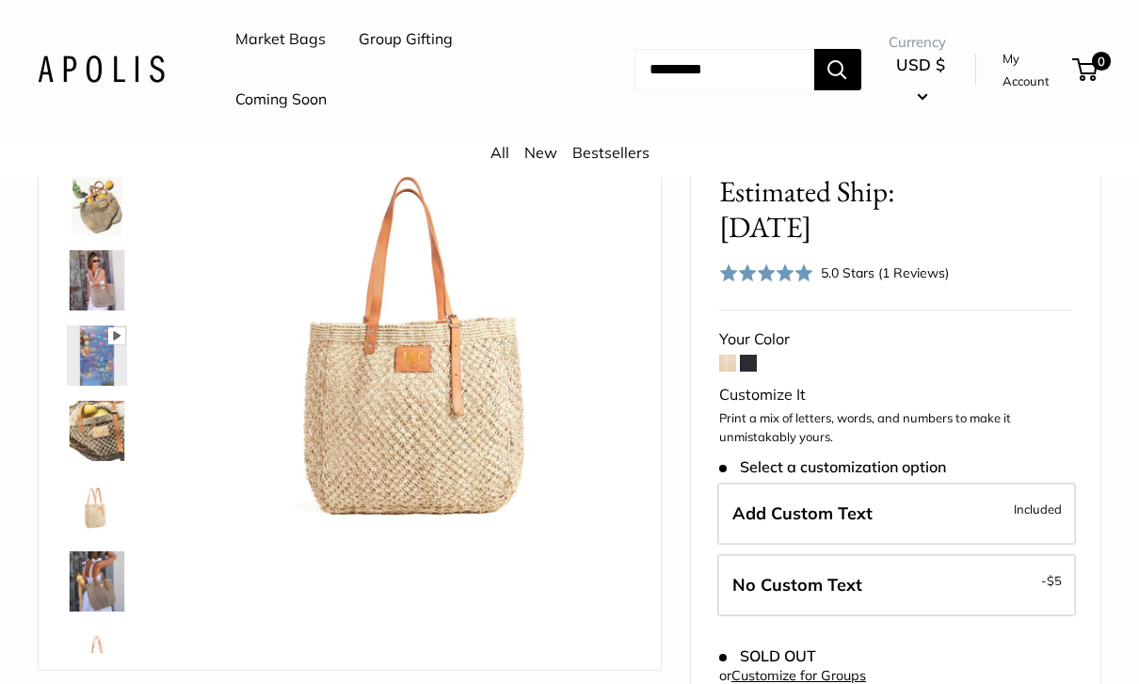
scroll to position [185, 0]
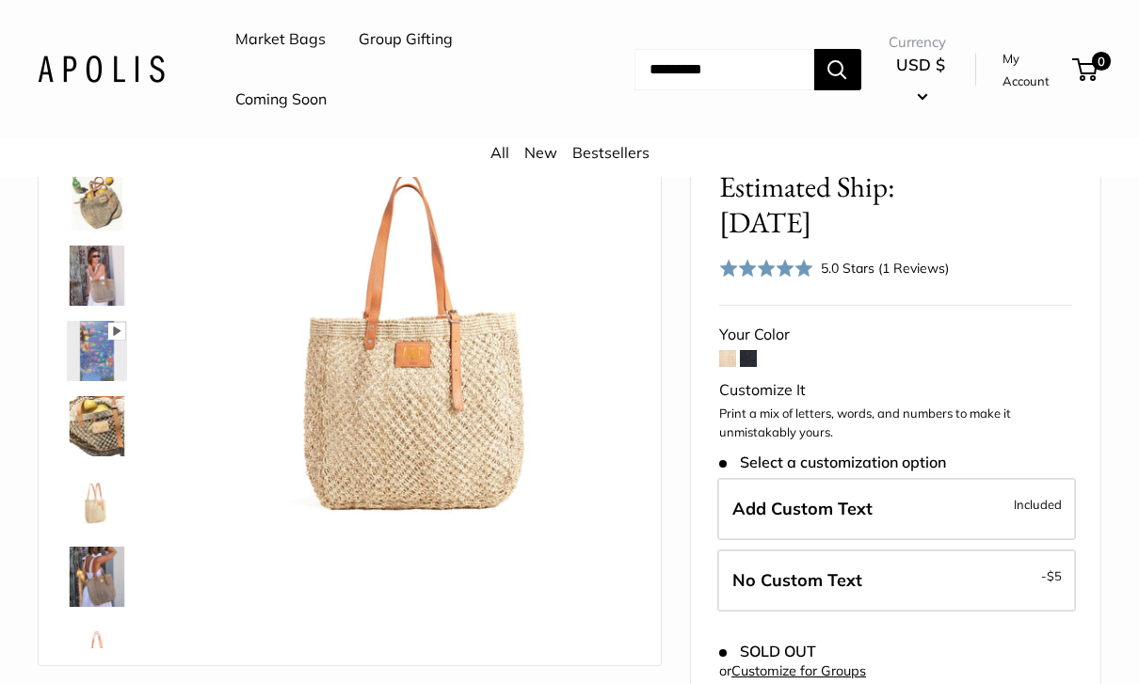
click at [814, 663] on link "Customize for Groups" at bounding box center [798, 671] width 135 height 17
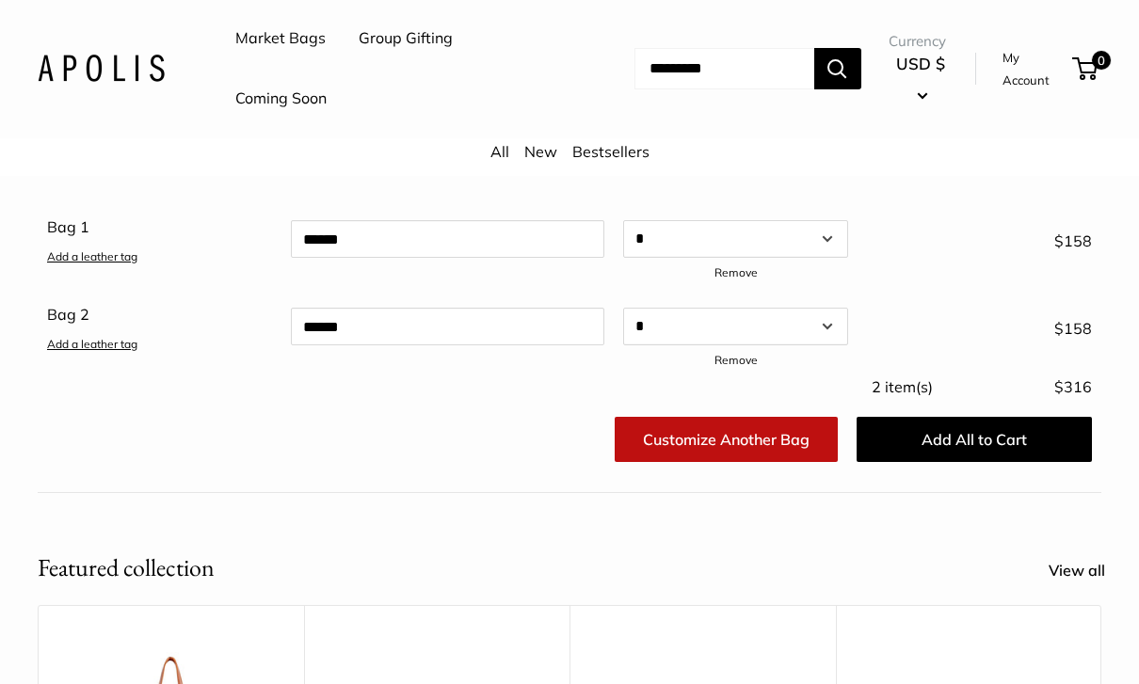
scroll to position [410, 0]
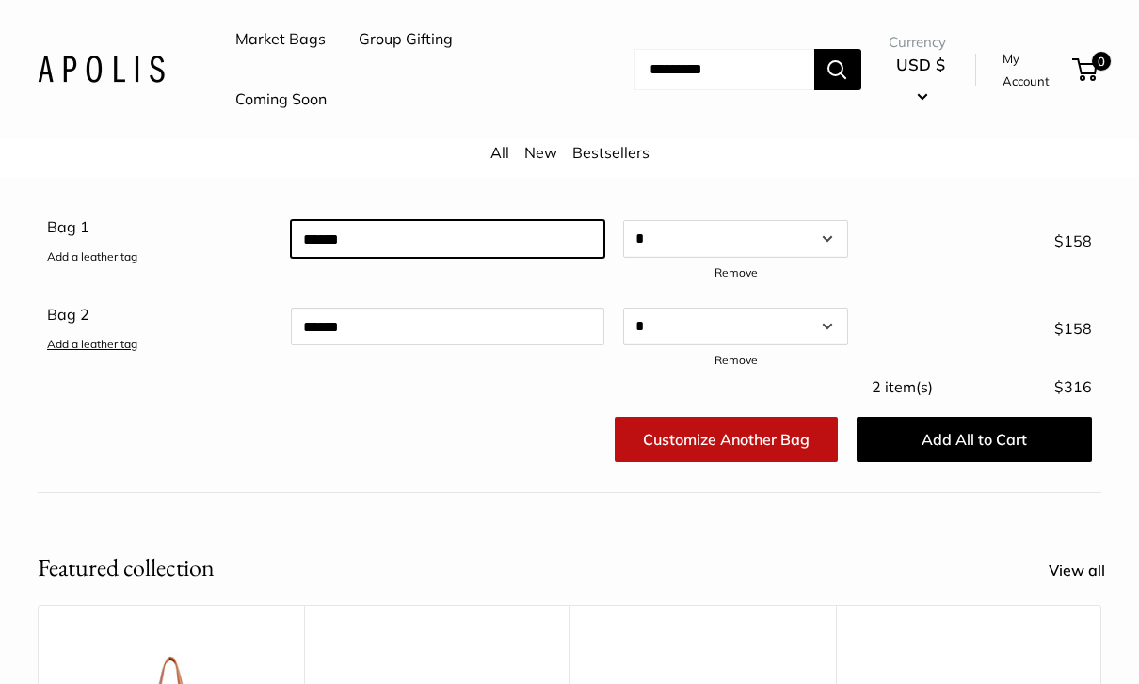
click at [547, 236] on div at bounding box center [447, 249] width 332 height 73
type input "***"
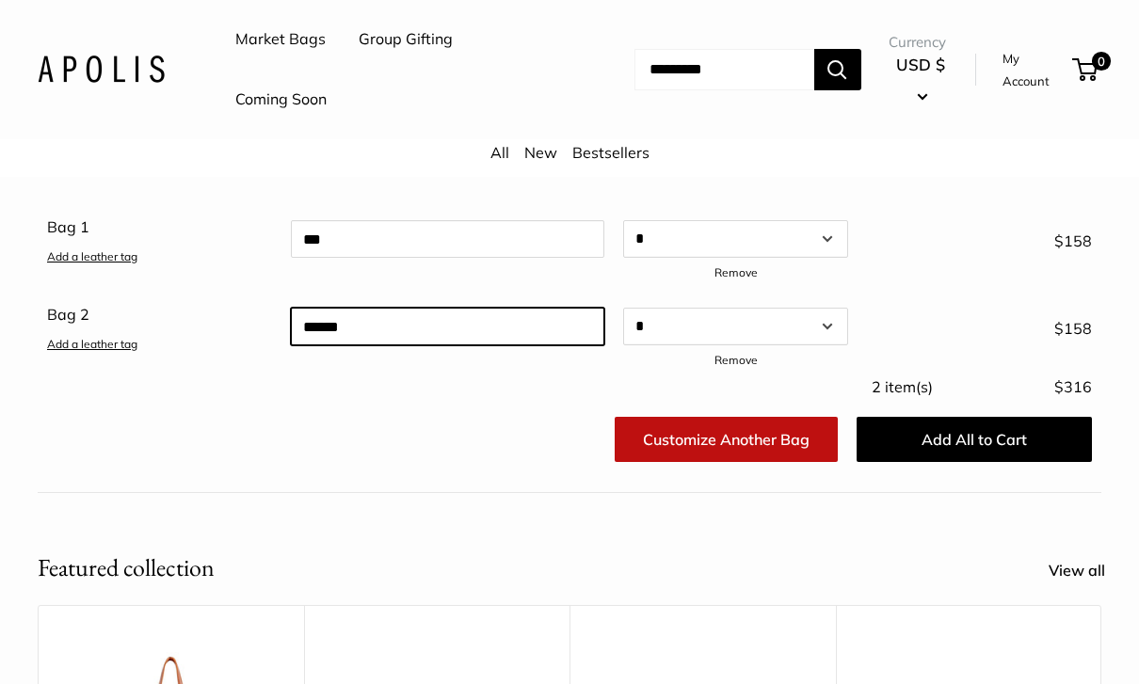
click at [559, 314] on div "Bag 1 Add a leather tag *** Qty Add a leather tag * * * * * * * * * ** ** ** **…" at bounding box center [569, 293] width 1045 height 161
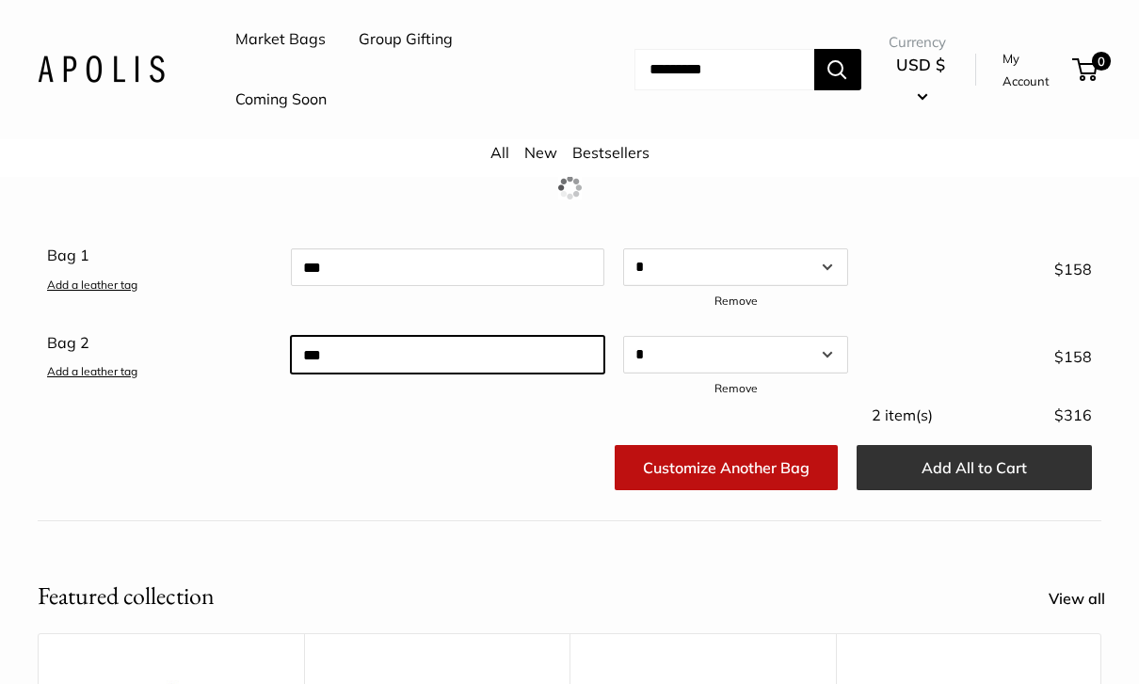
type input "***"
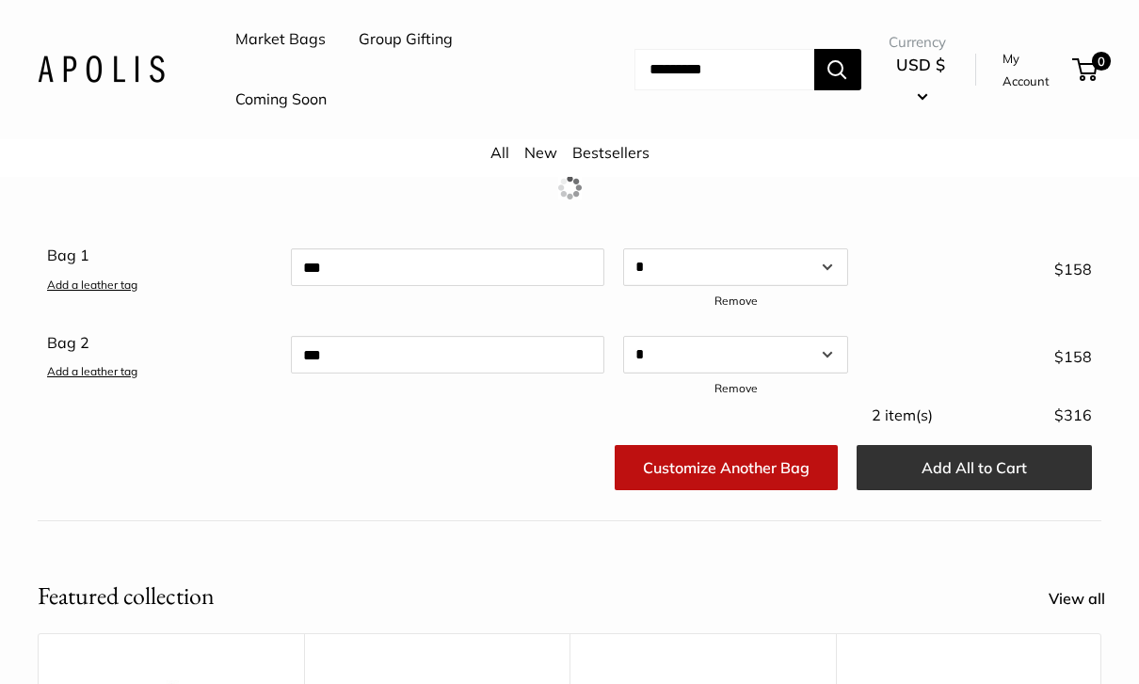
click at [1013, 453] on button "Add All to Cart" at bounding box center [974, 467] width 235 height 45
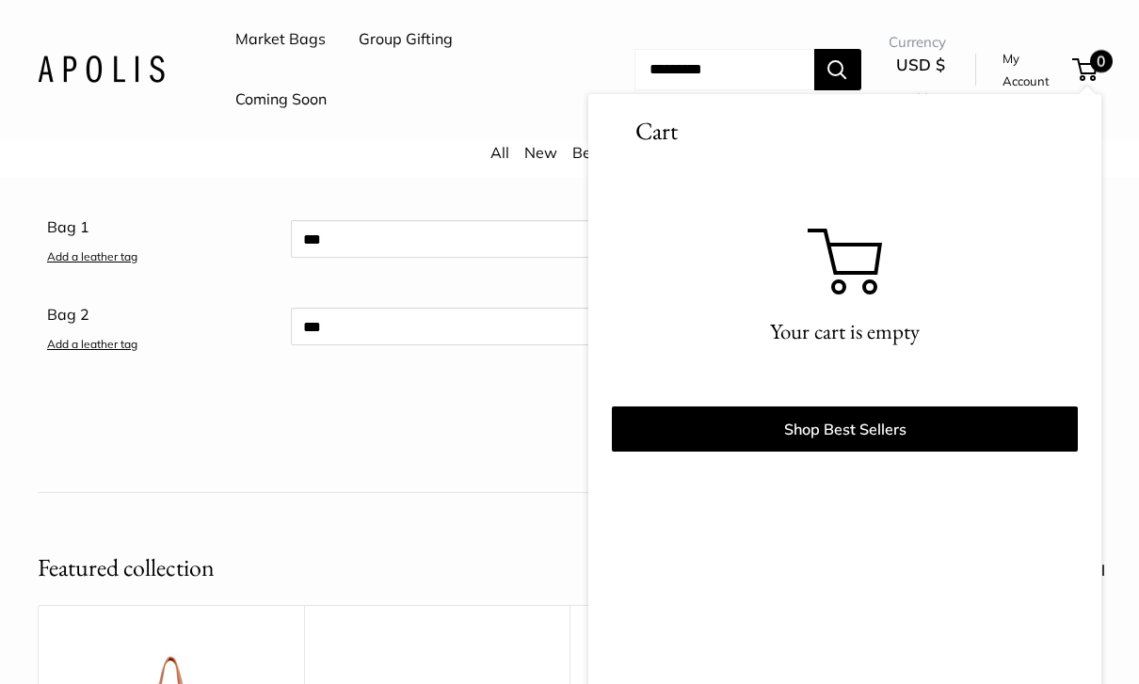
click at [1136, 322] on div "Previewing Bag 2 Bag 1 Add a leather tag *** Qty Add a leather tag * * * * * * …" at bounding box center [569, 222] width 1139 height 541
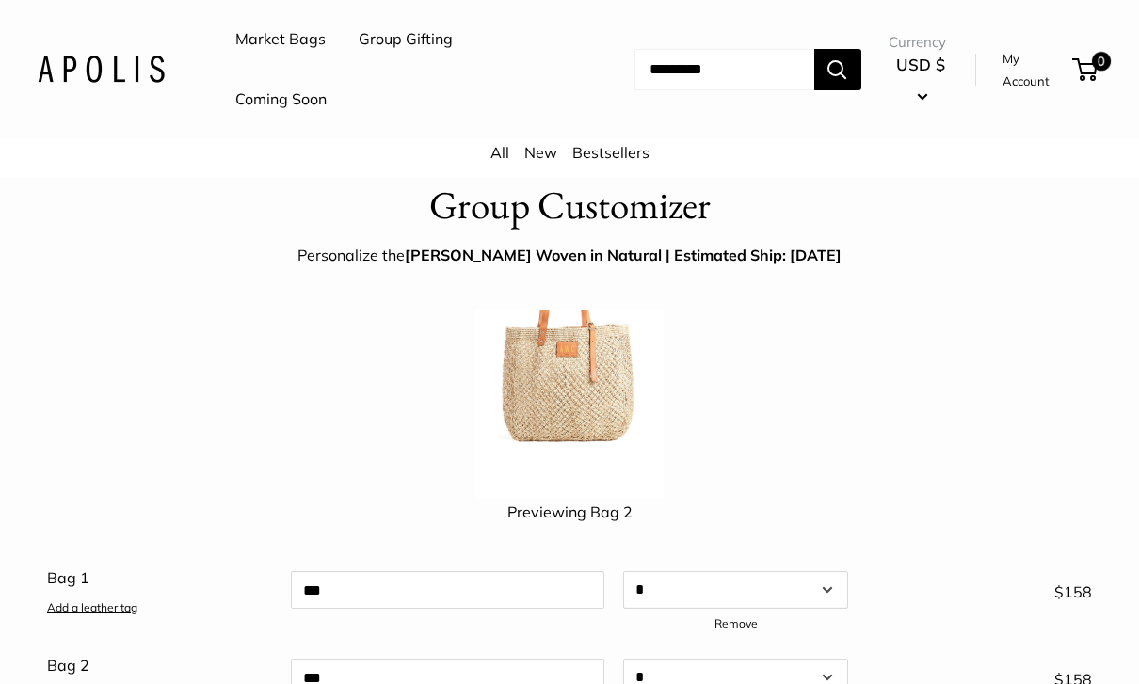
scroll to position [150, 0]
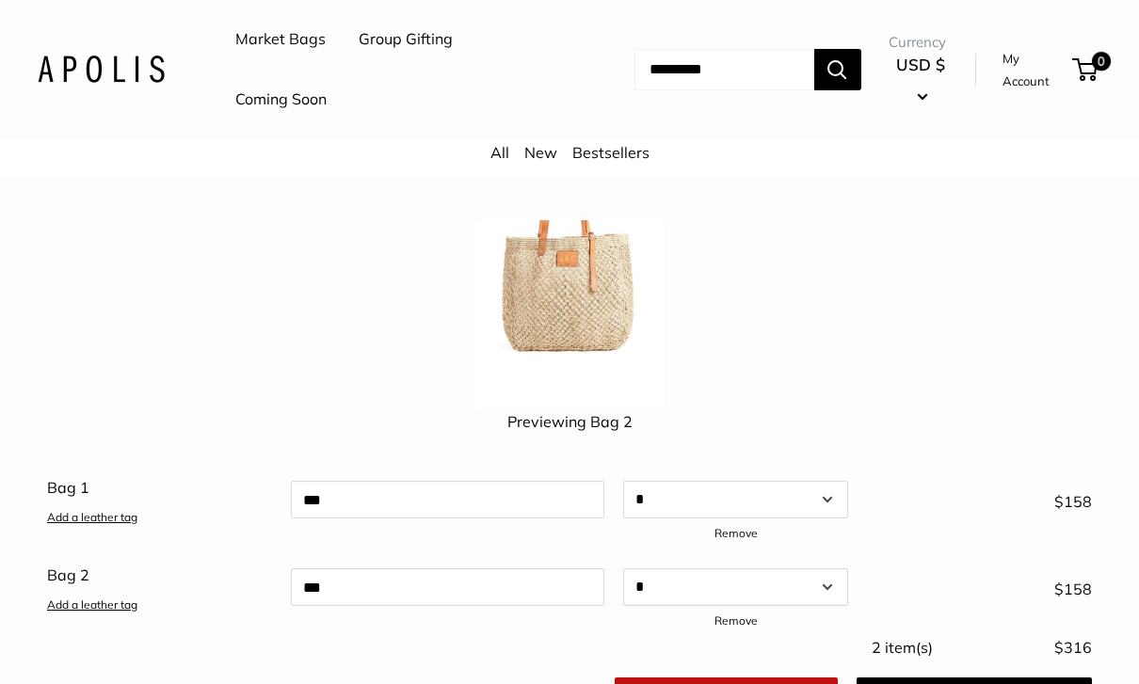
click at [739, 617] on link "Remove" at bounding box center [736, 621] width 43 height 14
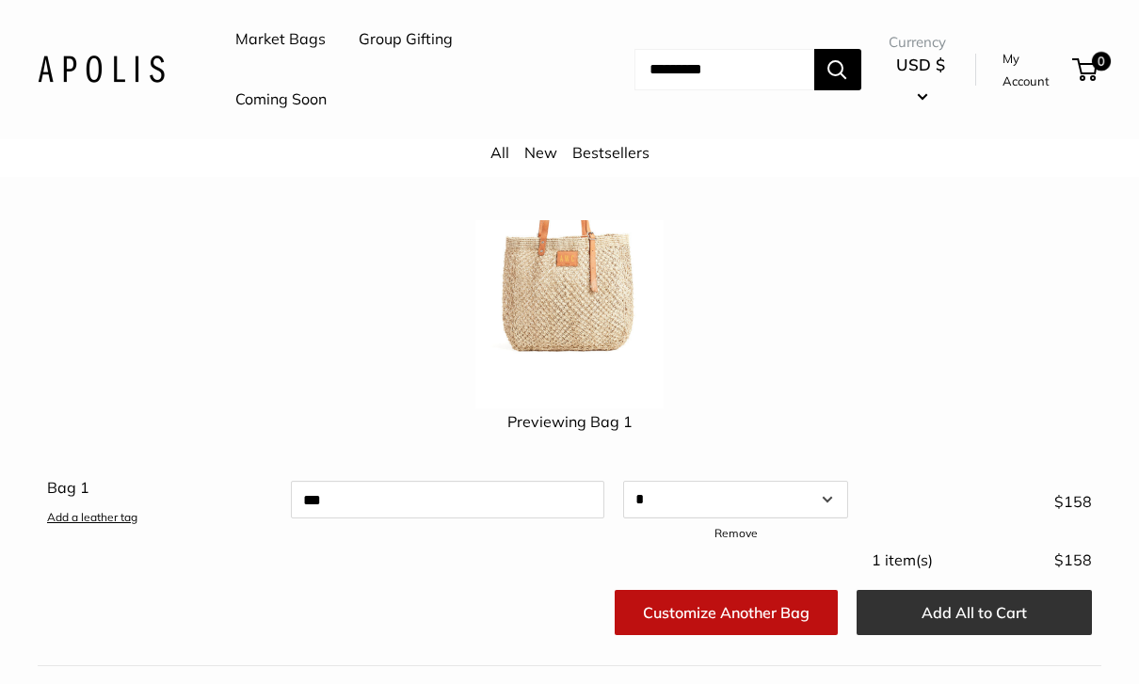
click at [981, 602] on button "Add All to Cart" at bounding box center [974, 612] width 235 height 45
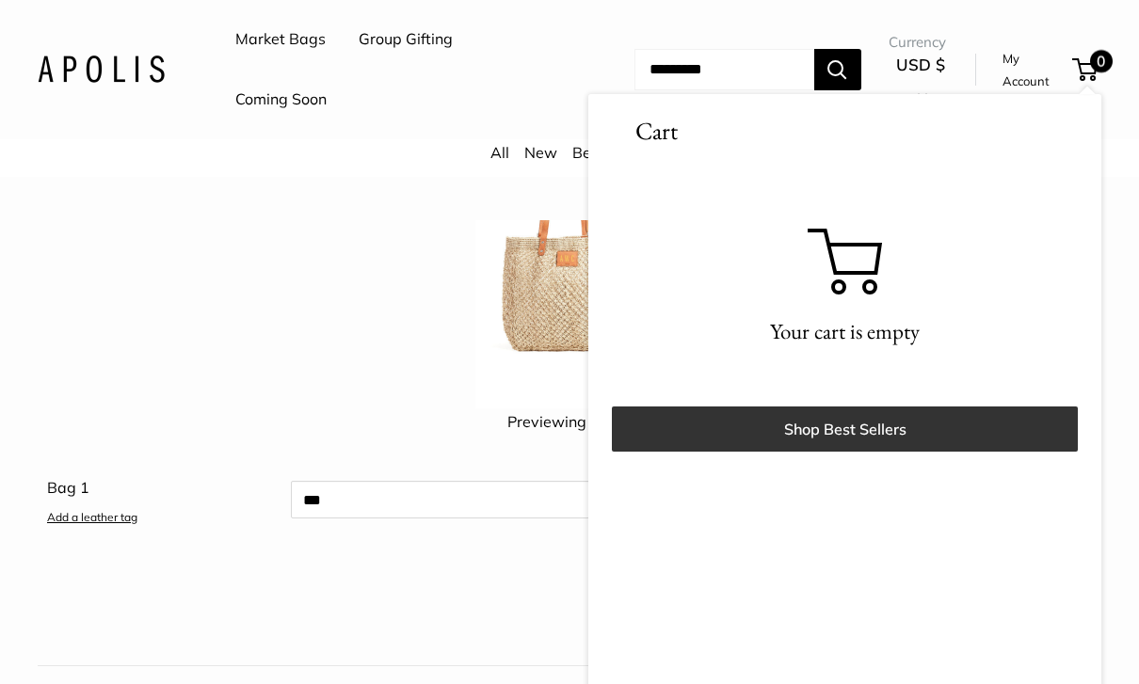
click at [974, 435] on link "Shop Best Sellers" at bounding box center [845, 429] width 466 height 45
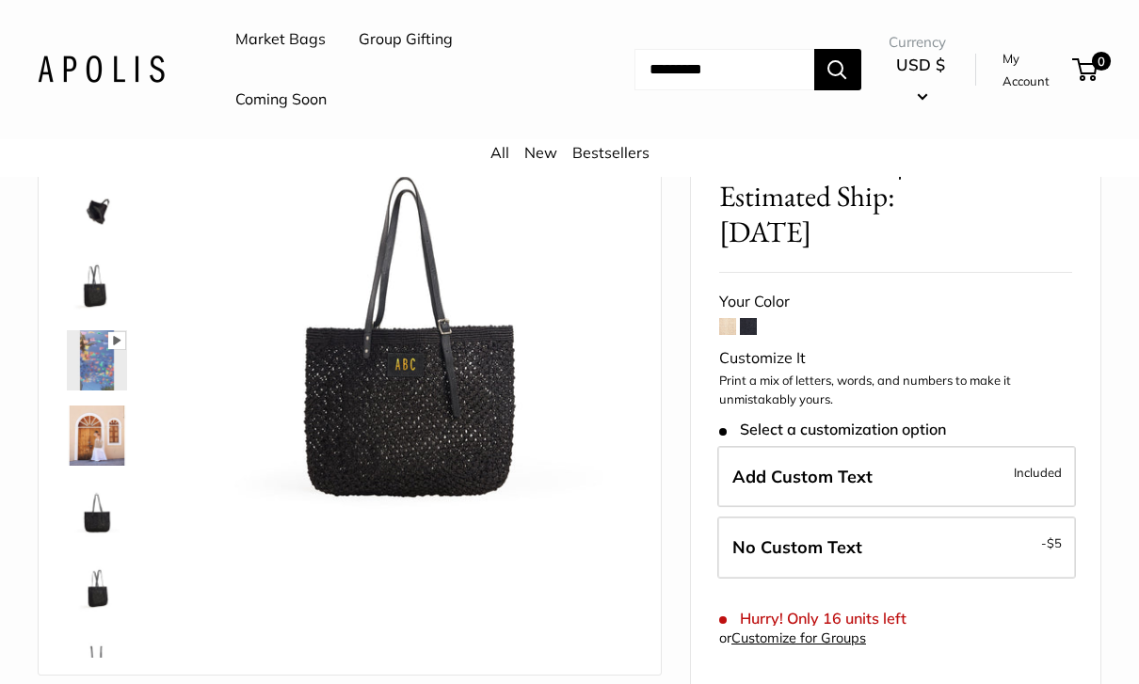
scroll to position [177, 0]
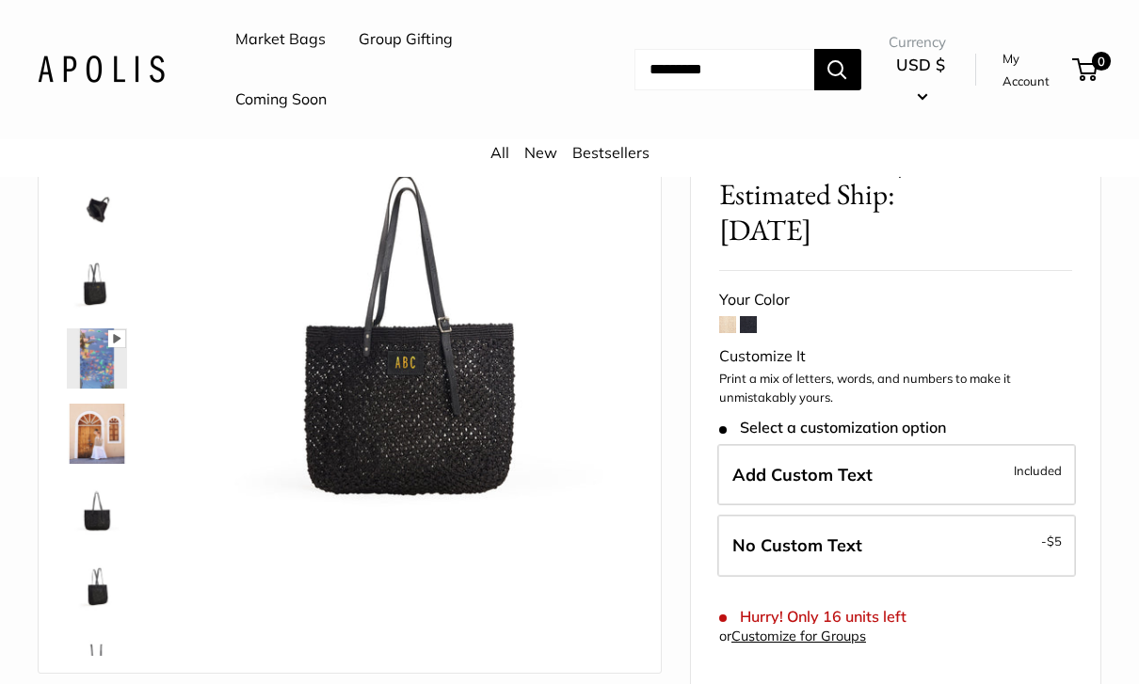
click at [734, 316] on span at bounding box center [727, 324] width 17 height 17
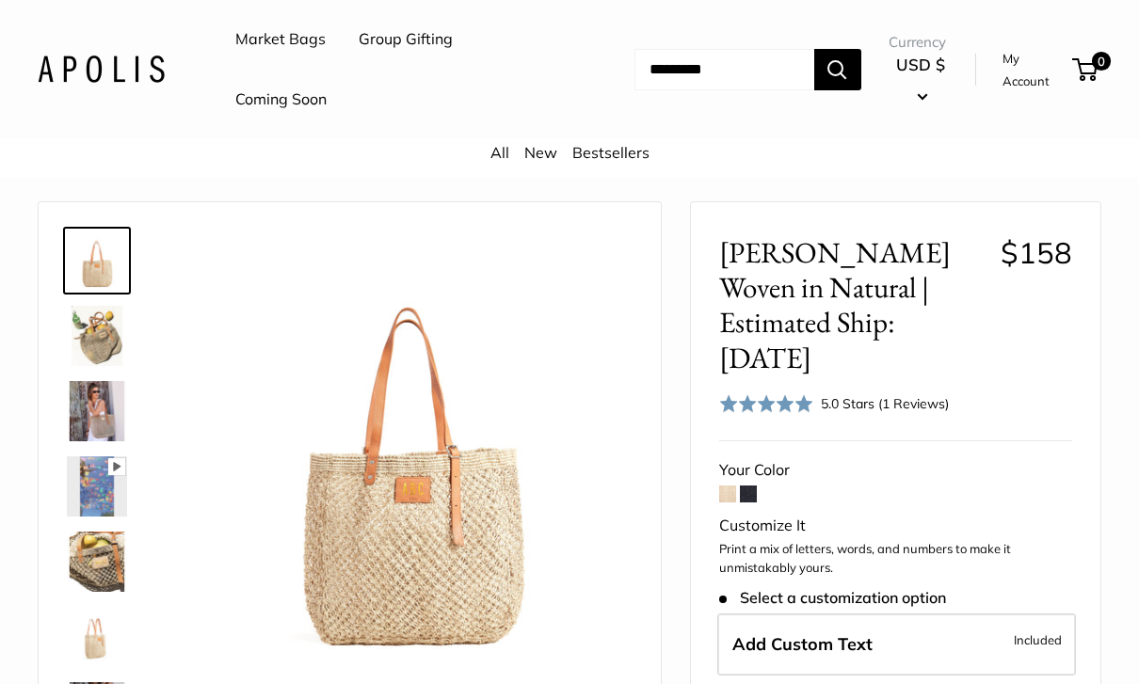
scroll to position [50, 0]
click at [725, 485] on span at bounding box center [727, 493] width 17 height 17
